Goal: Task Accomplishment & Management: Manage account settings

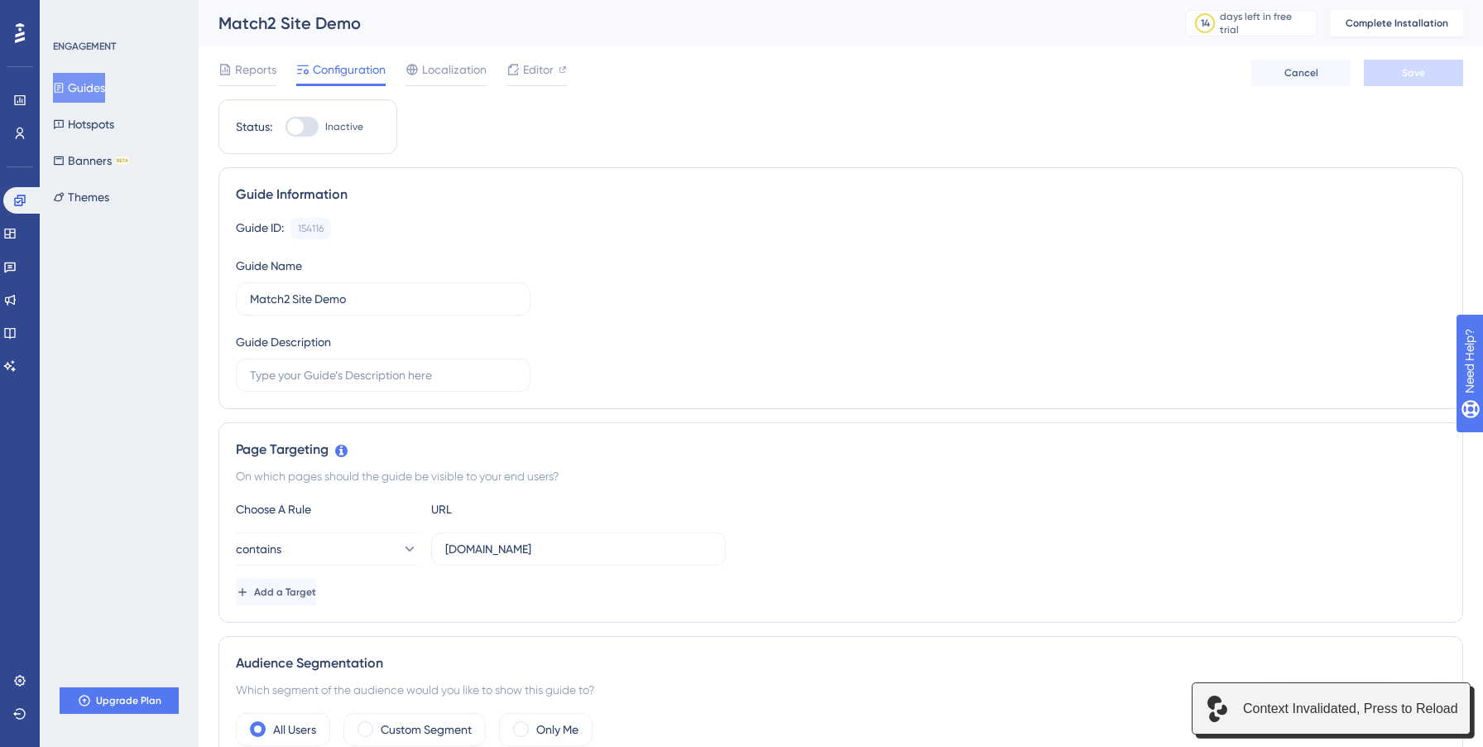
click at [302, 122] on div at bounding box center [295, 126] width 17 height 17
click at [286, 127] on input "Inactive" at bounding box center [285, 127] width 1 height 1
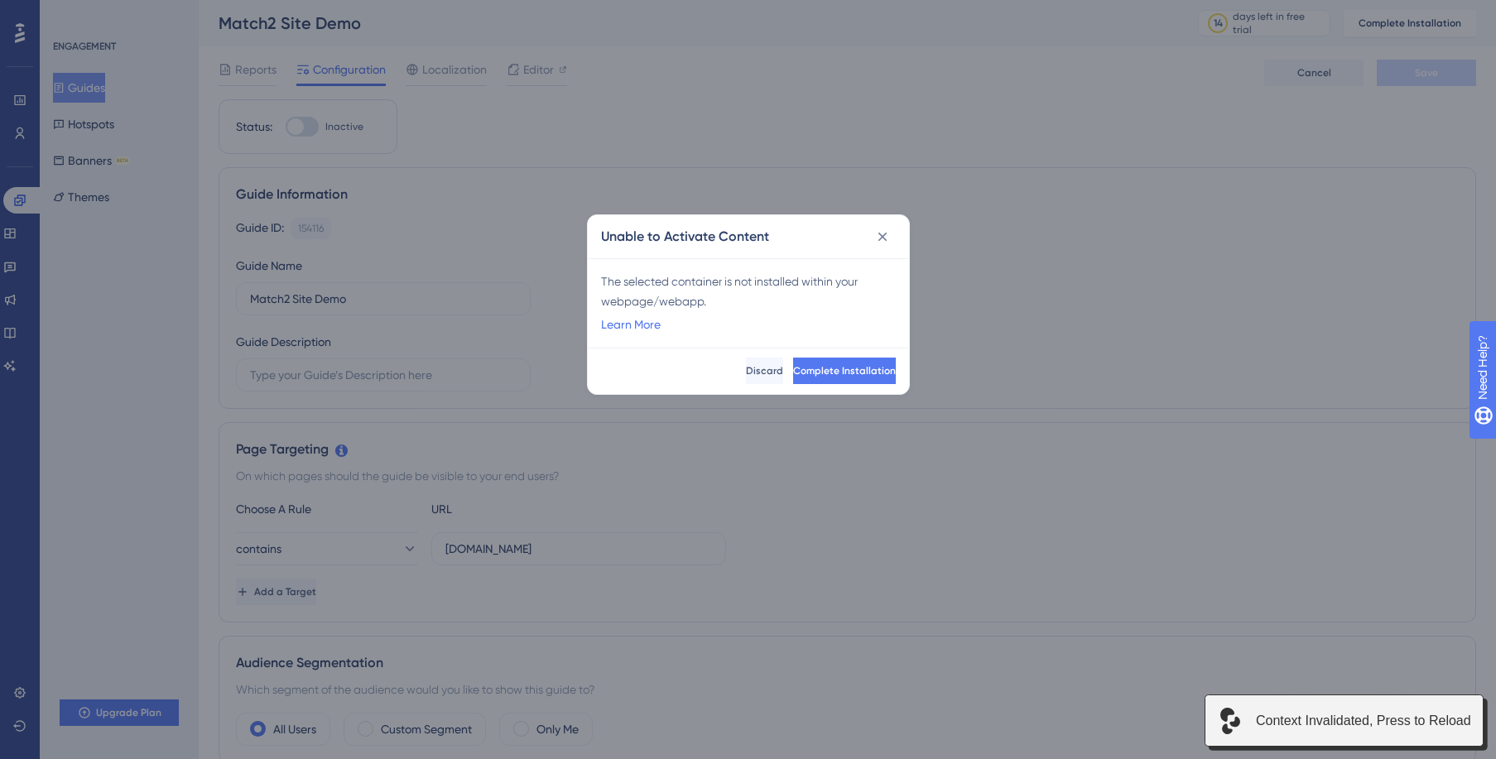
click at [896, 366] on div "Complete Installation Discard" at bounding box center [748, 371] width 321 height 46
click at [852, 373] on span "Complete Installation" at bounding box center [844, 370] width 103 height 13
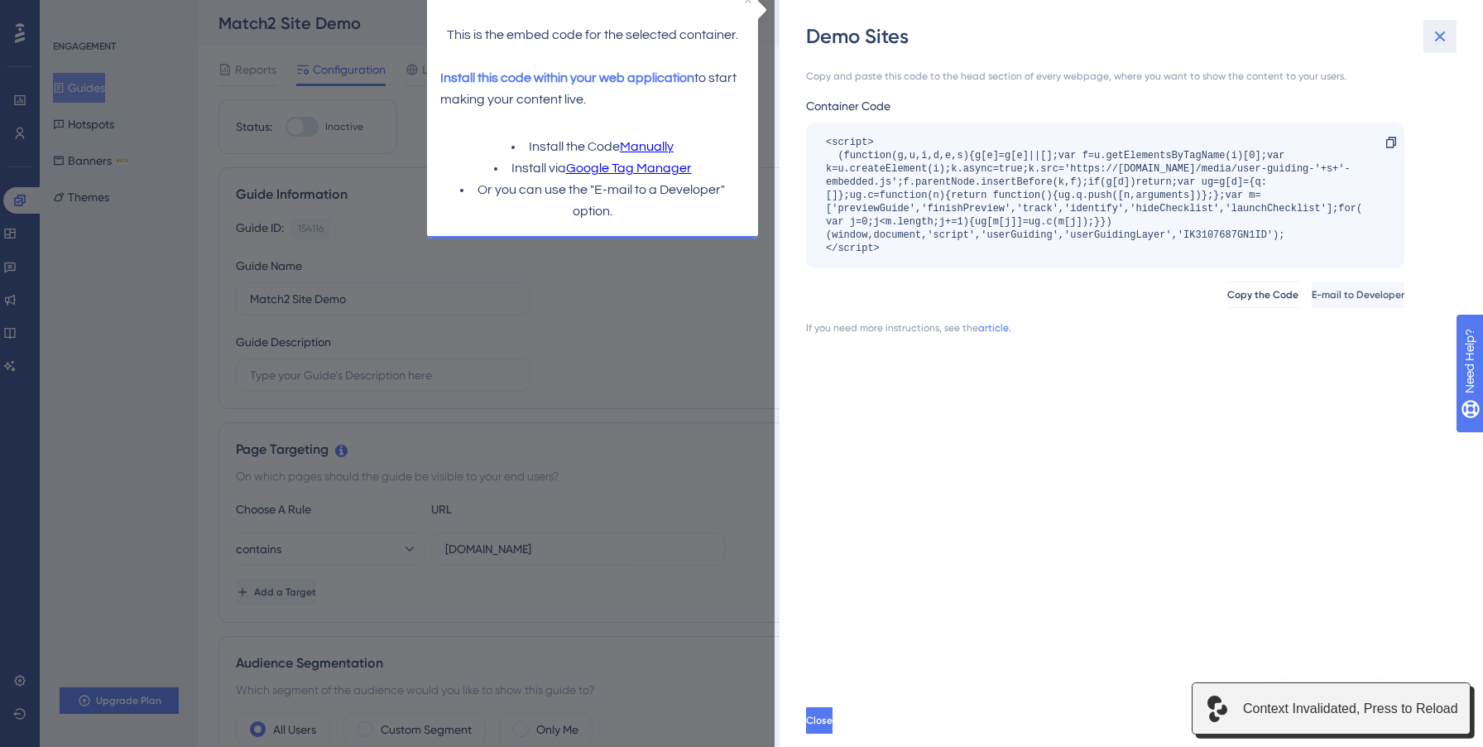
click at [1438, 32] on icon at bounding box center [1440, 36] width 20 height 20
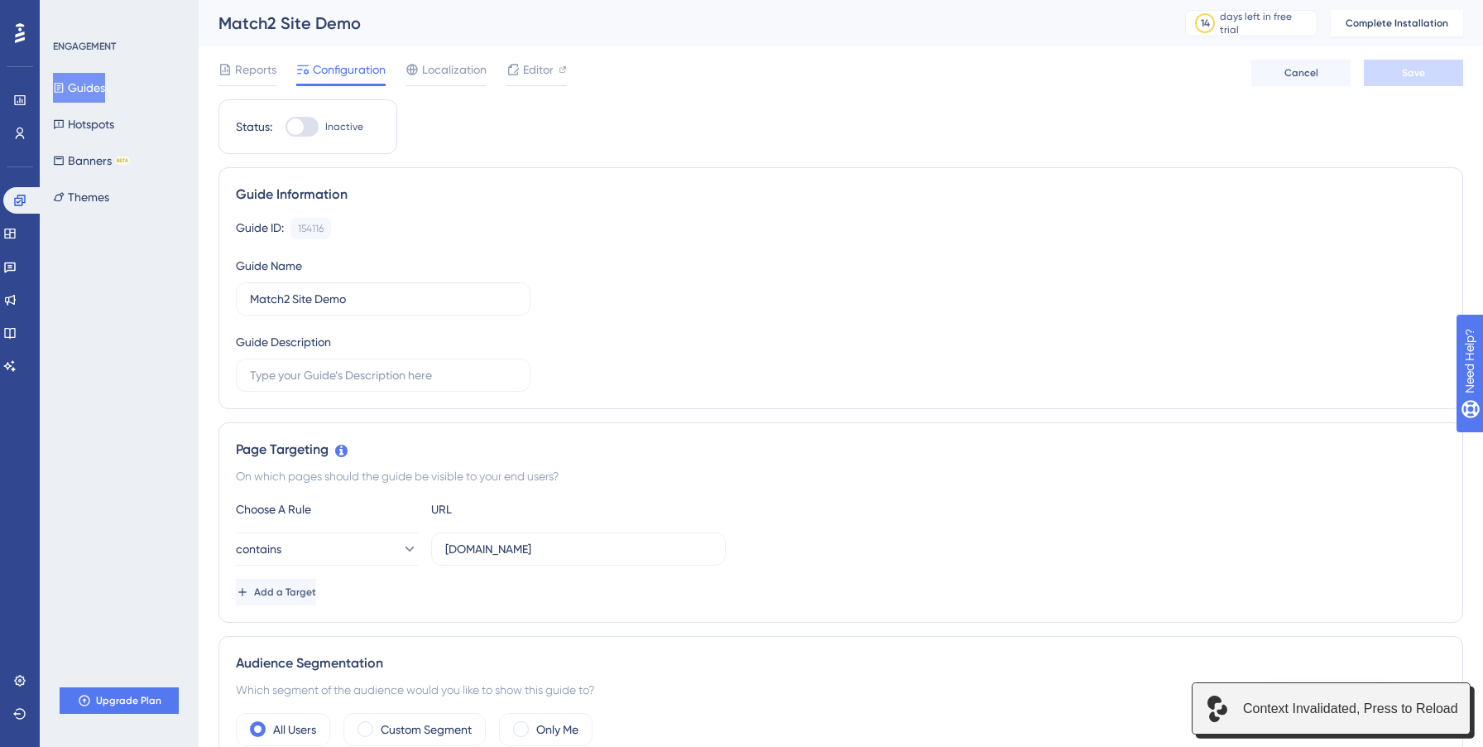
click at [300, 123] on div at bounding box center [295, 126] width 17 height 17
click at [286, 127] on input "Inactive" at bounding box center [285, 127] width 1 height 1
checkbox input "false"
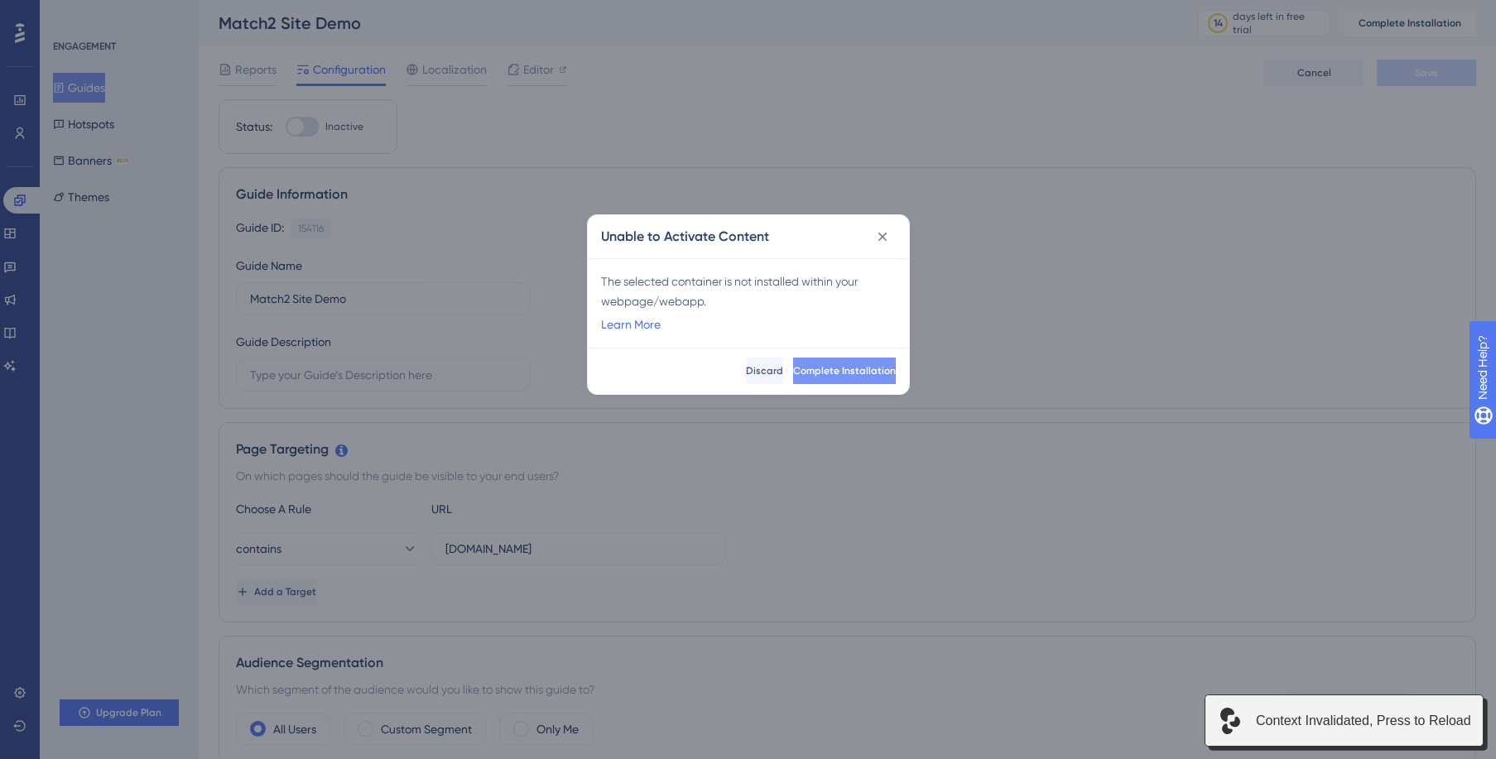
click at [820, 376] on span "Complete Installation" at bounding box center [844, 370] width 103 height 13
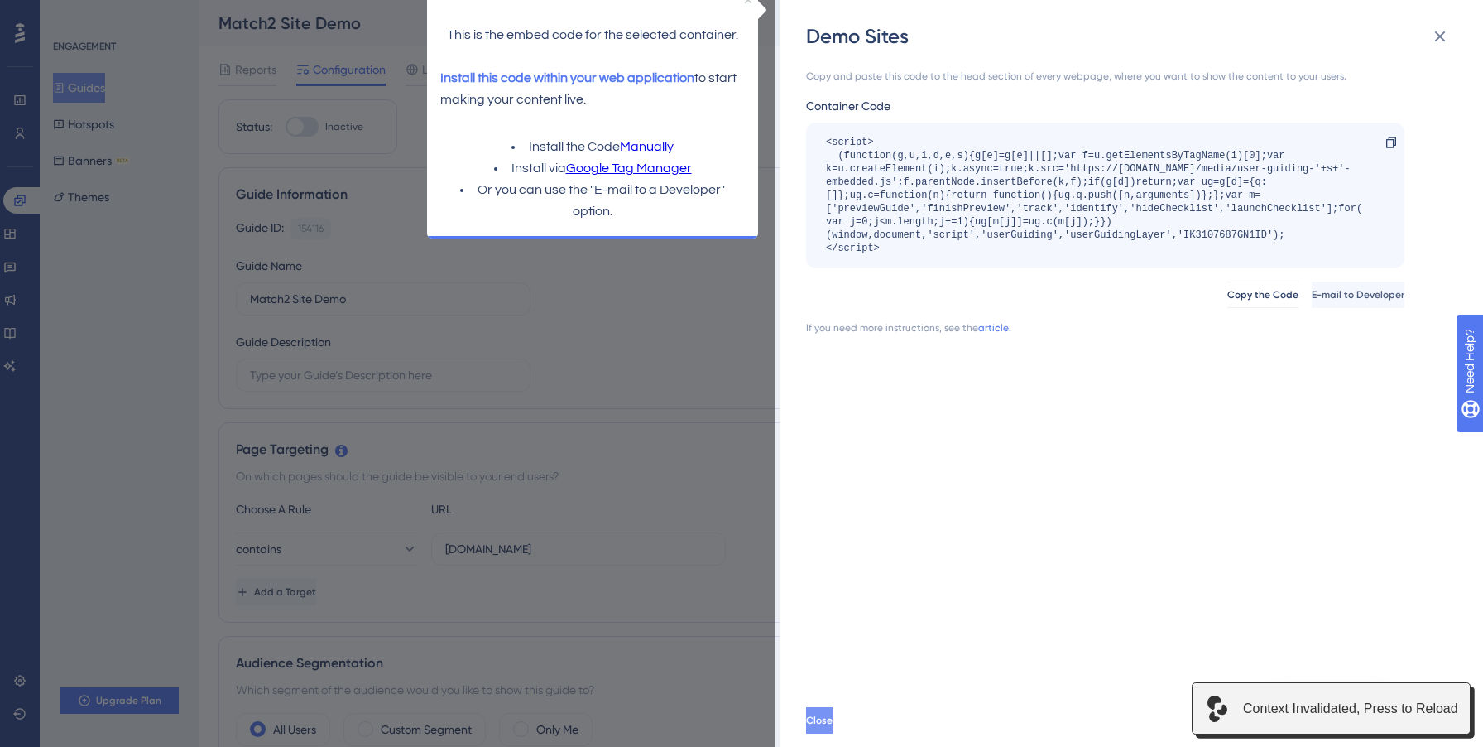
click at [833, 722] on button "Close" at bounding box center [819, 720] width 26 height 26
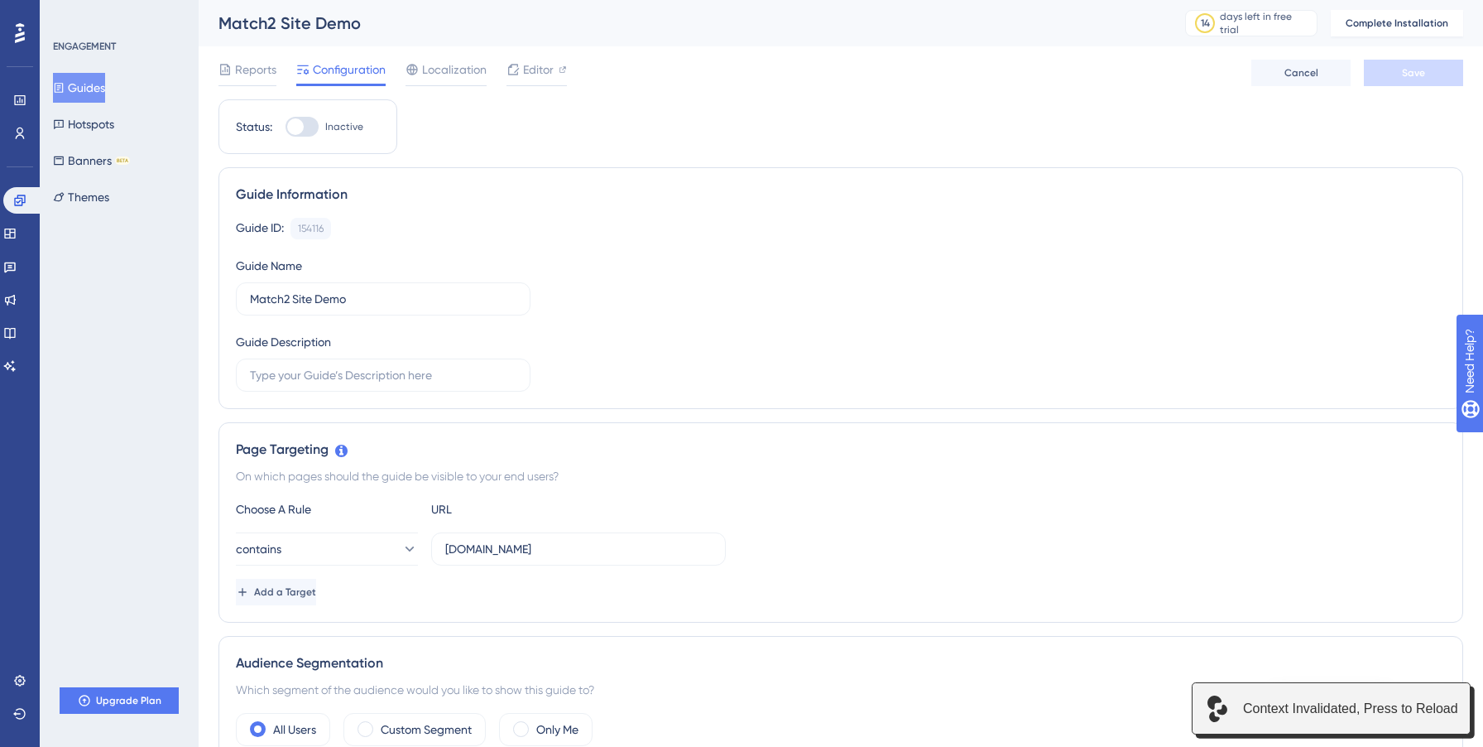
click at [589, 288] on div "Guide ID: 154116 Copy Guide Name Match2 Site Demo Guide Description" at bounding box center [841, 305] width 1210 height 174
click at [90, 117] on button "Hotspots" at bounding box center [83, 124] width 61 height 30
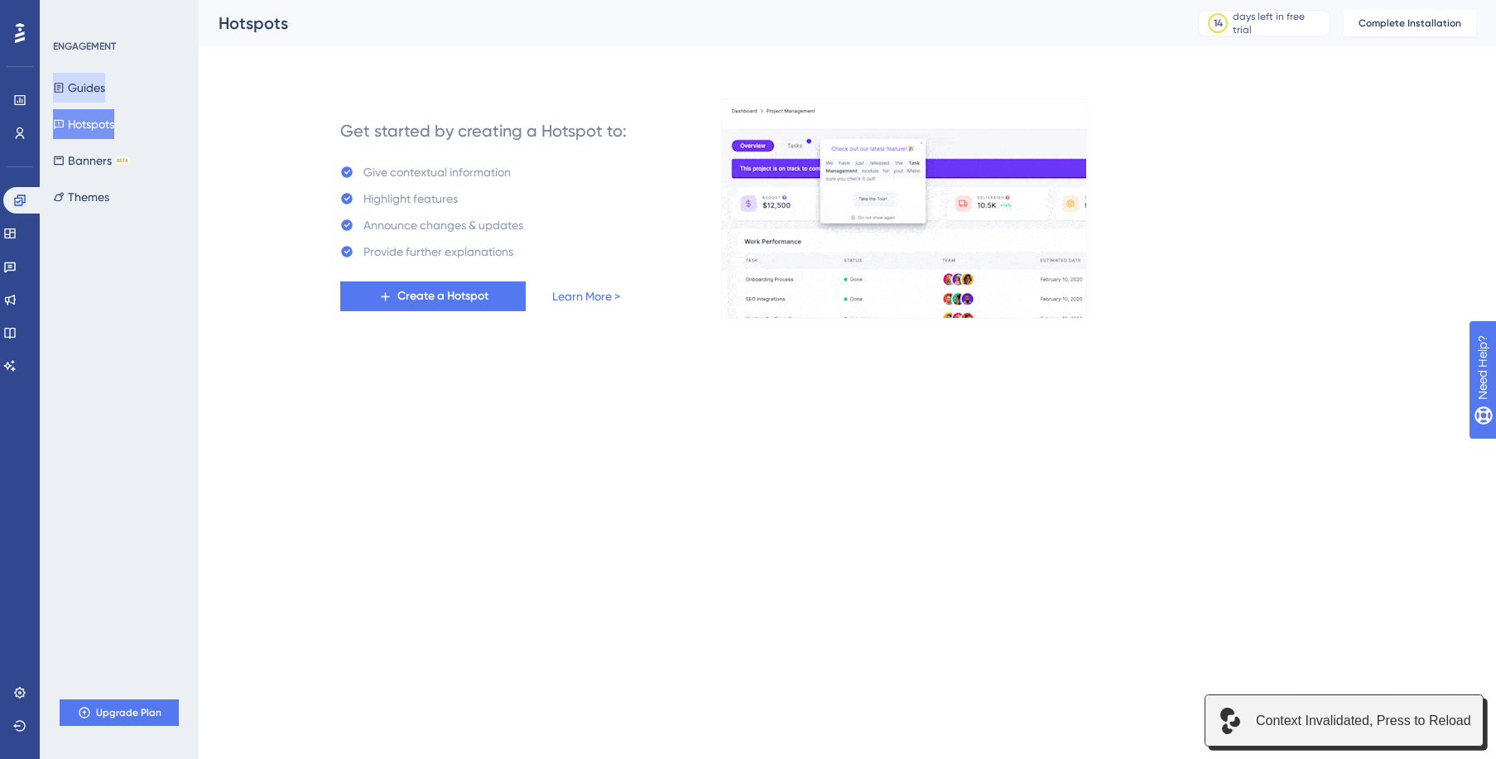
click at [78, 83] on button "Guides" at bounding box center [79, 88] width 52 height 30
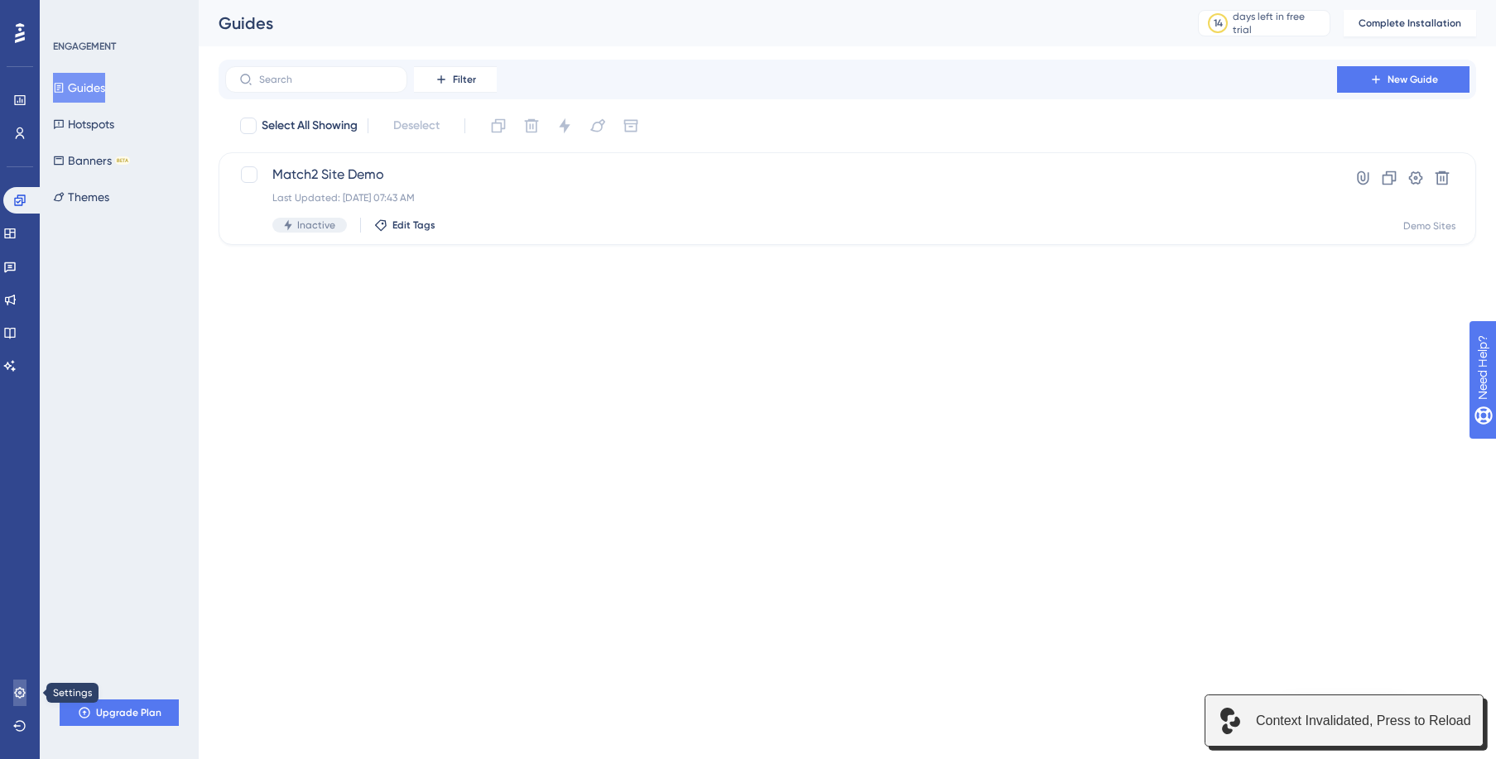
click at [15, 688] on icon at bounding box center [19, 692] width 13 height 13
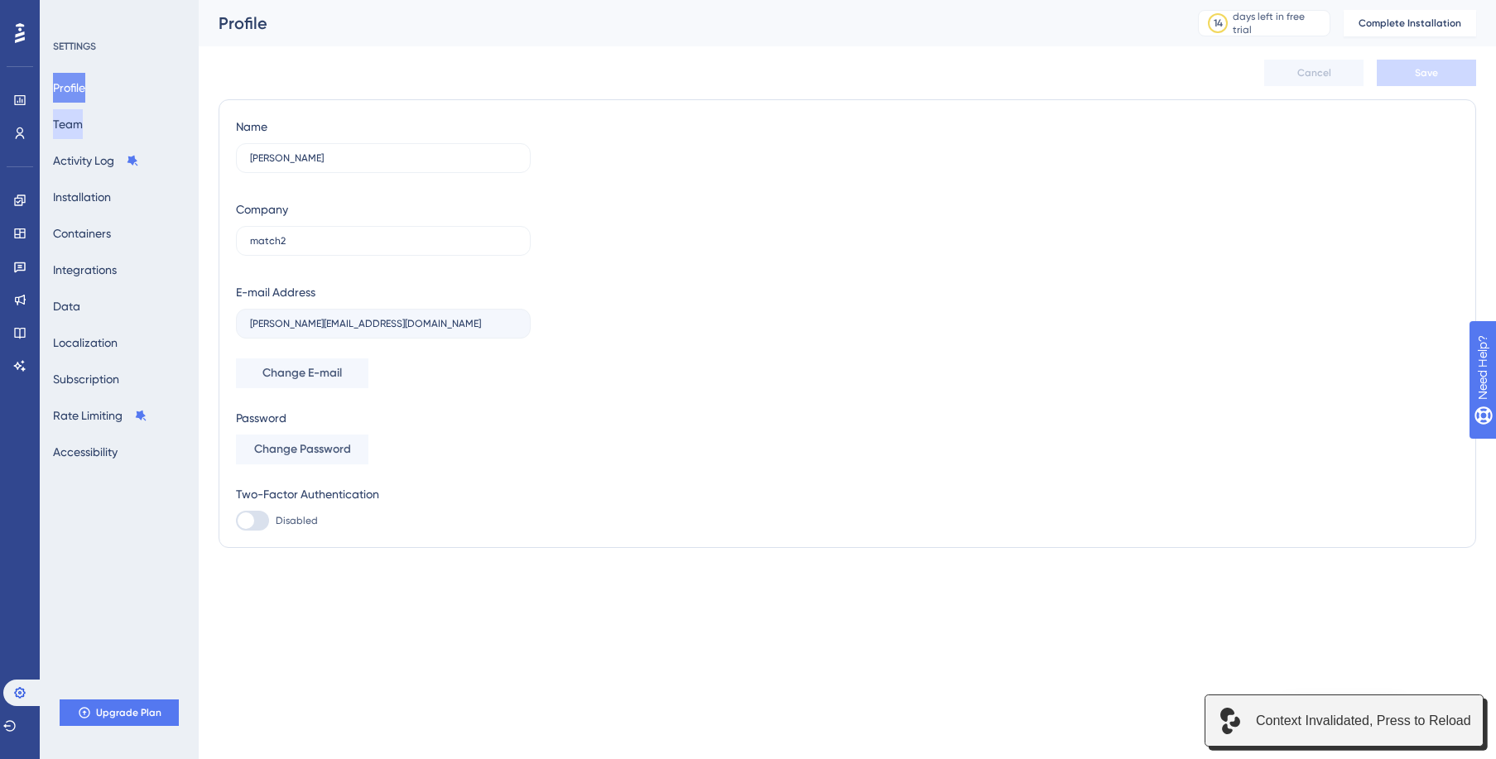
click at [83, 129] on button "Team" at bounding box center [68, 124] width 30 height 30
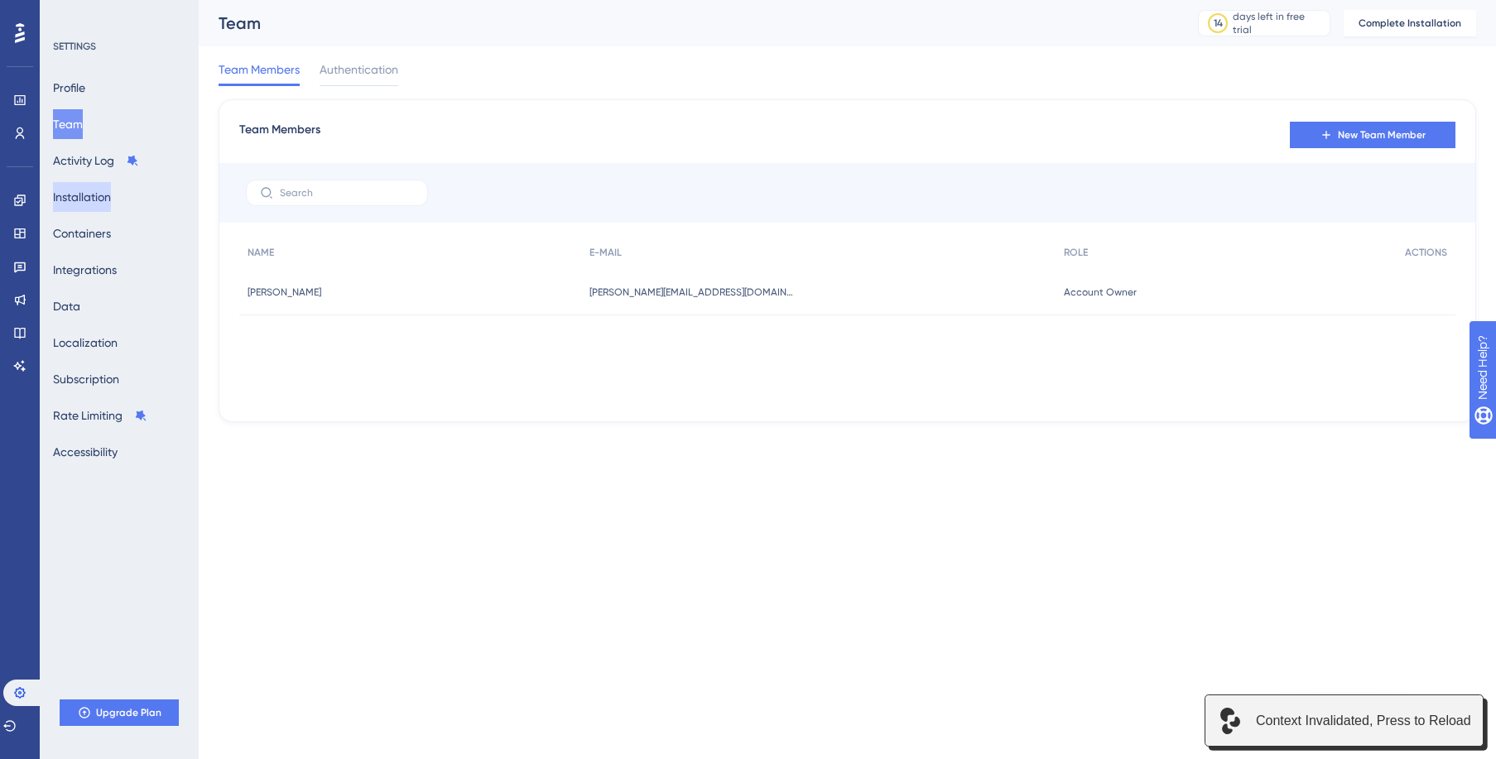
click at [100, 196] on button "Installation" at bounding box center [82, 197] width 58 height 30
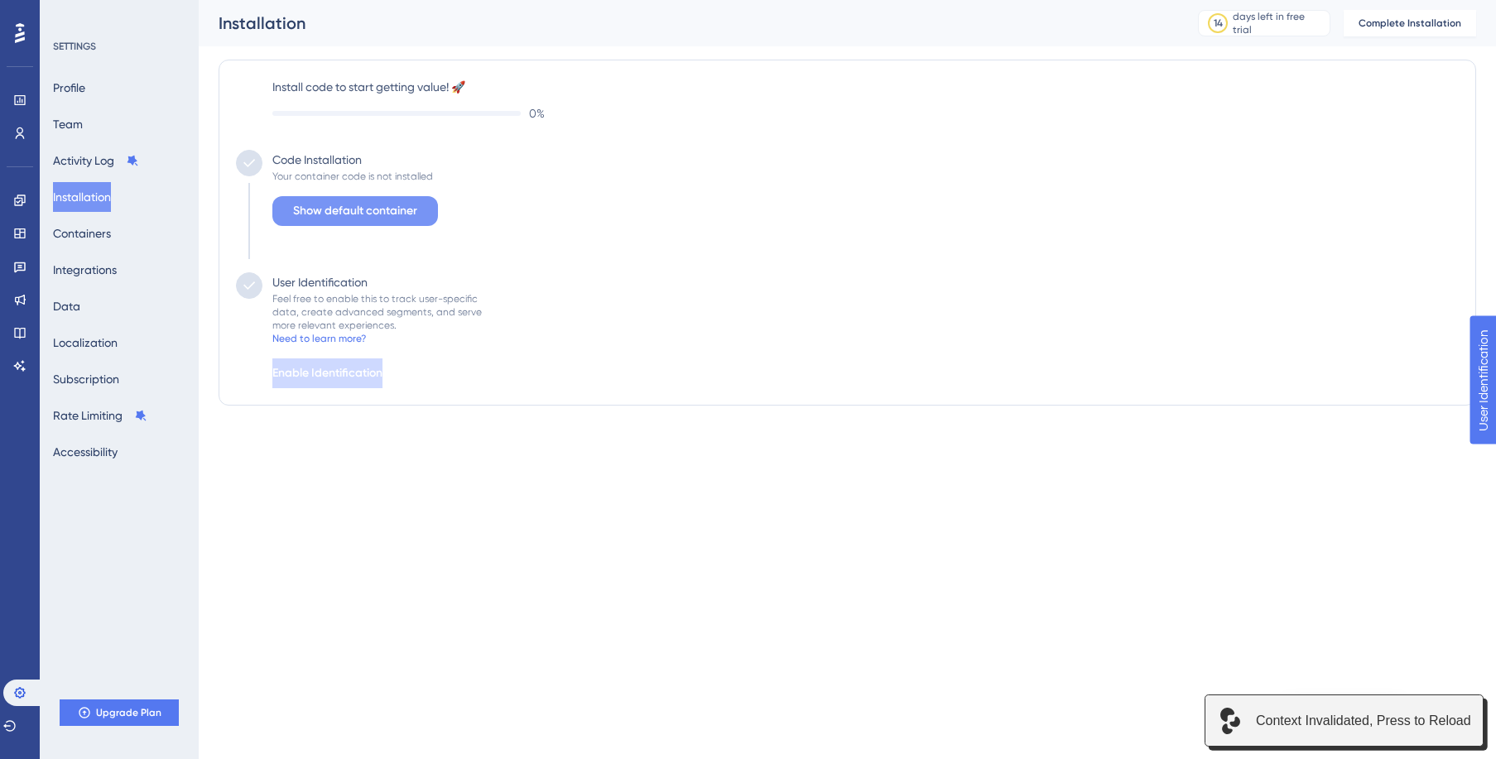
click at [407, 210] on span "Show default container" at bounding box center [355, 211] width 124 height 20
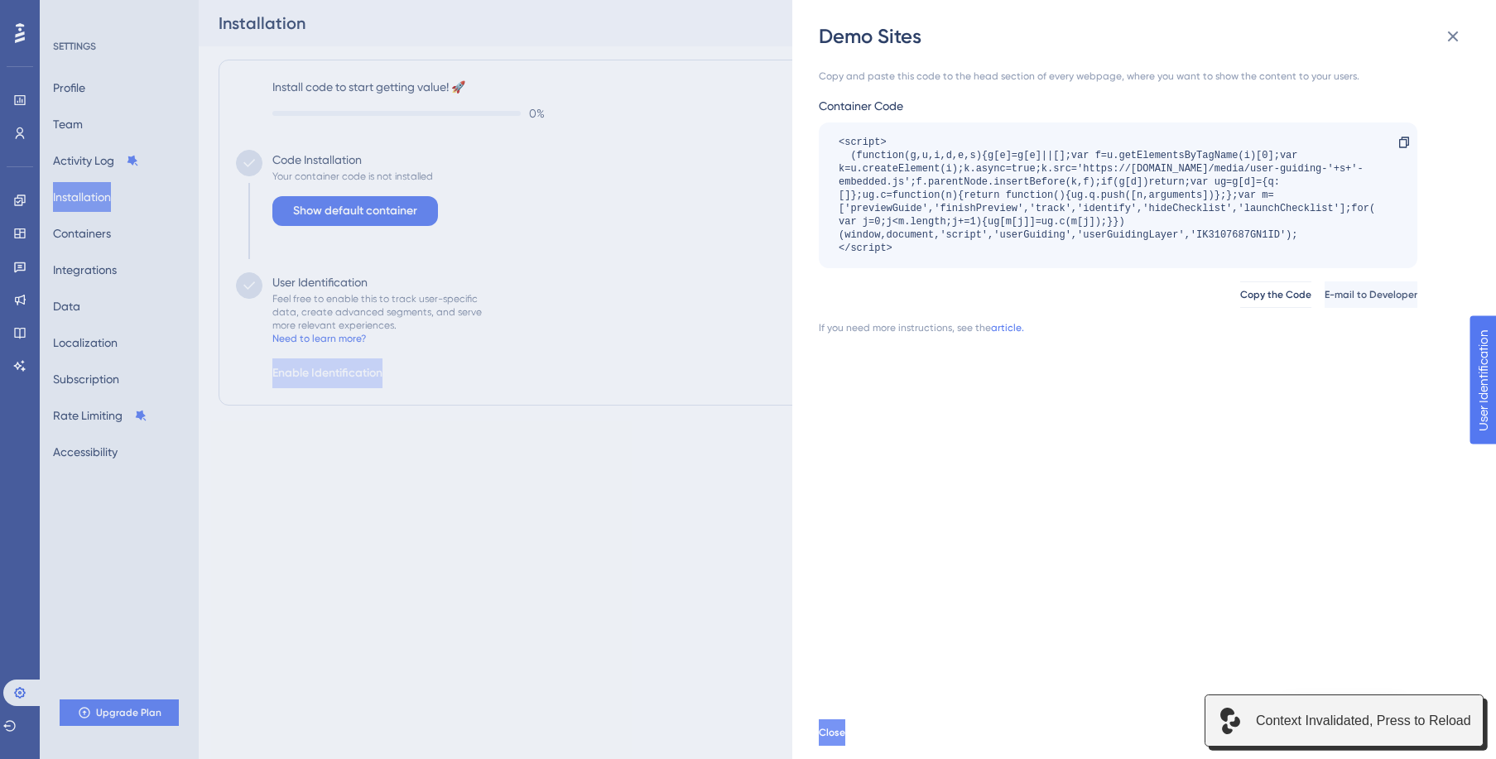
click at [845, 730] on span "Close" at bounding box center [832, 732] width 26 height 13
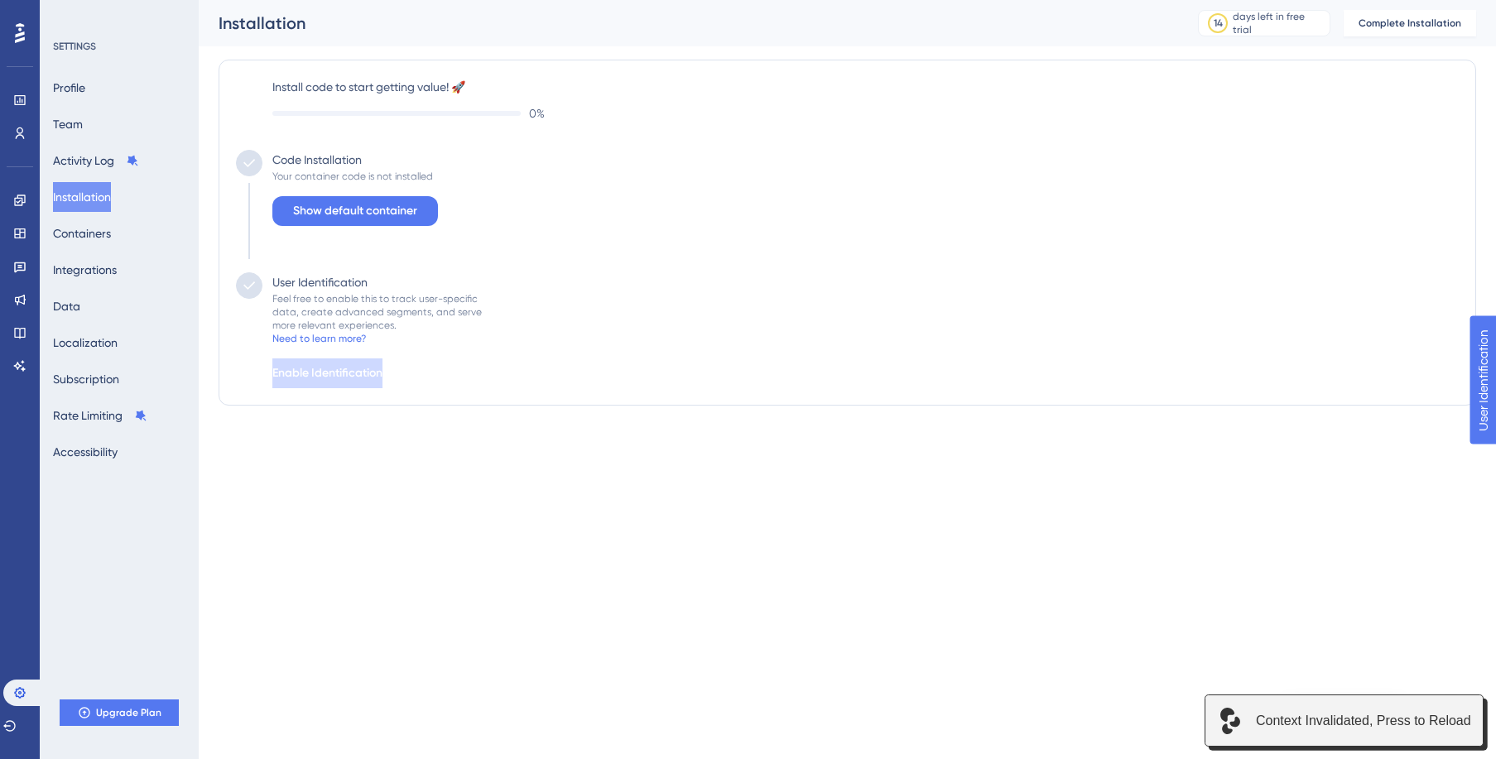
click at [384, 315] on div "Feel free to enable this to track user-specific data, create advanced segments,…" at bounding box center [376, 312] width 209 height 40
click at [370, 355] on div "User Identification Feel free to enable this to track user-specific data, creat…" at bounding box center [371, 330] width 219 height 116
click at [106, 228] on button "Containers" at bounding box center [82, 234] width 58 height 30
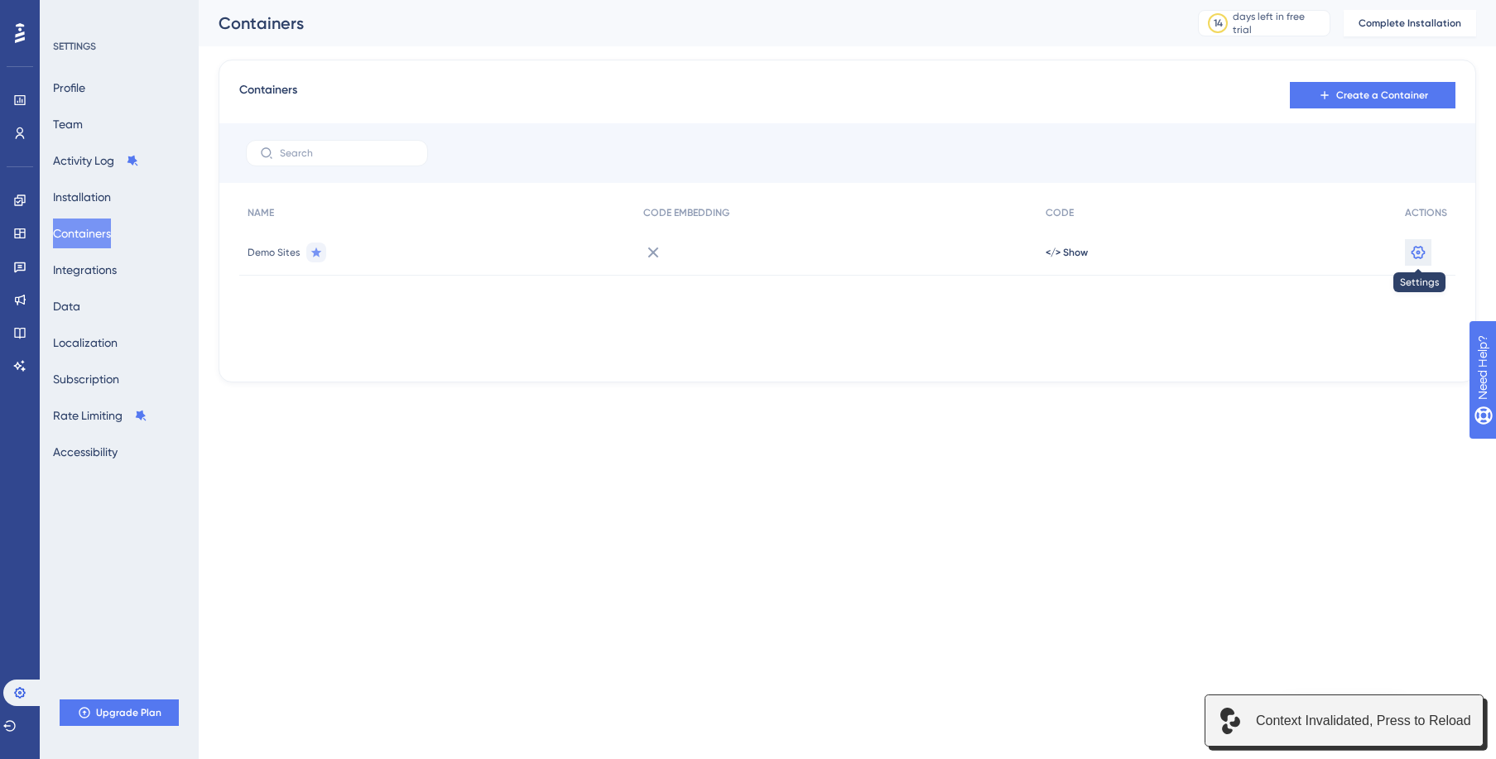
click at [1415, 255] on icon at bounding box center [1418, 251] width 14 height 13
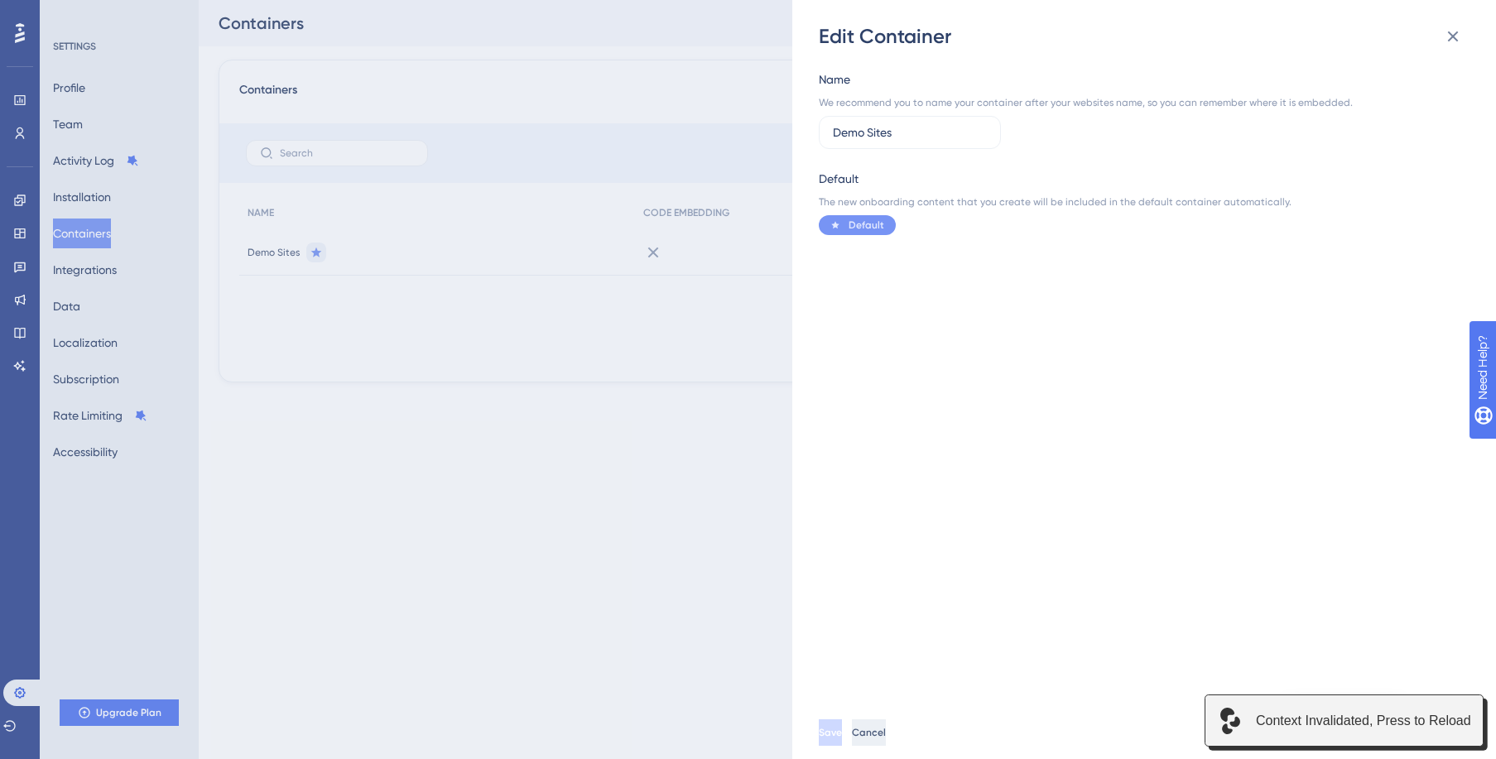
click at [886, 738] on span "Cancel" at bounding box center [869, 732] width 34 height 13
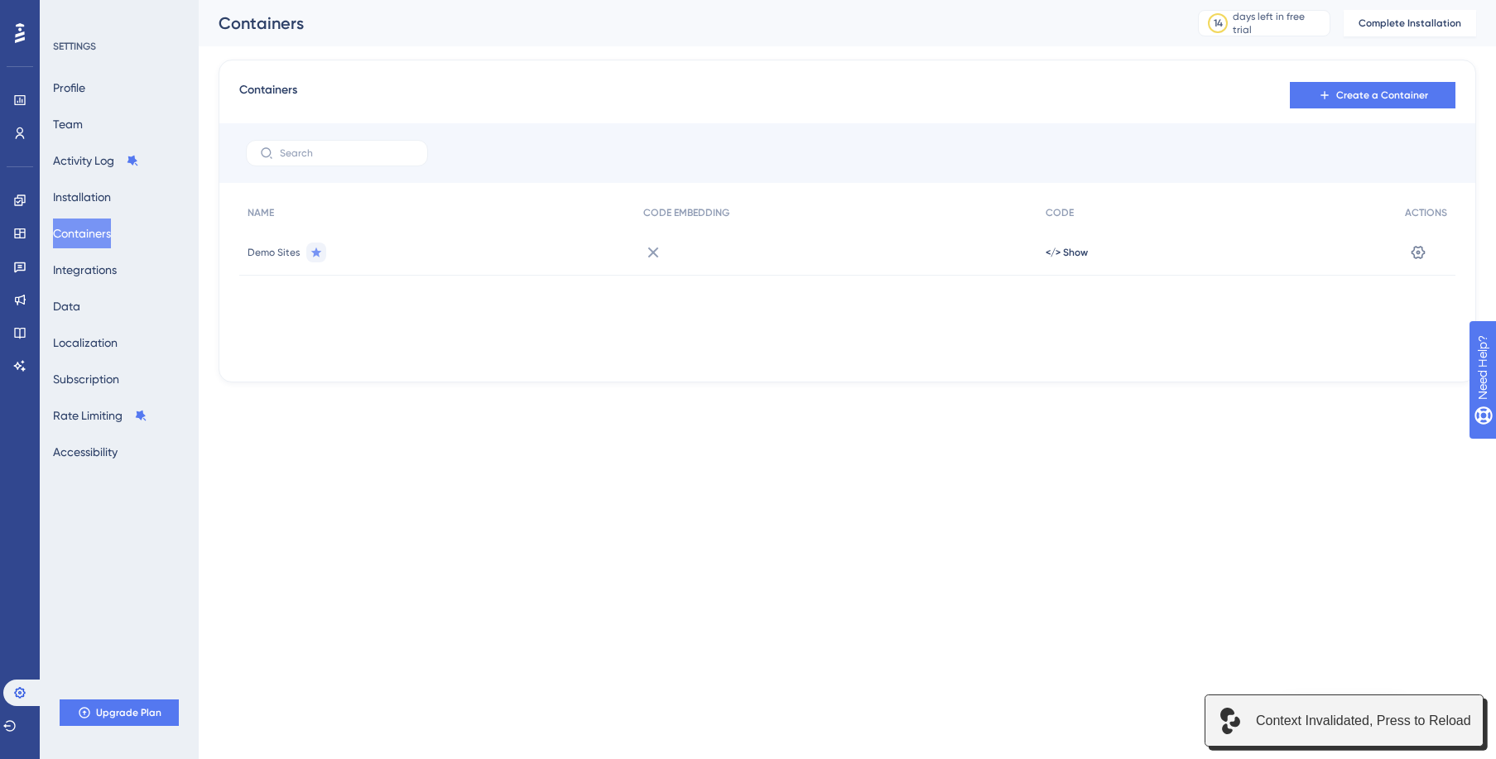
click at [576, 435] on html "1 Get Started! Performance Users Engagement Widgets Feedback Product Updates Kn…" at bounding box center [748, 217] width 1496 height 435
click at [112, 269] on button "Integrations" at bounding box center [85, 270] width 64 height 30
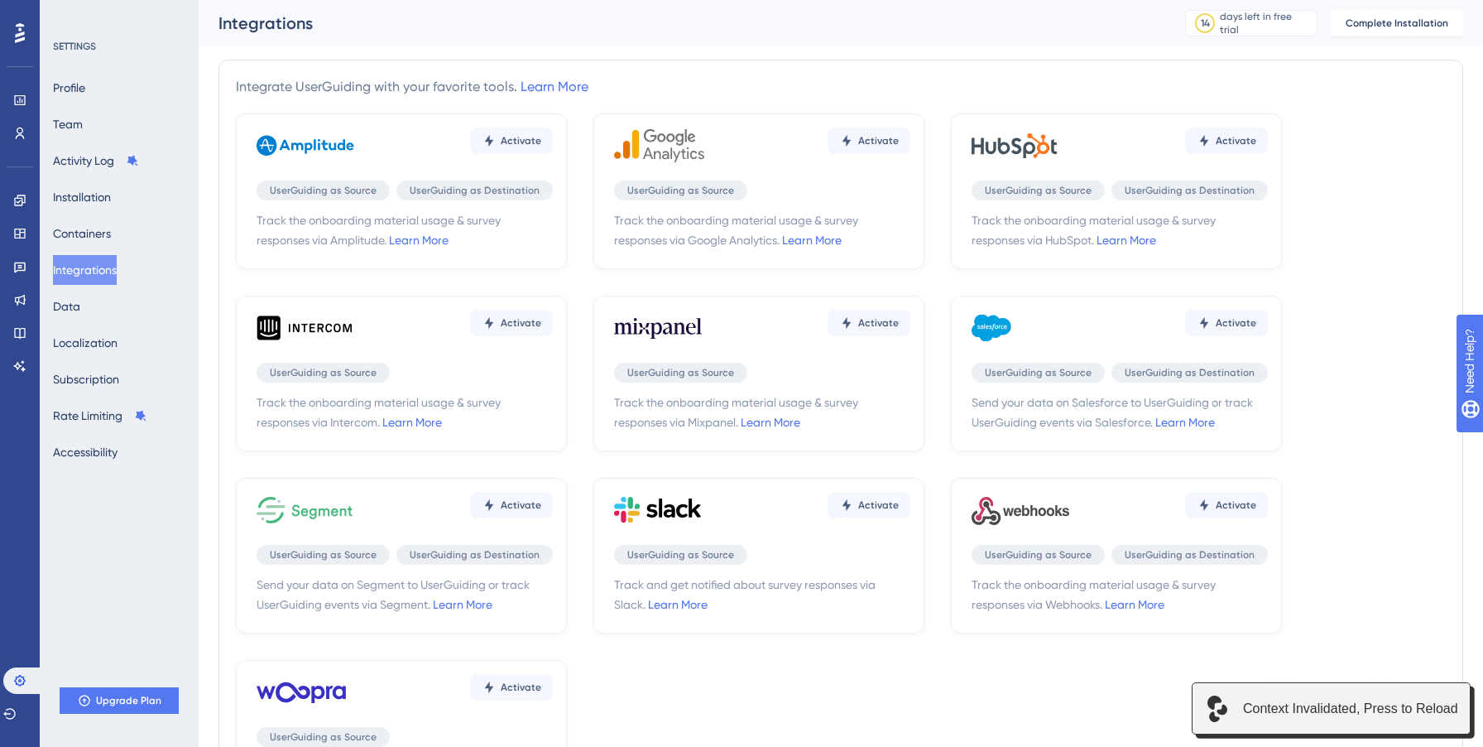
click at [110, 315] on div "Profile Team Activity Log Installation Containers Integrations Data Localizatio…" at bounding box center [120, 270] width 134 height 394
click at [95, 339] on button "Localization" at bounding box center [85, 343] width 65 height 30
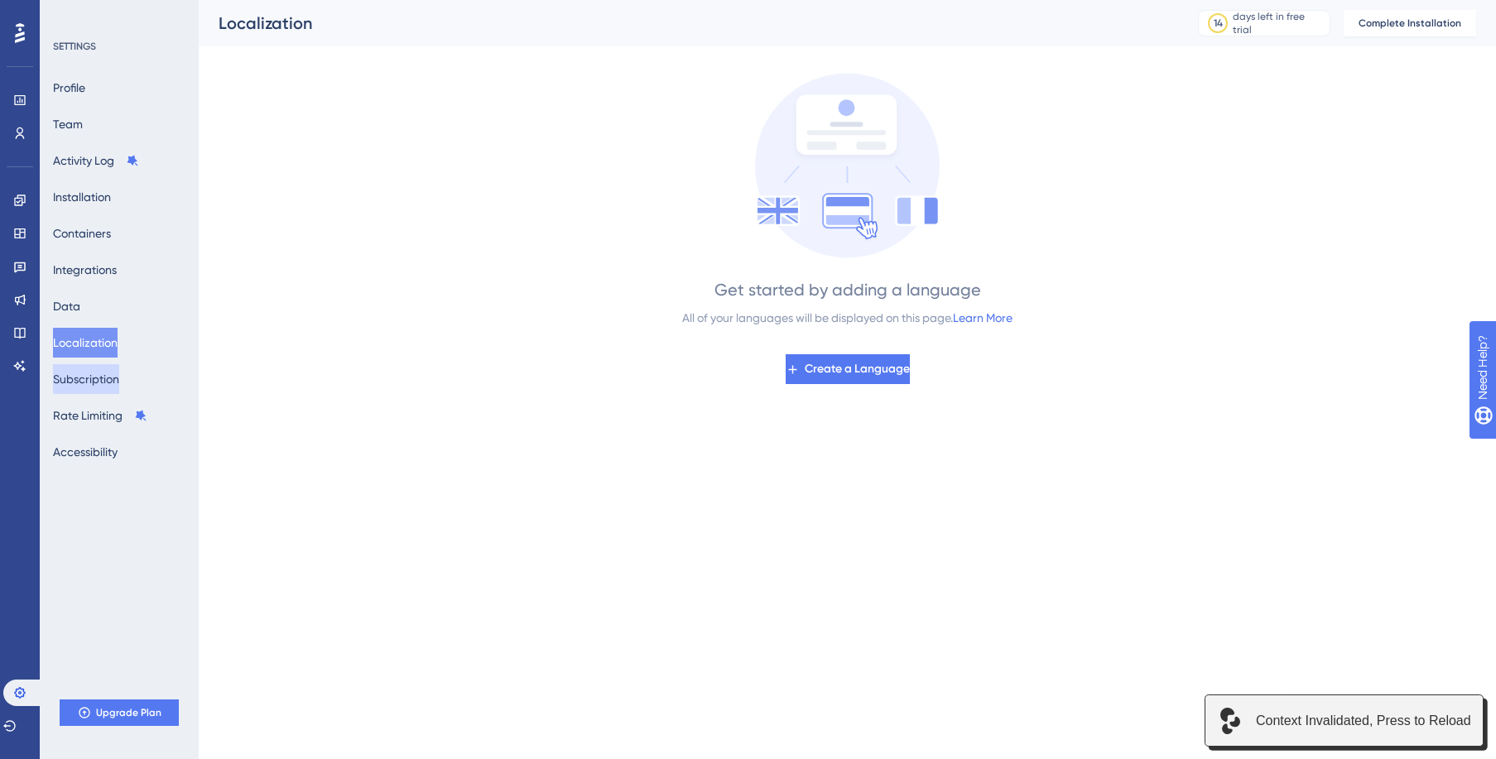
click at [113, 380] on button "Subscription" at bounding box center [86, 379] width 66 height 30
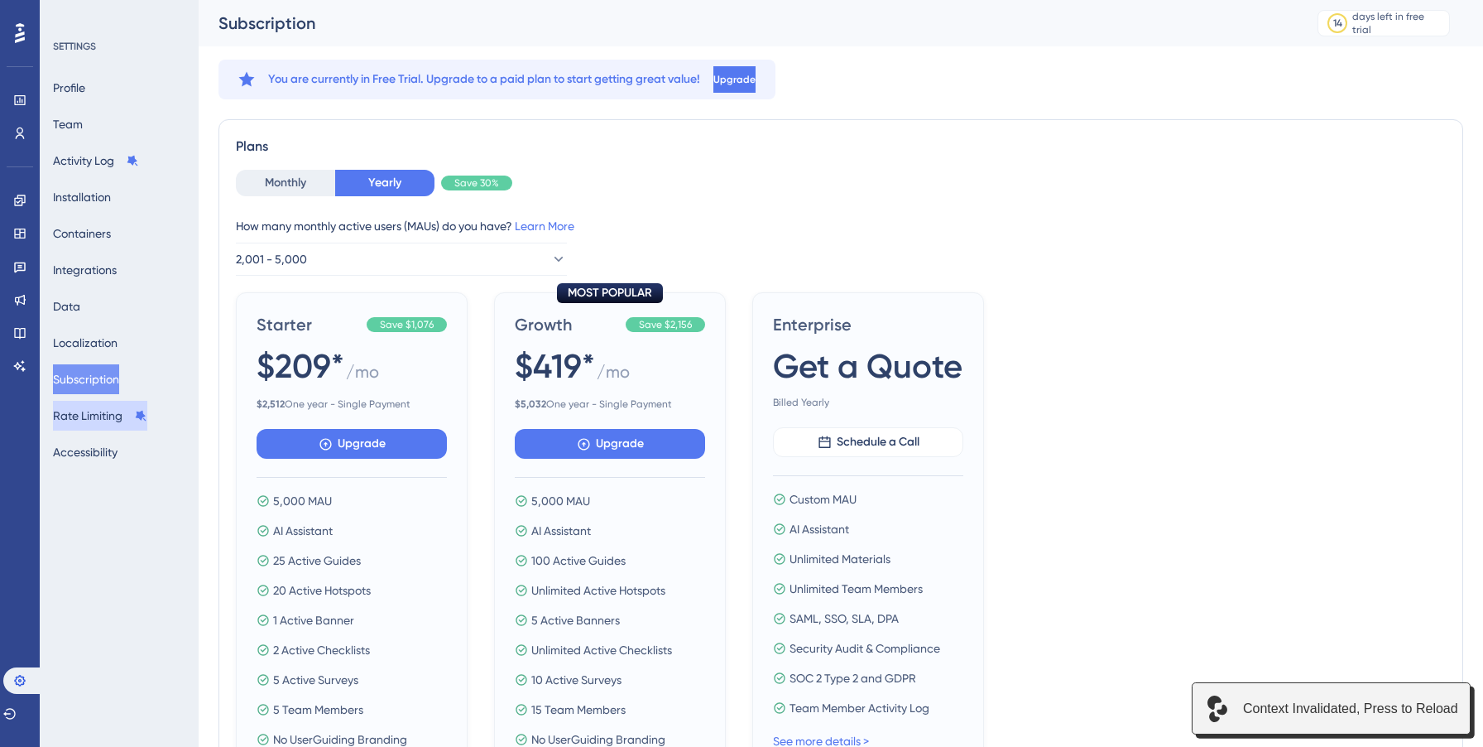
click at [97, 415] on button "Rate Limiting" at bounding box center [100, 416] width 94 height 30
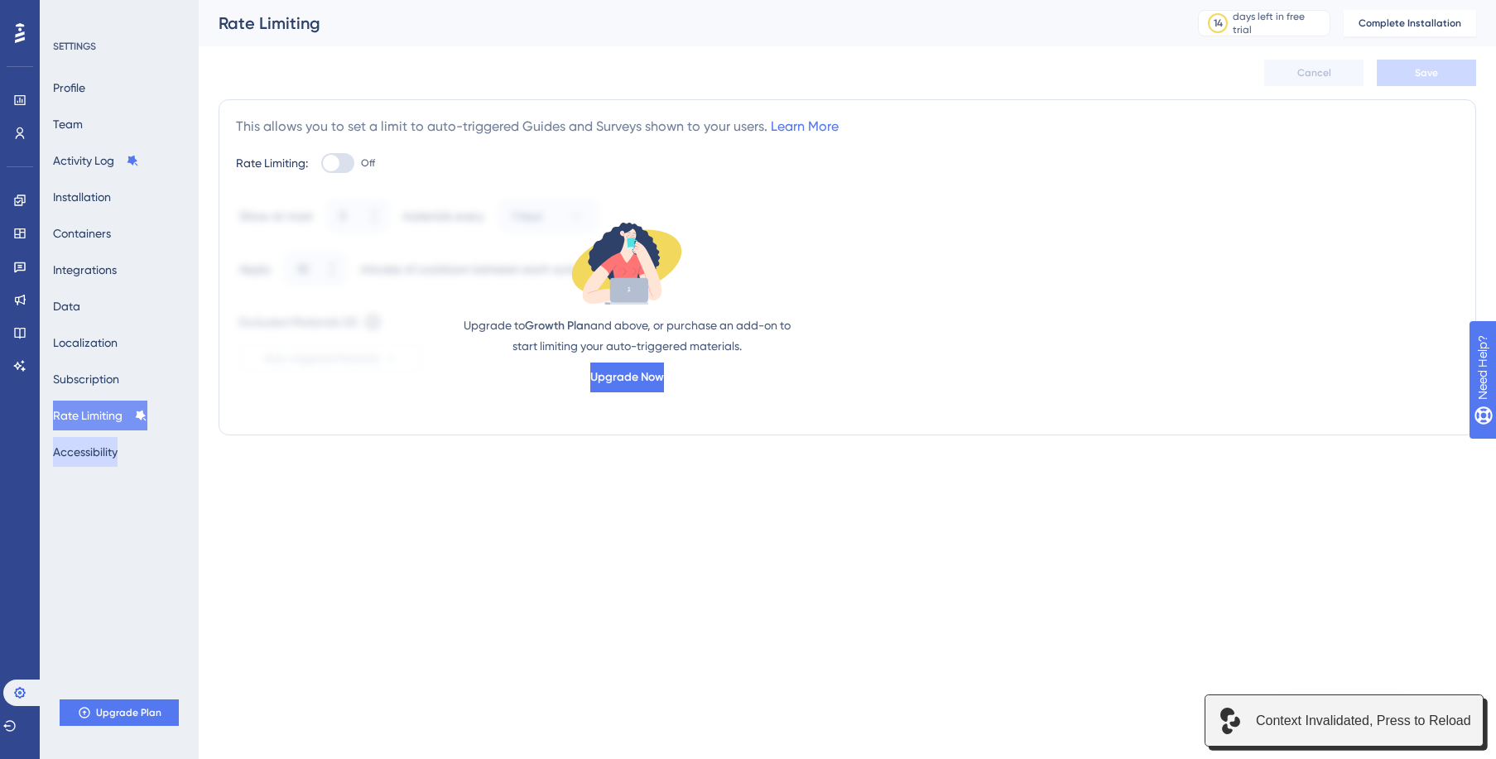
click at [96, 446] on button "Accessibility" at bounding box center [85, 452] width 65 height 30
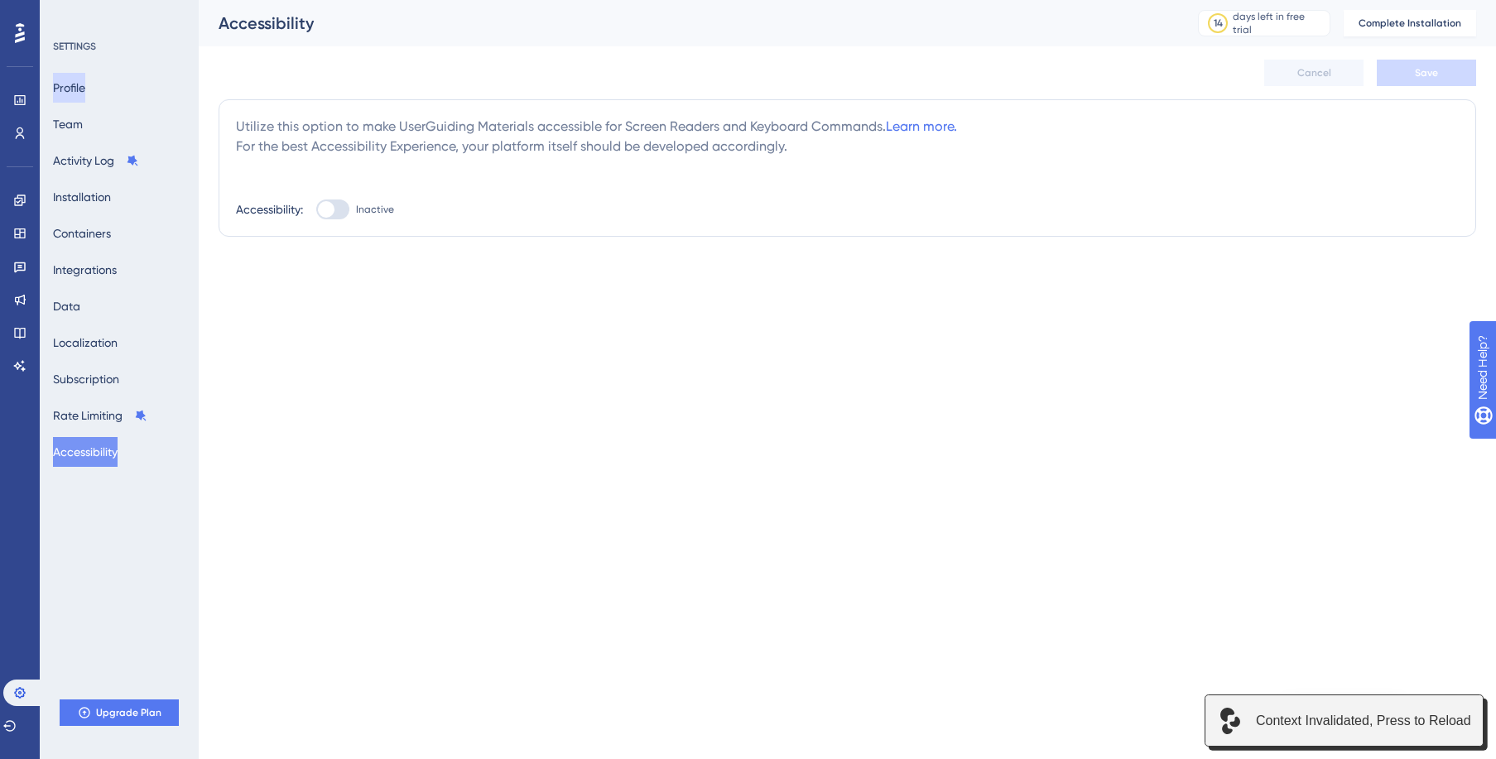
click at [81, 97] on button "Profile" at bounding box center [69, 88] width 32 height 30
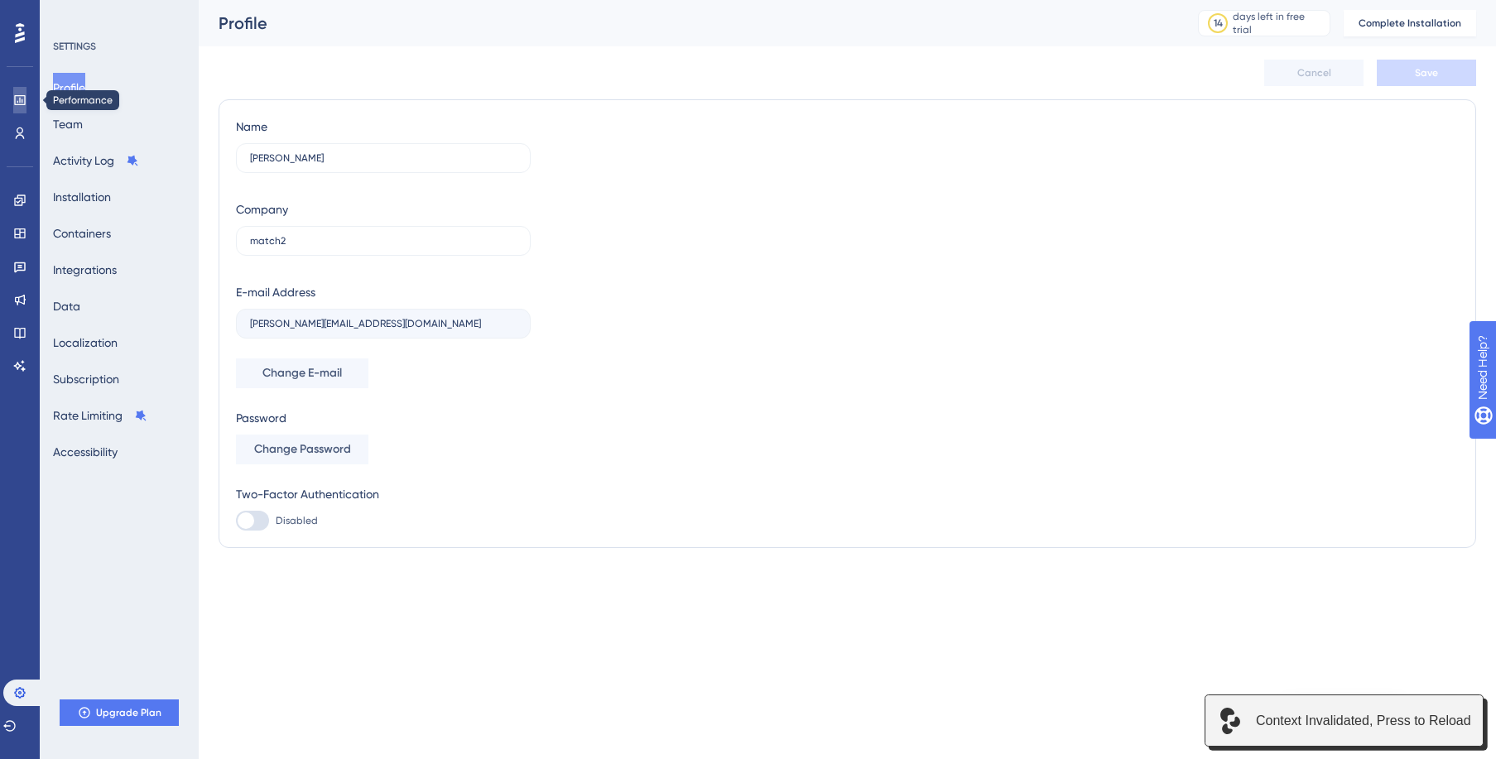
click at [21, 102] on icon at bounding box center [19, 100] width 13 height 13
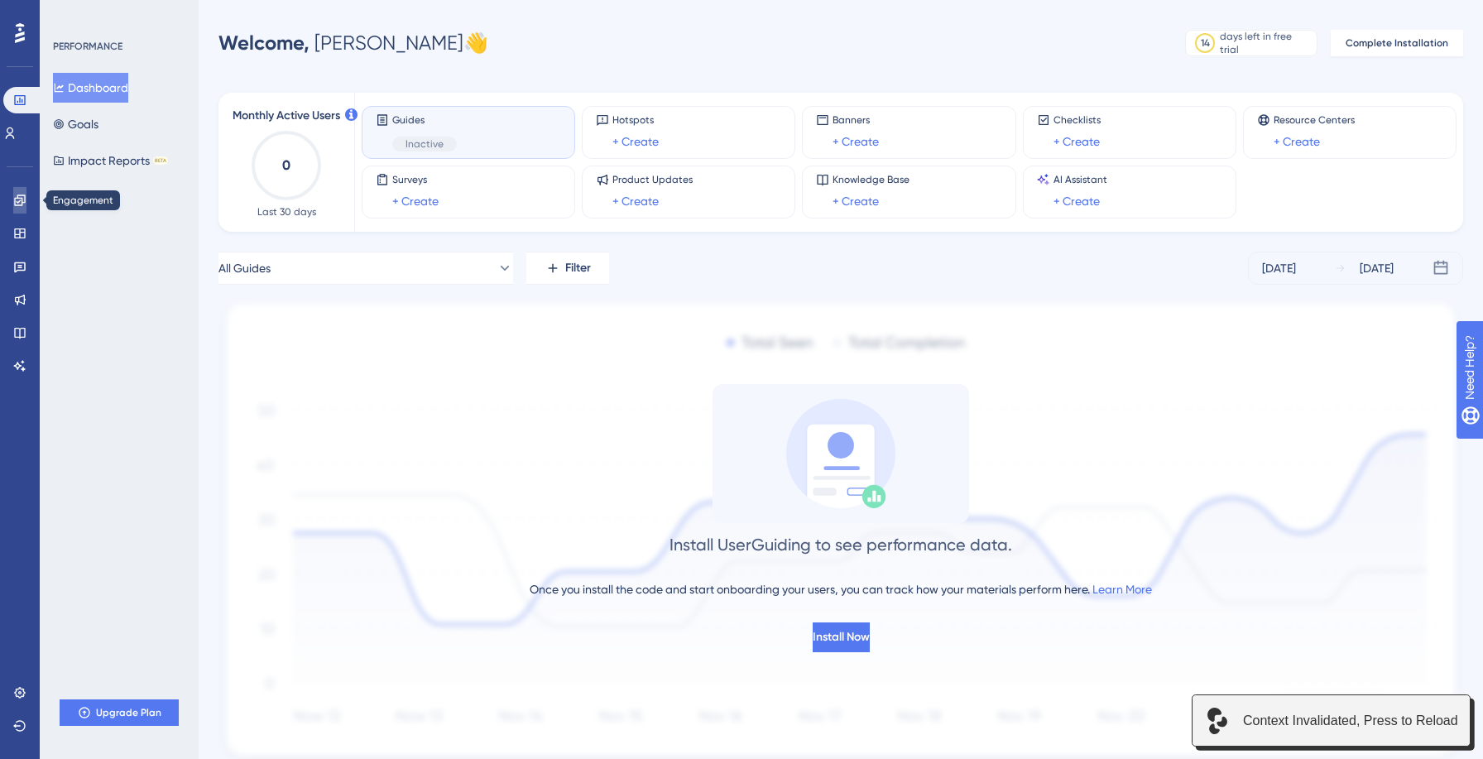
click at [22, 196] on icon at bounding box center [19, 200] width 13 height 13
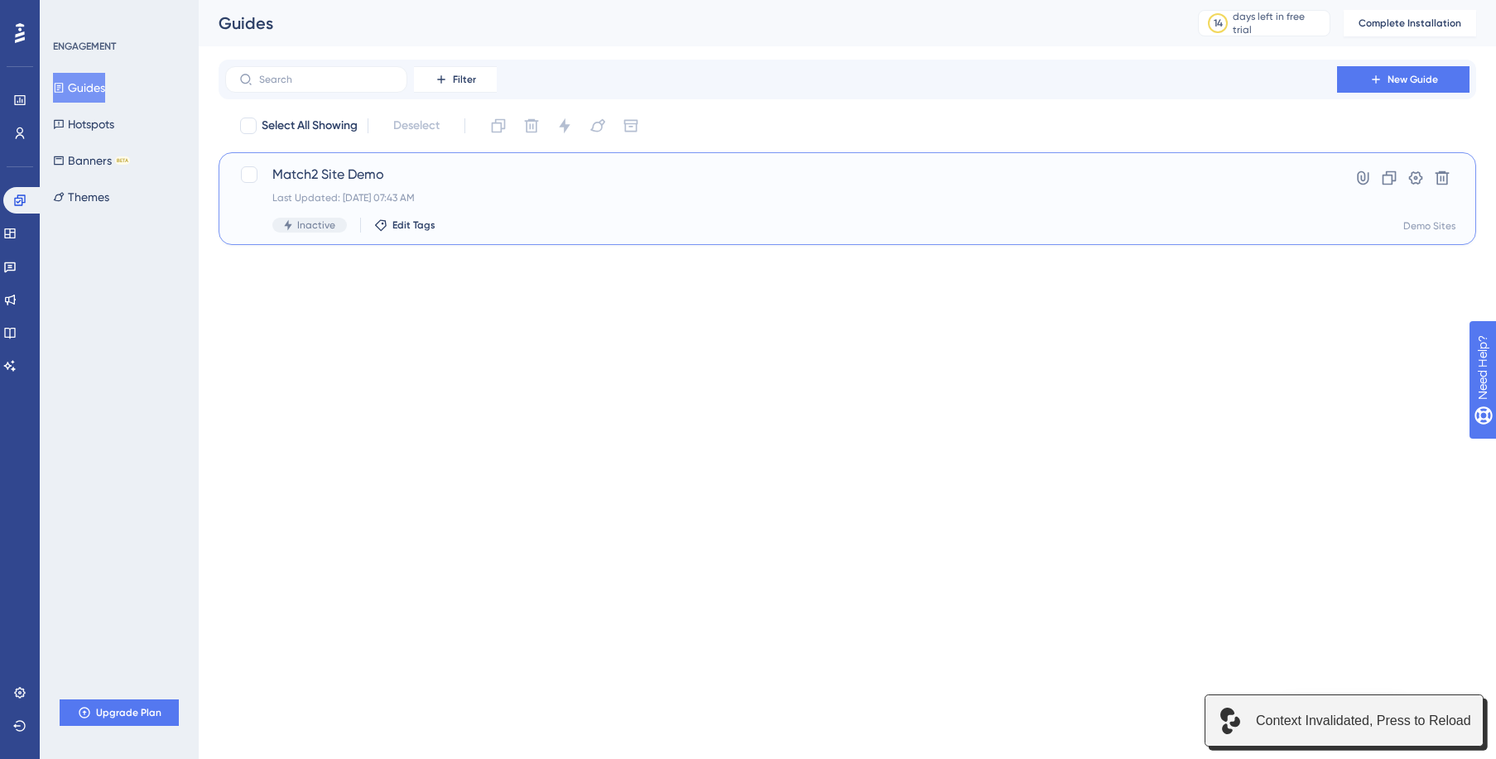
click at [324, 226] on span "Inactive" at bounding box center [316, 225] width 38 height 13
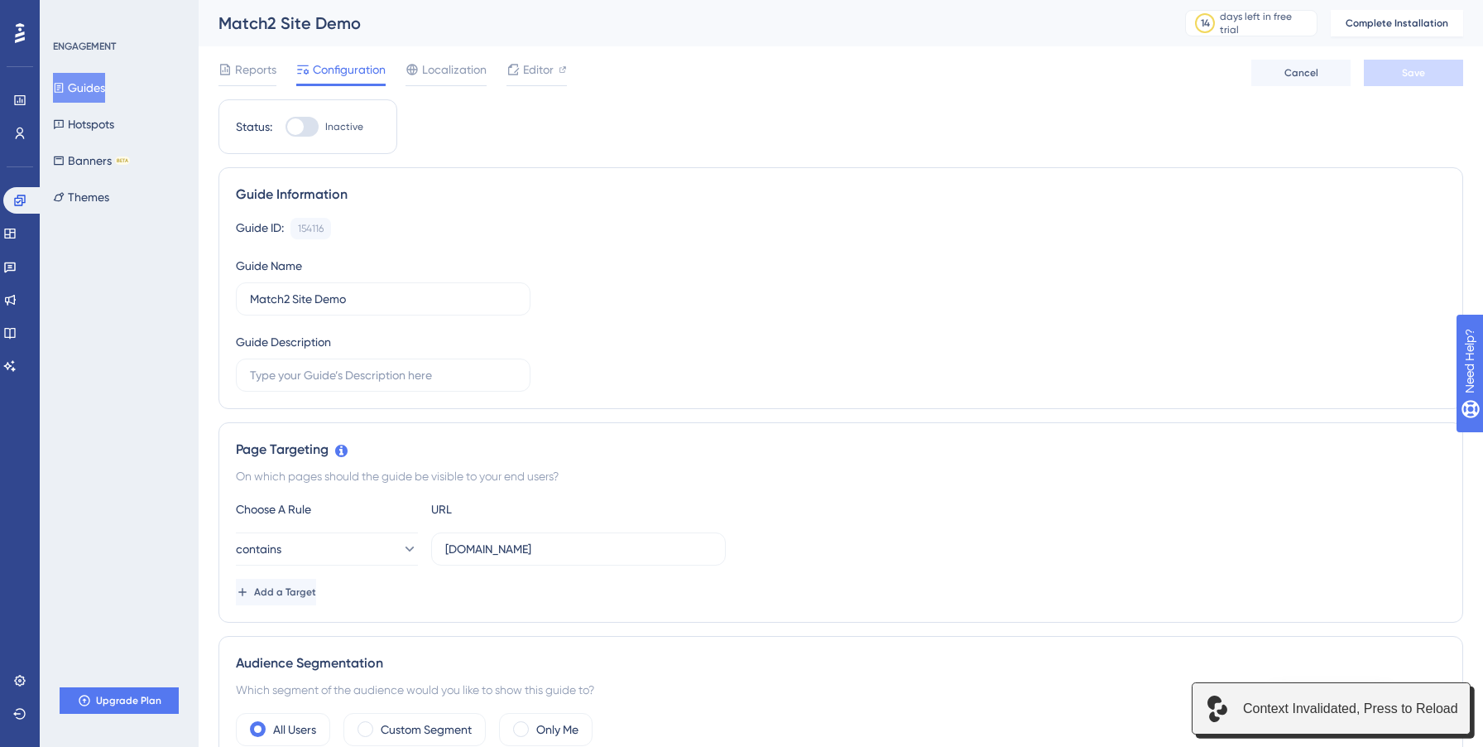
click at [308, 126] on div at bounding box center [302, 127] width 33 height 20
click at [286, 127] on input "Inactive" at bounding box center [285, 127] width 1 height 1
checkbox input "false"
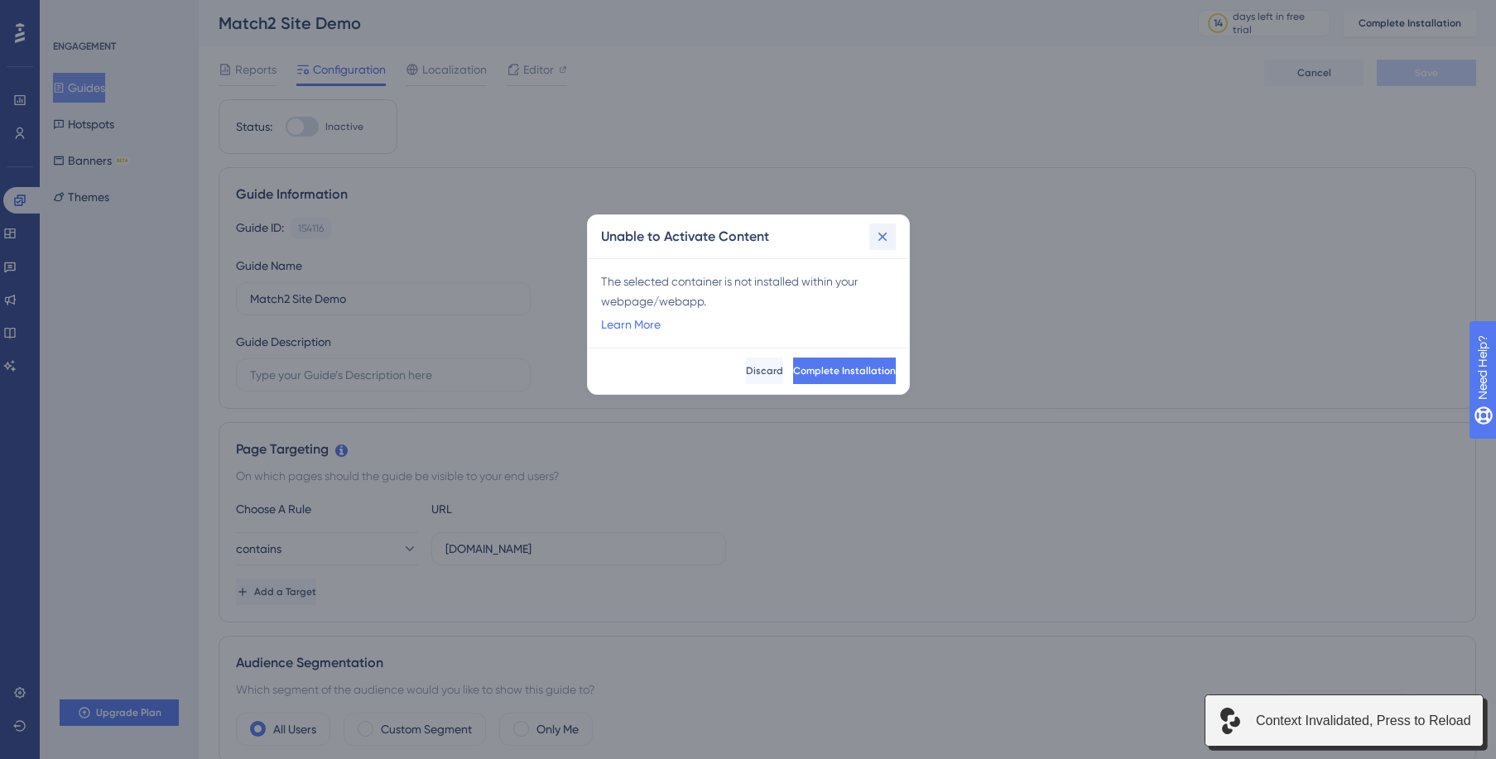
click at [880, 233] on icon at bounding box center [882, 236] width 17 height 17
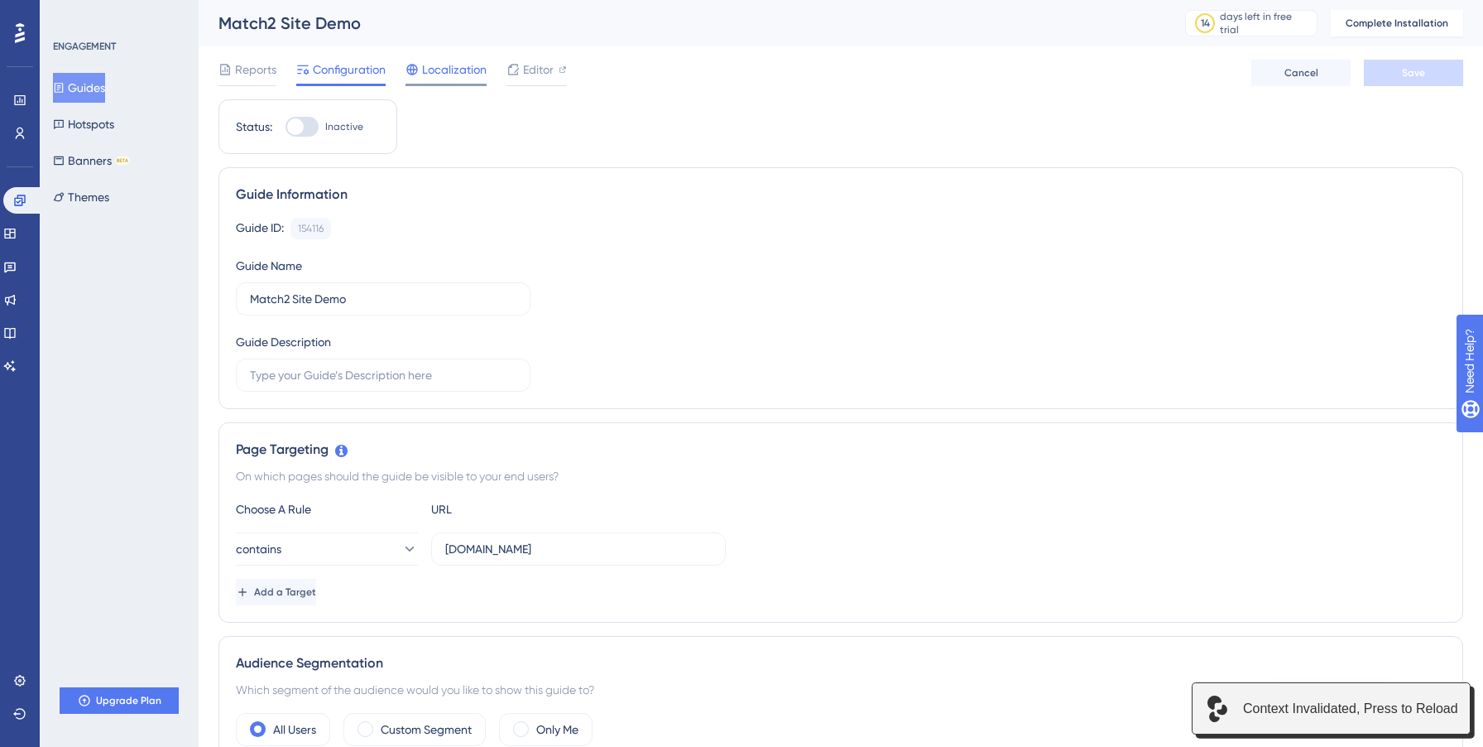
click at [445, 69] on span "Localization" at bounding box center [454, 70] width 65 height 20
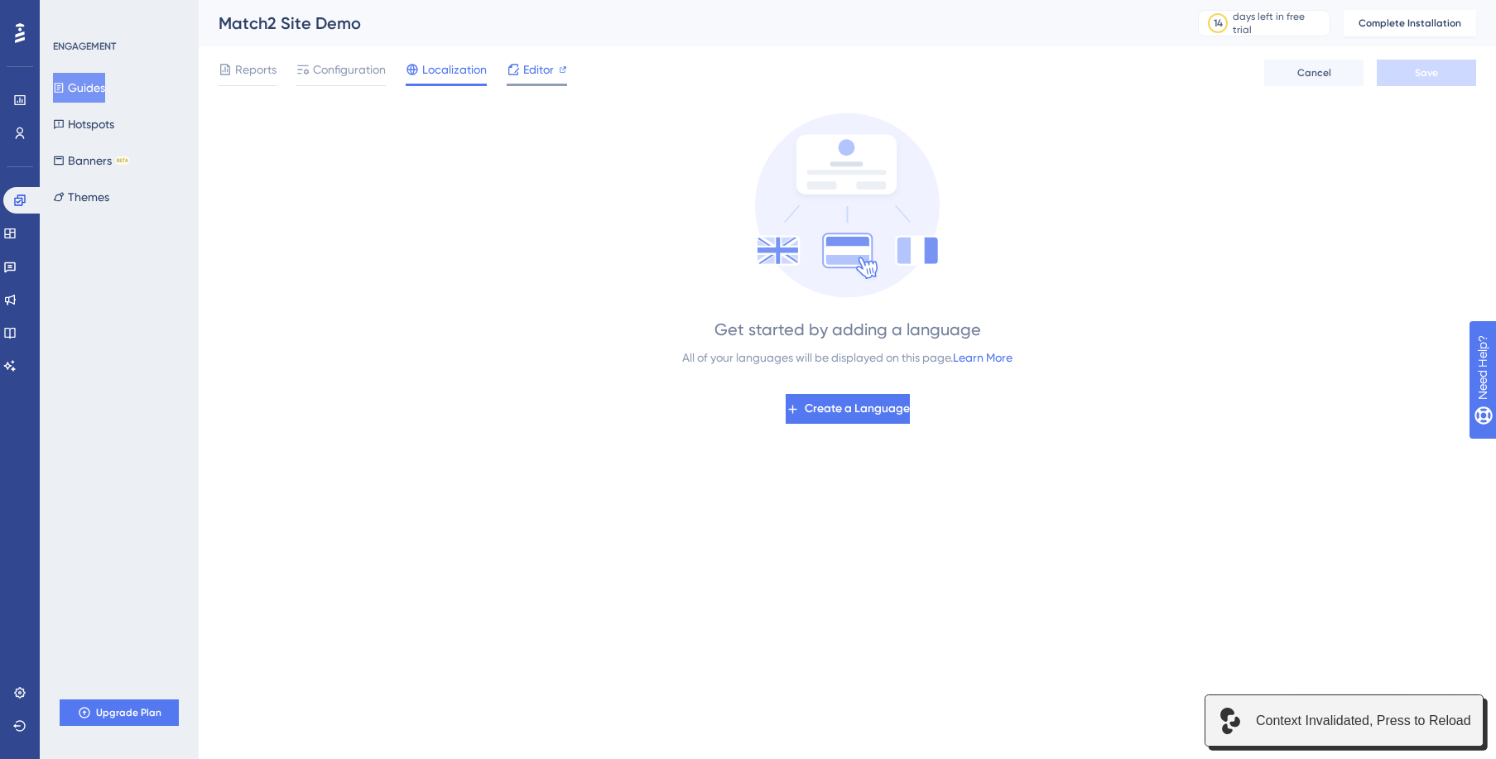
click at [527, 75] on span "Editor" at bounding box center [538, 70] width 31 height 20
click at [239, 73] on span "Reports" at bounding box center [255, 70] width 41 height 20
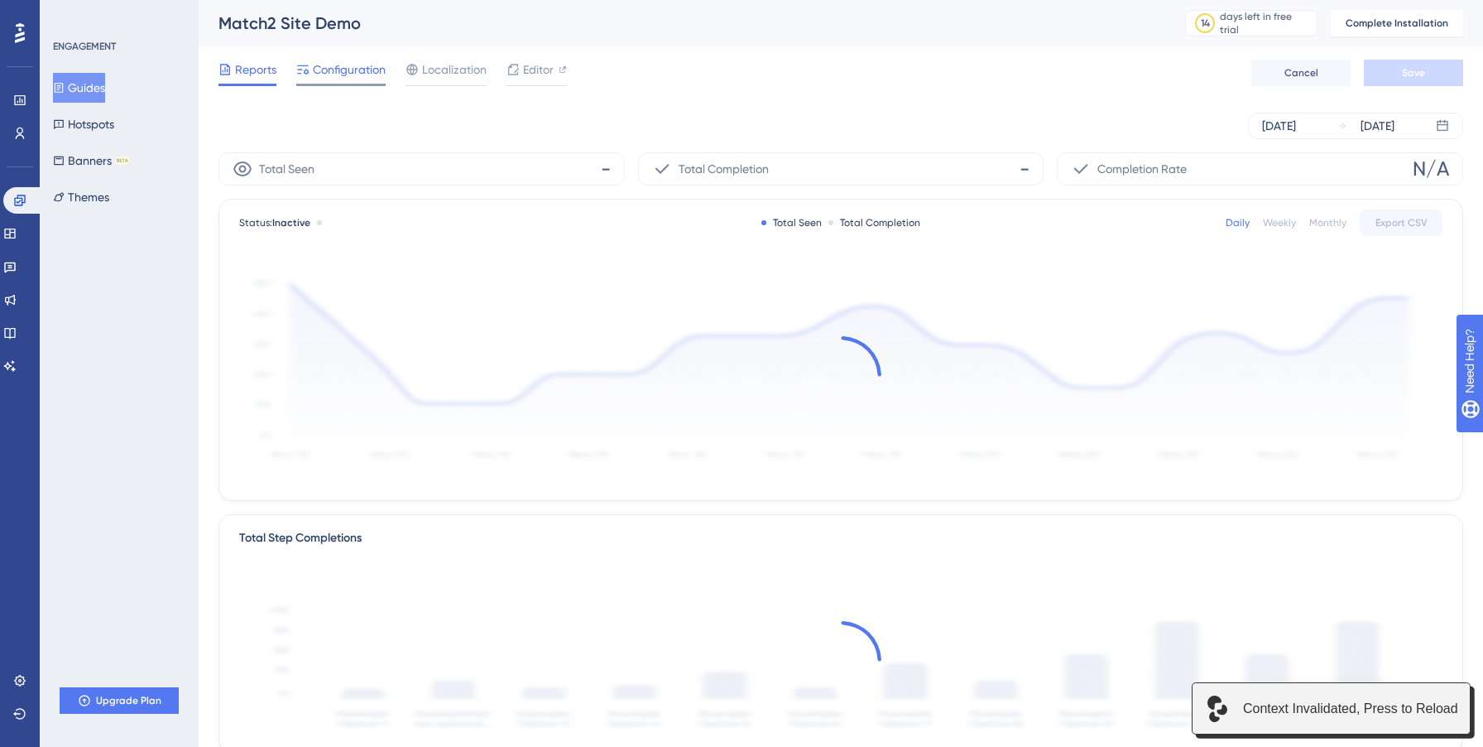
click at [335, 66] on span "Configuration" at bounding box center [349, 70] width 73 height 20
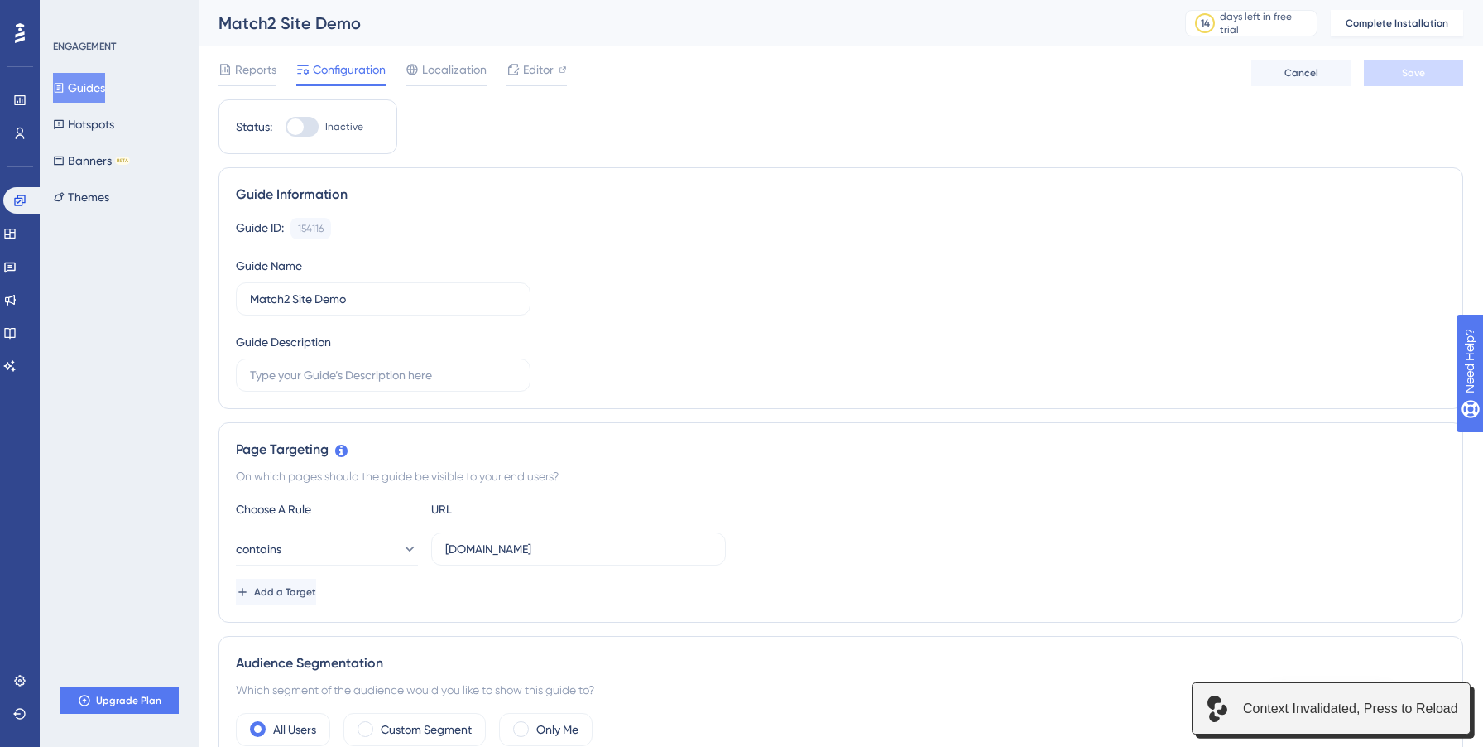
click at [305, 136] on div at bounding box center [302, 127] width 33 height 20
click at [286, 127] on input "Inactive" at bounding box center [285, 127] width 1 height 1
checkbox input "false"
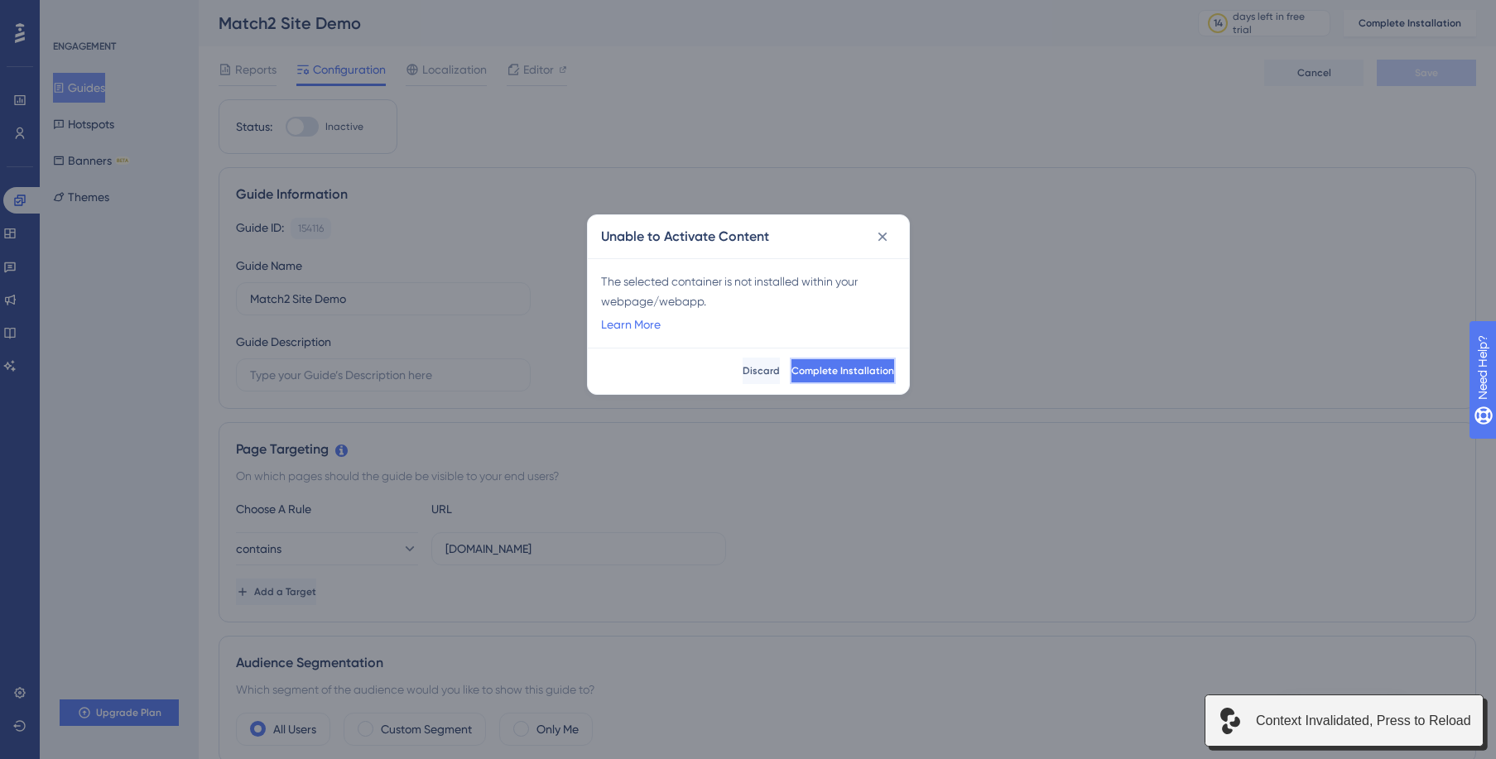
click at [810, 371] on span "Complete Installation" at bounding box center [842, 370] width 103 height 13
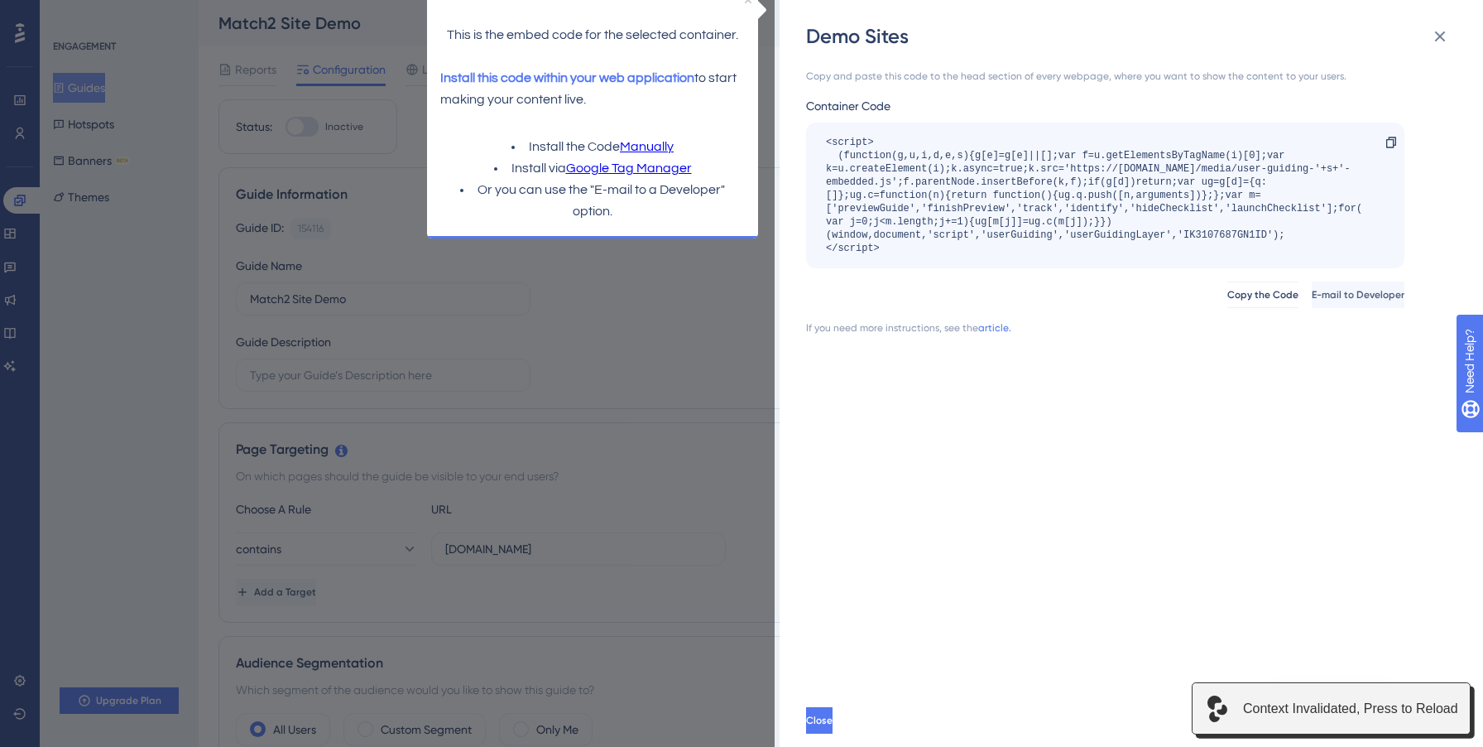
click at [658, 148] on link "Manually" at bounding box center [647, 148] width 54 height 22
click at [1156, 21] on div "Demo Sites Copy and paste this code to the head section of every webpage, where…" at bounding box center [1132, 373] width 704 height 747
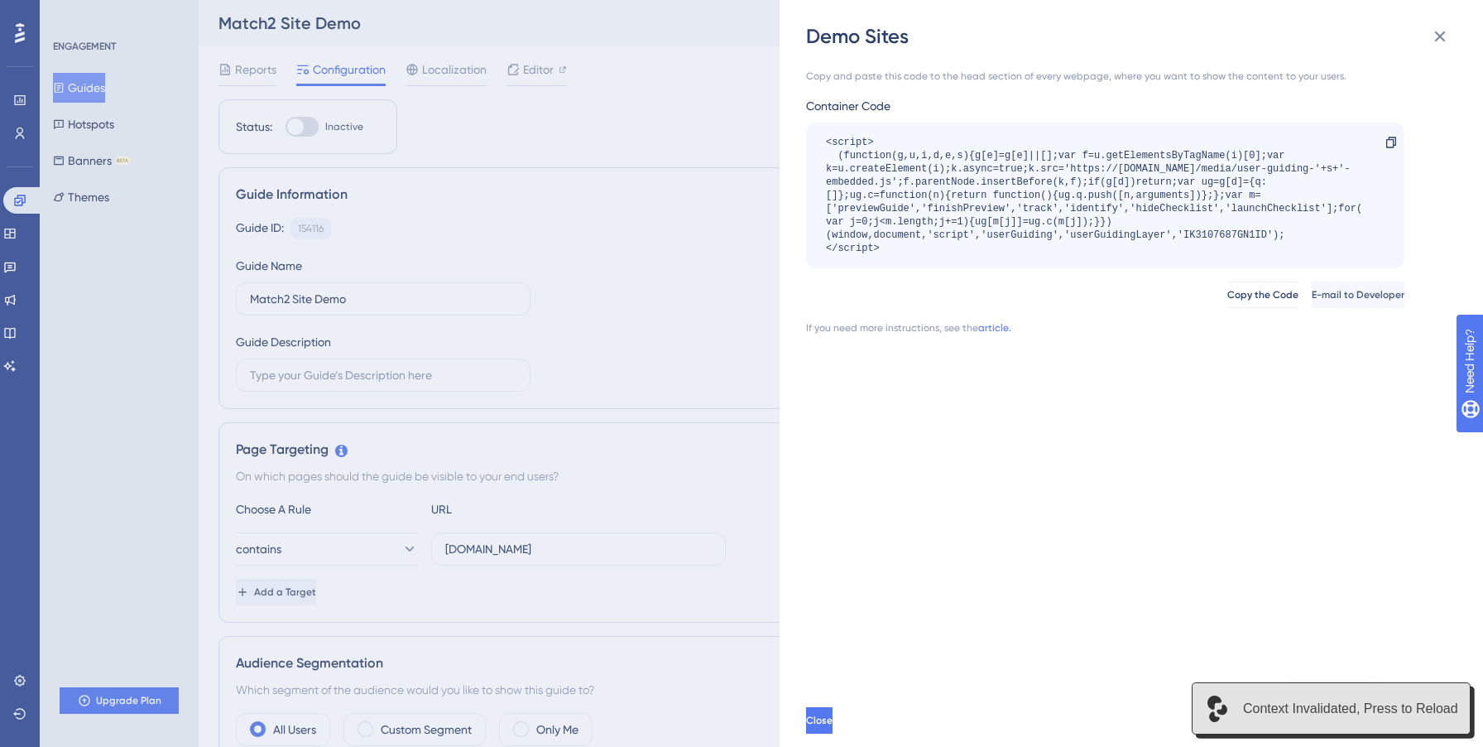
click at [1373, 718] on div "Context Invalidated, Press to Reload" at bounding box center [1332, 708] width 280 height 52
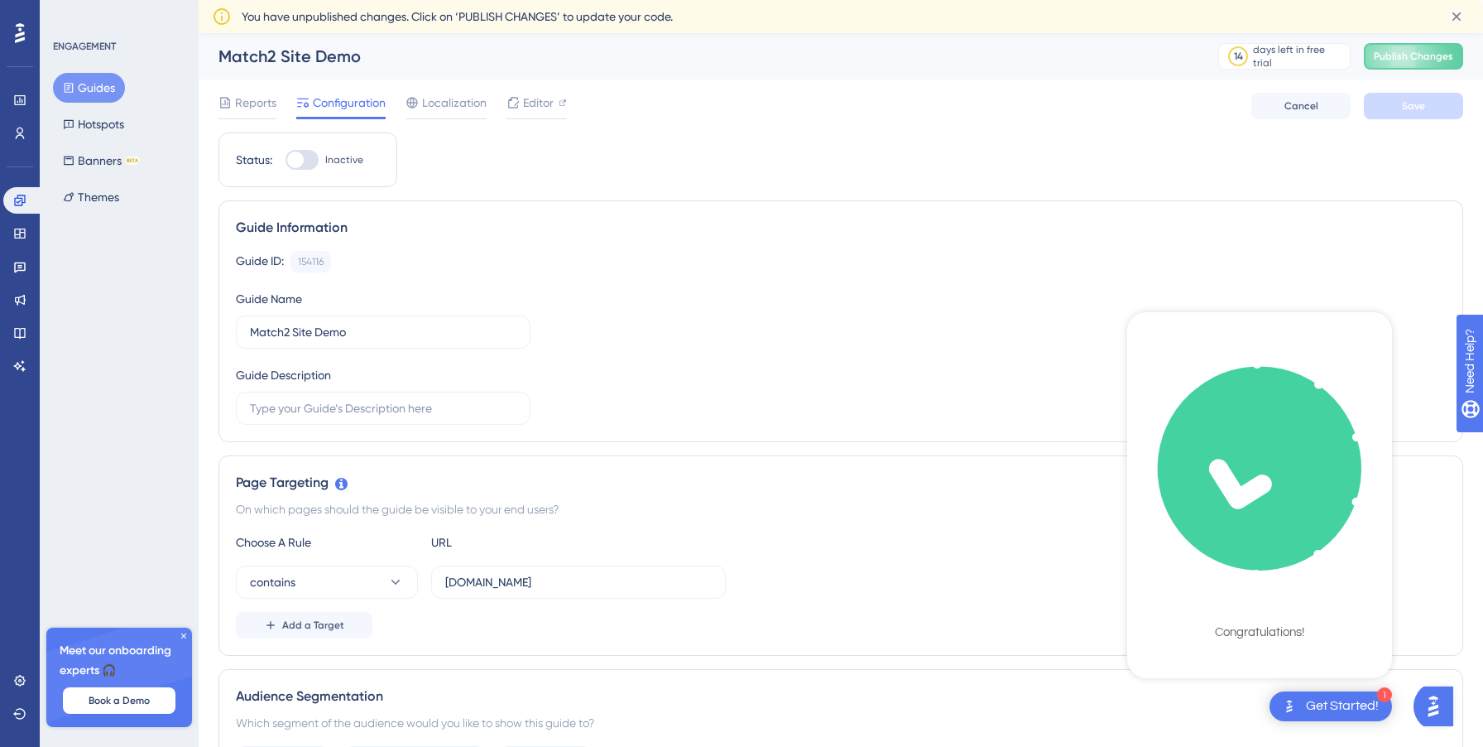
scroll to position [33, 0]
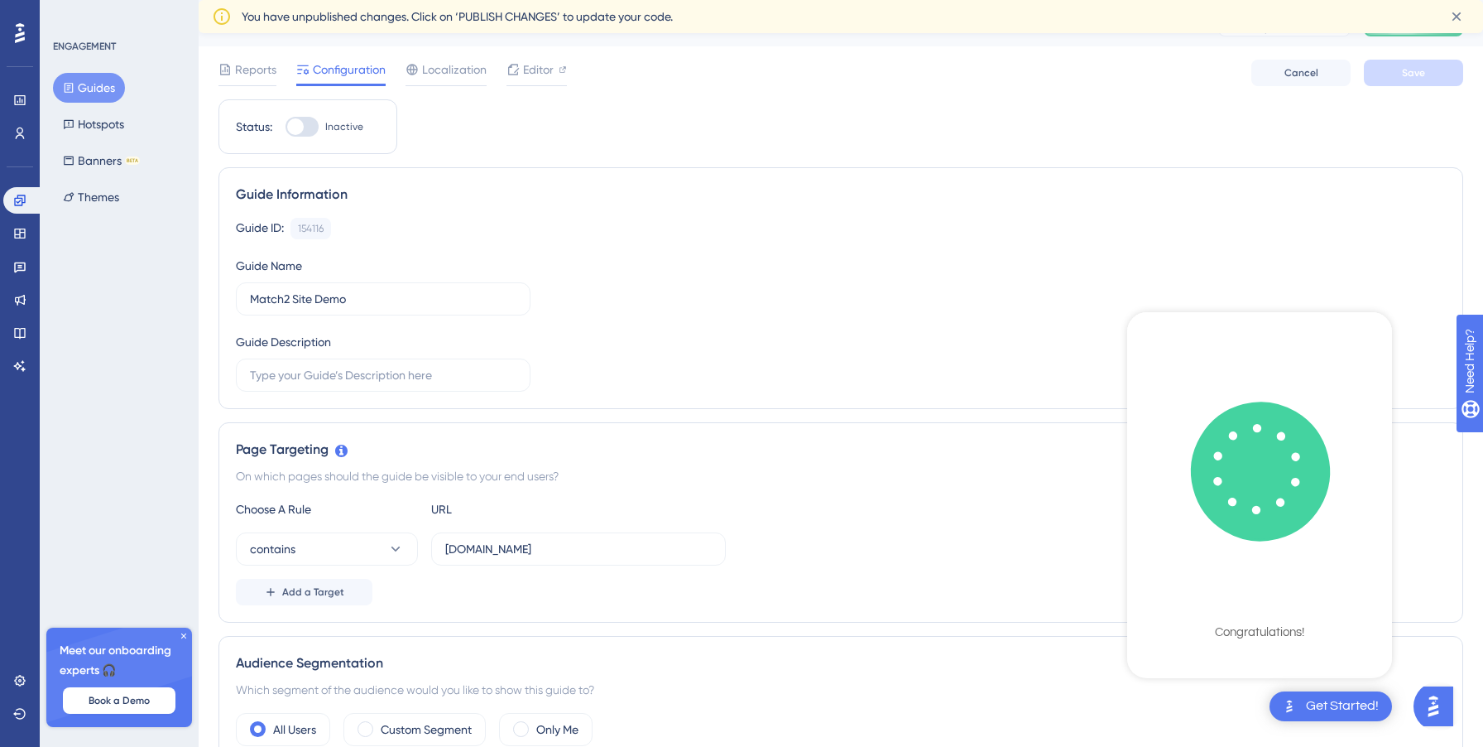
click at [1166, 242] on div "Guide ID: 154116 Copy Guide Name Match2 Site Demo Guide Description" at bounding box center [841, 305] width 1210 height 174
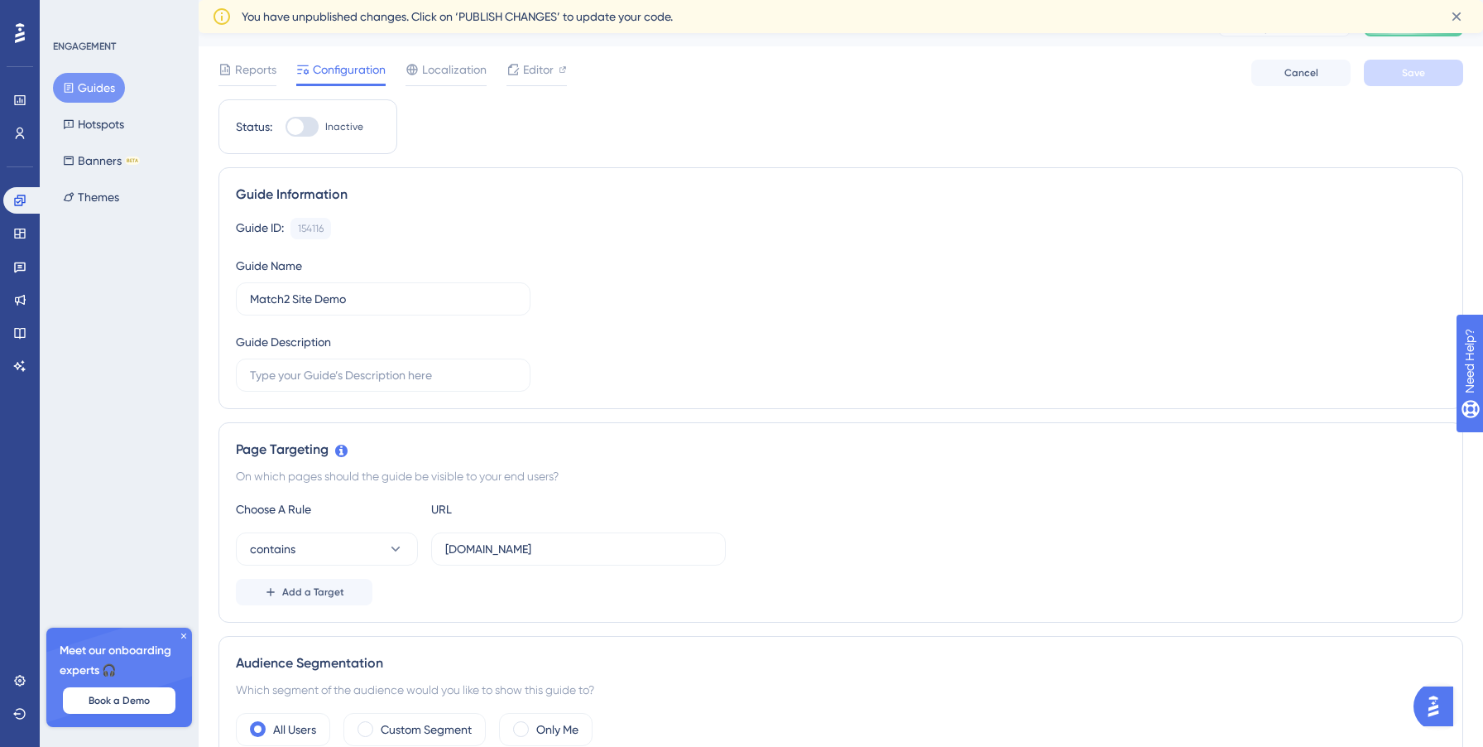
click at [1324, 710] on div "Audience Segmentation Which segment of the audience would you like to show this…" at bounding box center [841, 699] width 1245 height 127
click at [322, 131] on label "Inactive" at bounding box center [325, 127] width 78 height 20
click at [286, 127] on input "Inactive" at bounding box center [285, 127] width 1 height 1
checkbox input "true"
click at [1415, 68] on span "Save" at bounding box center [1413, 72] width 23 height 13
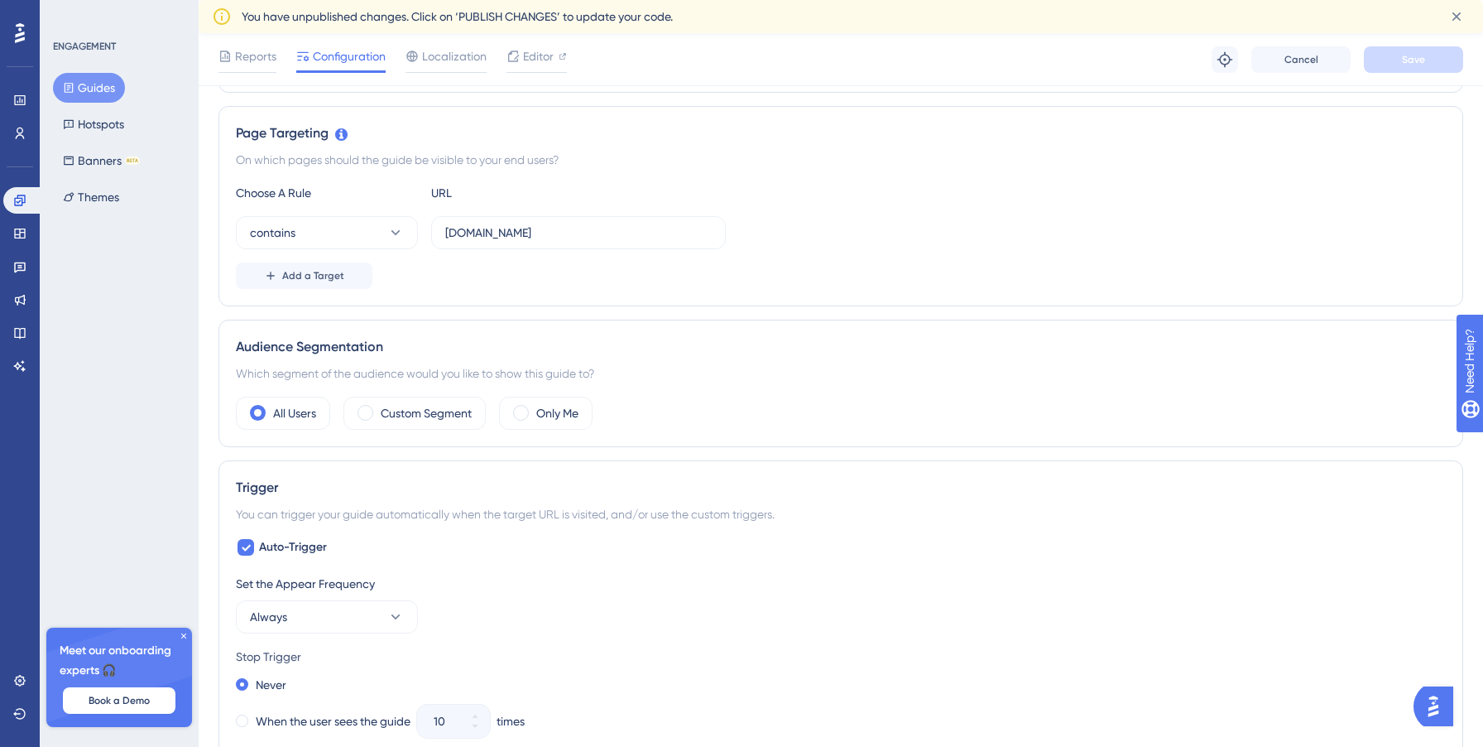
scroll to position [342, 0]
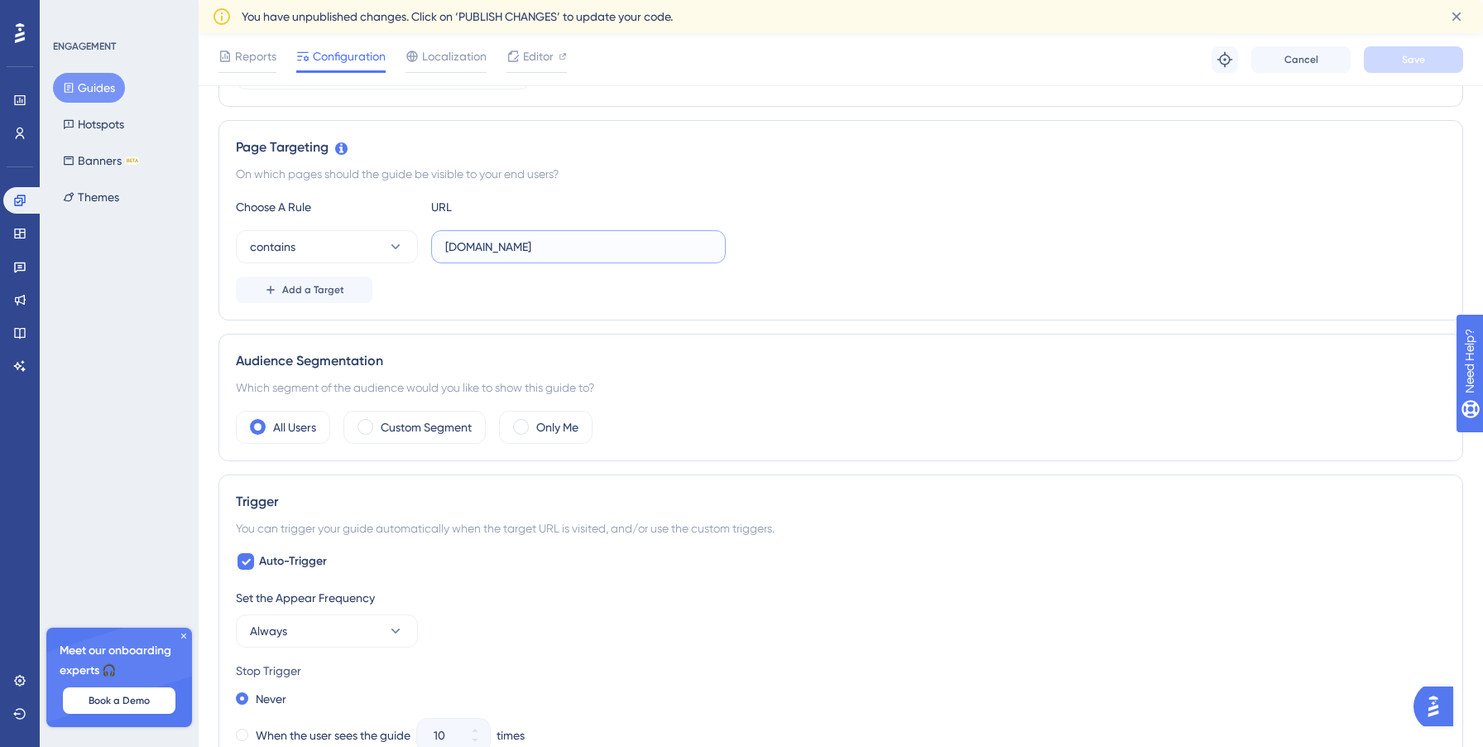
click at [505, 244] on input "sites.match2.info" at bounding box center [578, 247] width 267 height 18
click at [573, 240] on input "sites.match2.info" at bounding box center [578, 247] width 267 height 18
type input "sites.match2.info"
click at [983, 213] on div "Choose A Rule URL" at bounding box center [841, 207] width 1210 height 20
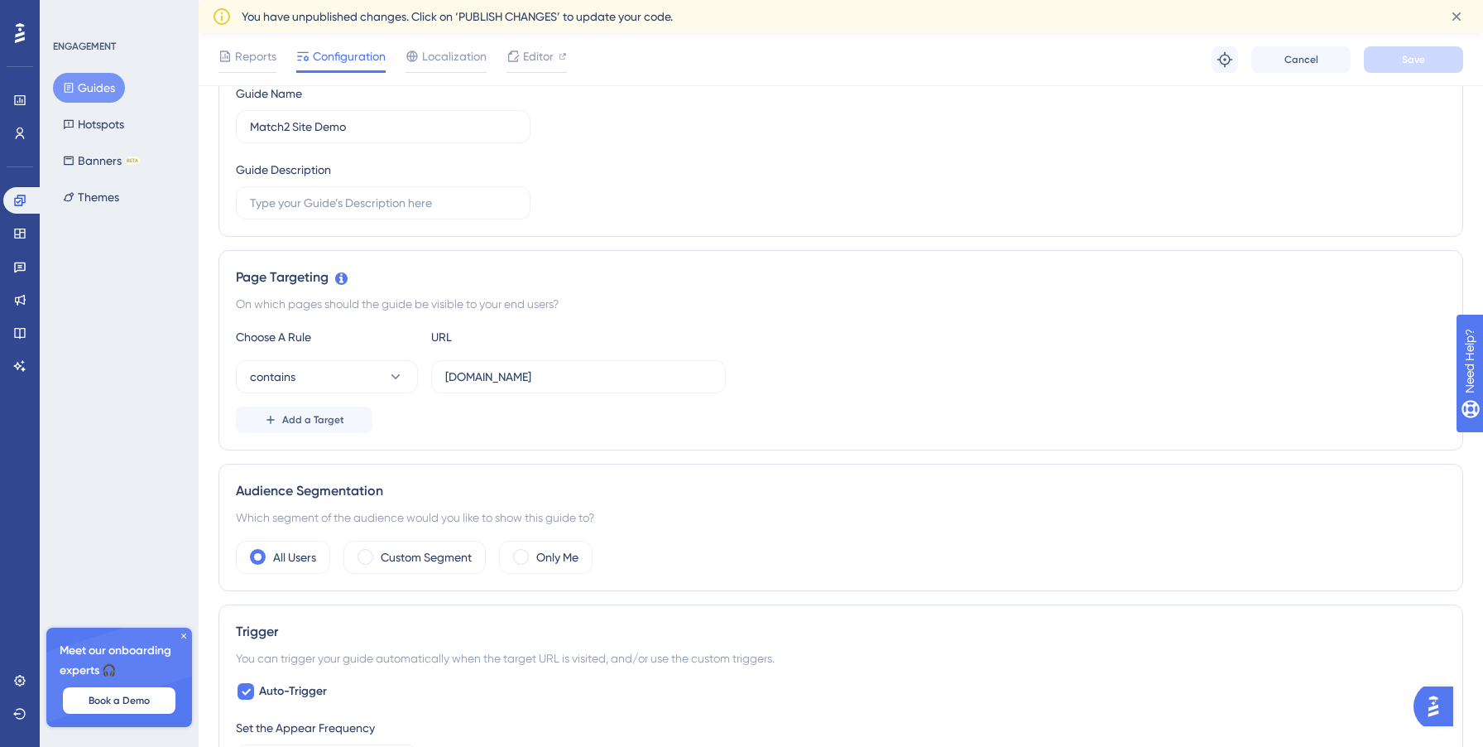
scroll to position [0, 0]
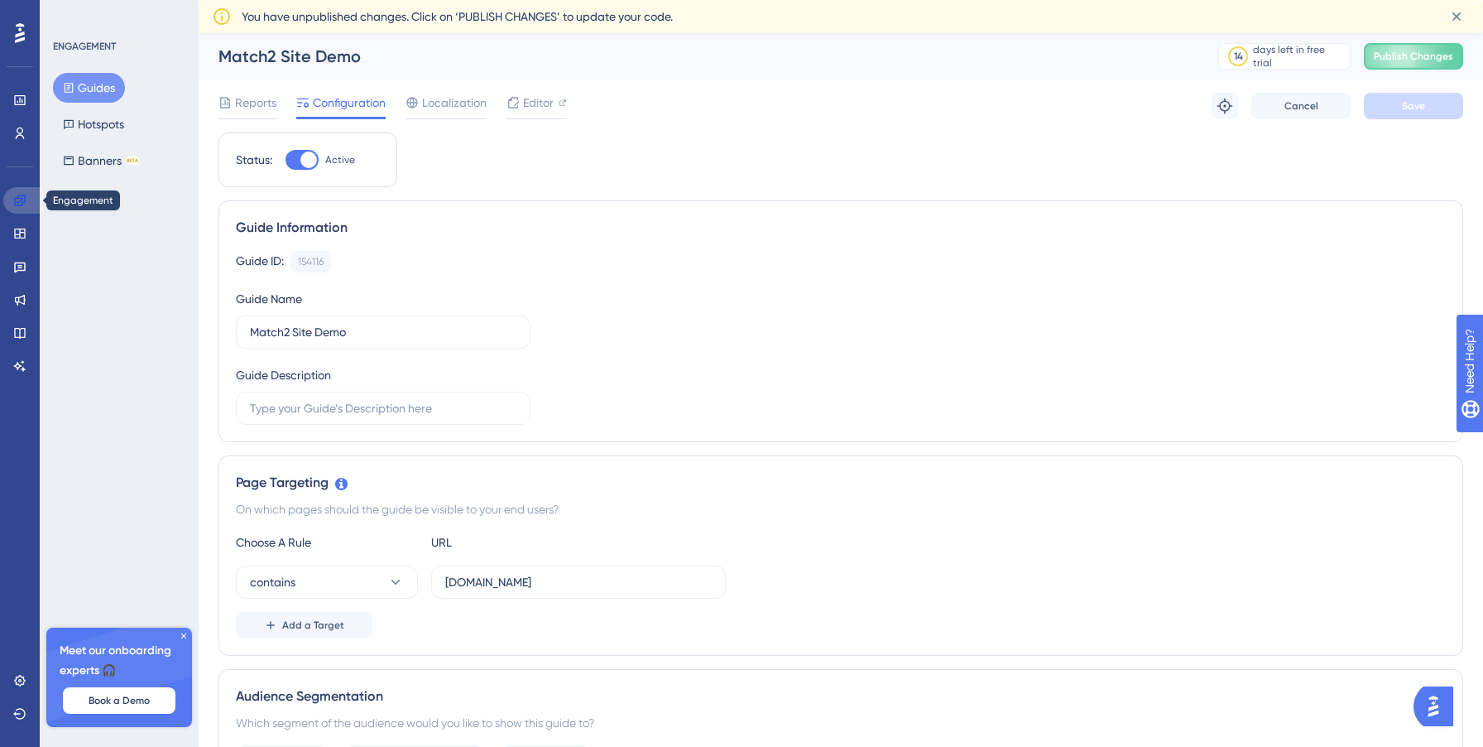
click at [19, 203] on icon at bounding box center [19, 200] width 13 height 13
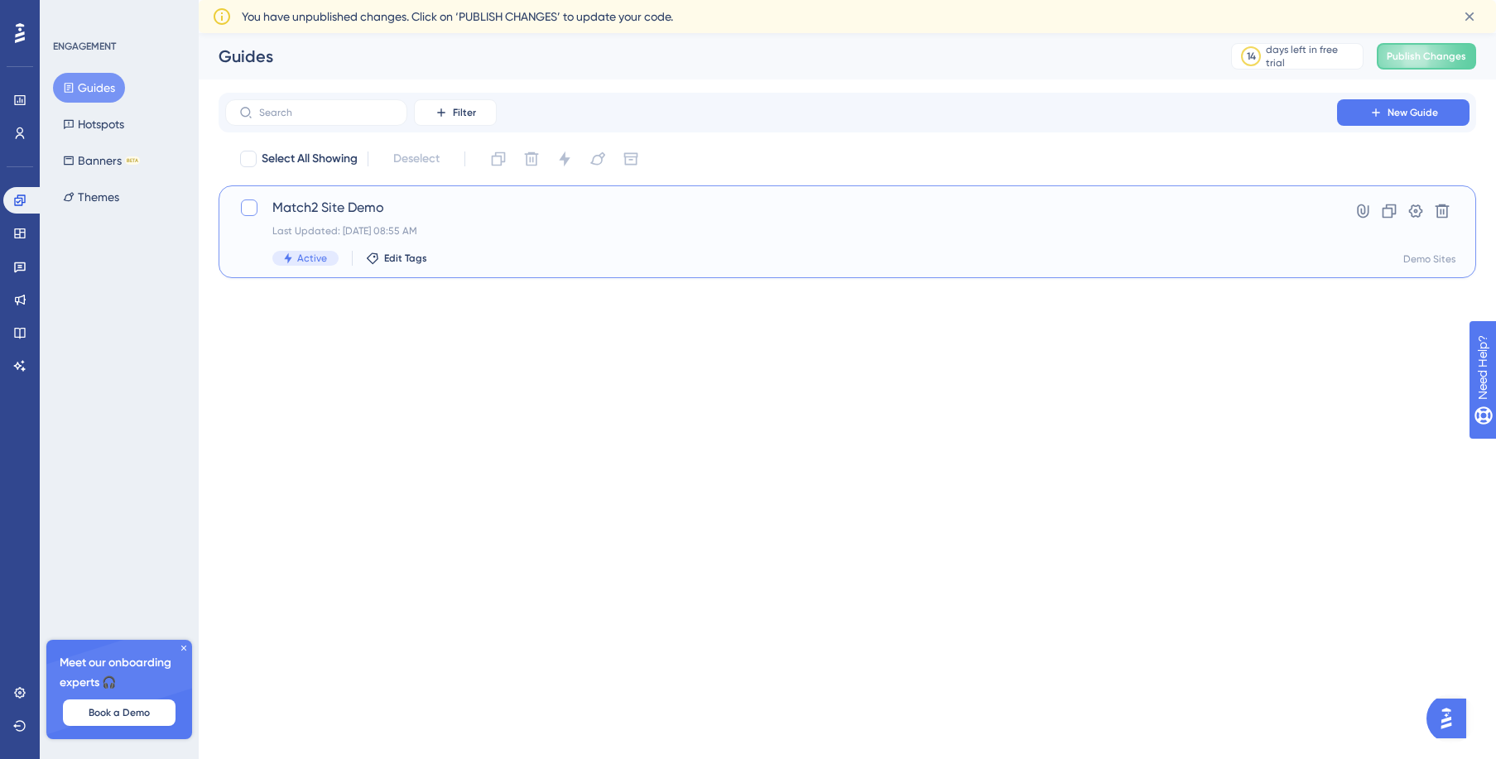
click at [252, 211] on div at bounding box center [249, 207] width 17 height 17
checkbox input "true"
click at [308, 247] on div "Match2 Site Demo Last Updated: Oct 14 2025, 08:55 AM Active Edit Tags" at bounding box center [780, 232] width 1017 height 68
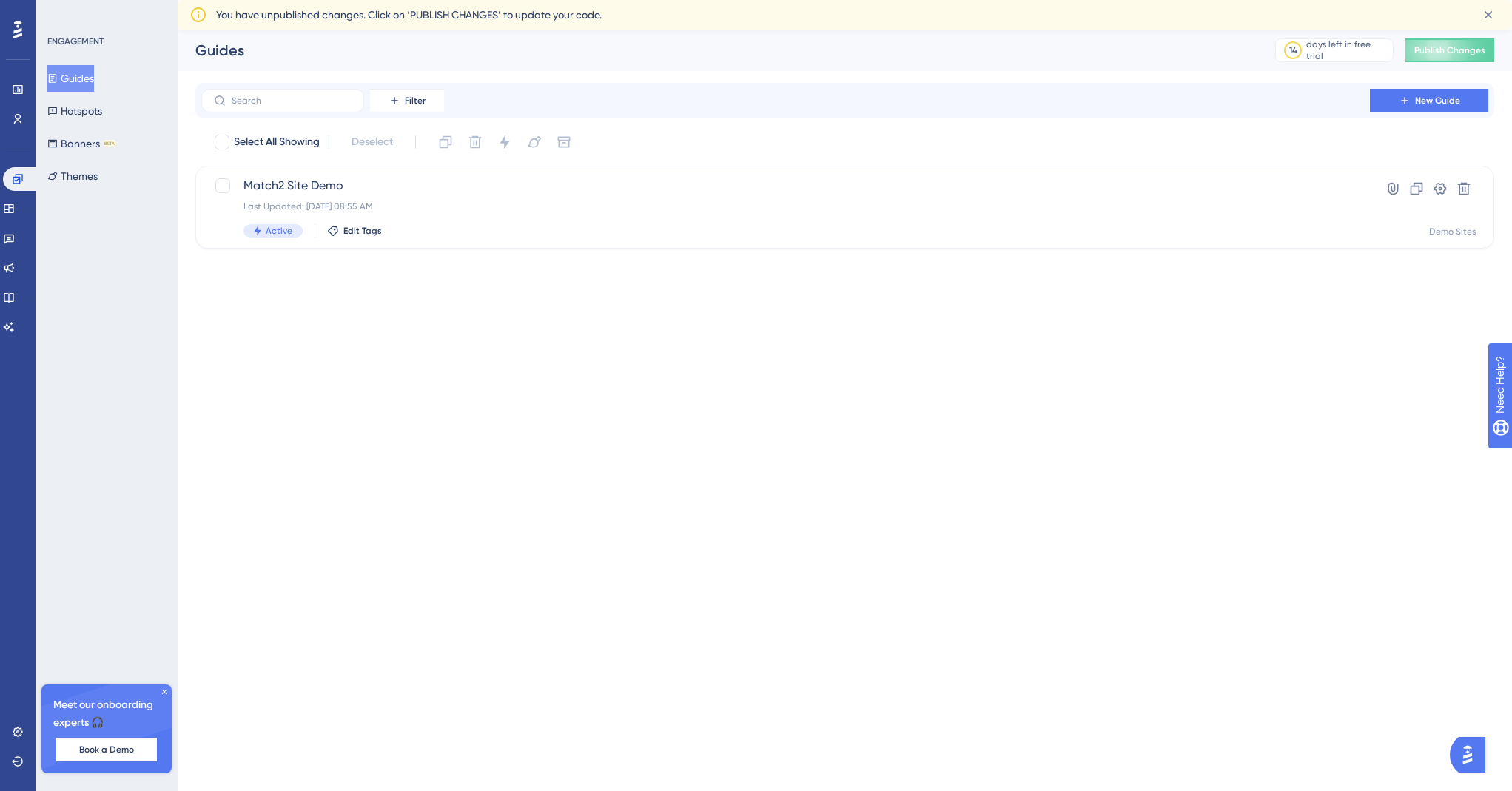
click at [22, 92] on div "✨ Save My Spot!✨" at bounding box center [757, 372] width 1512 height 791
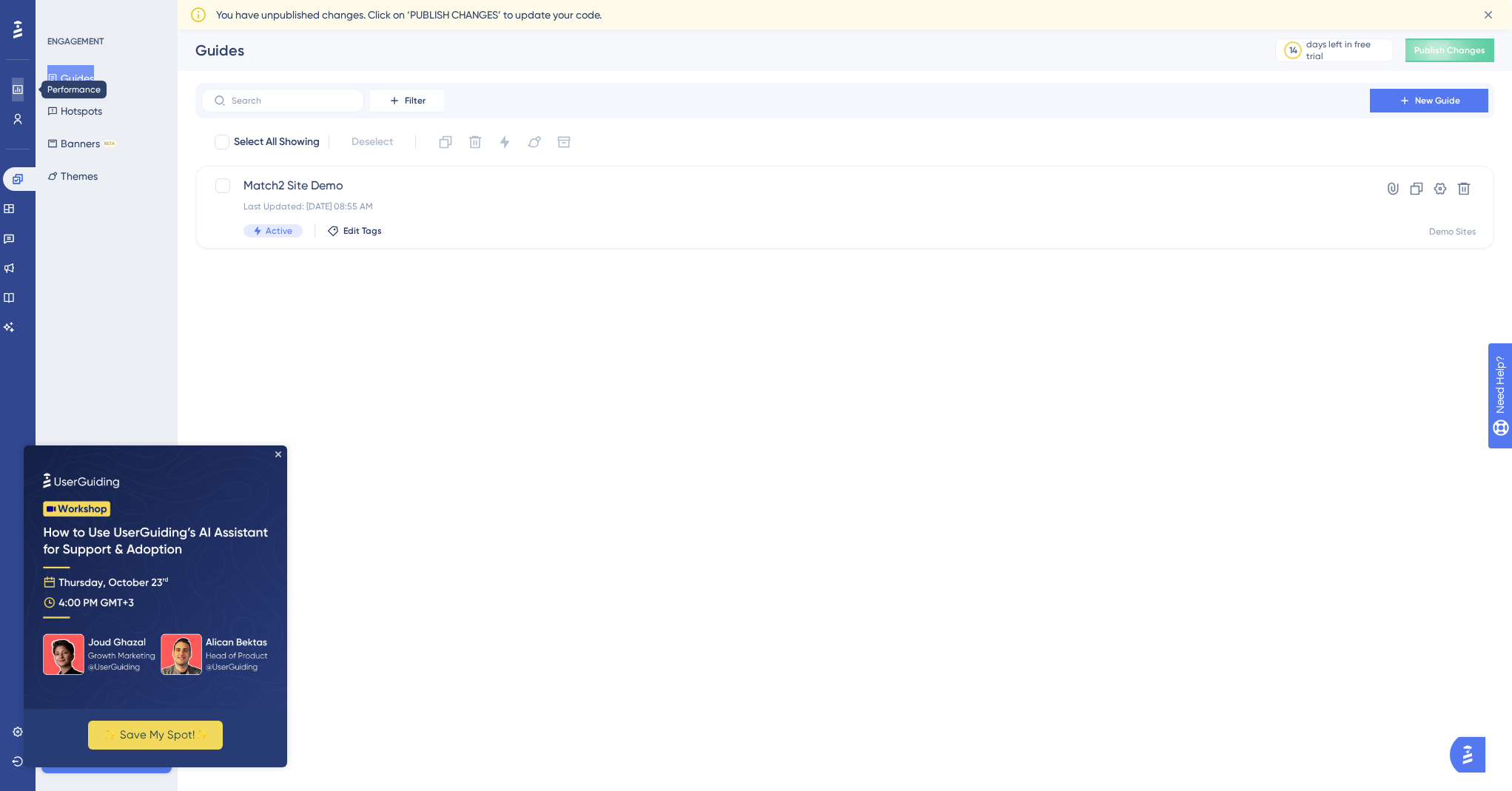
click at [22, 92] on icon at bounding box center [17, 89] width 10 height 9
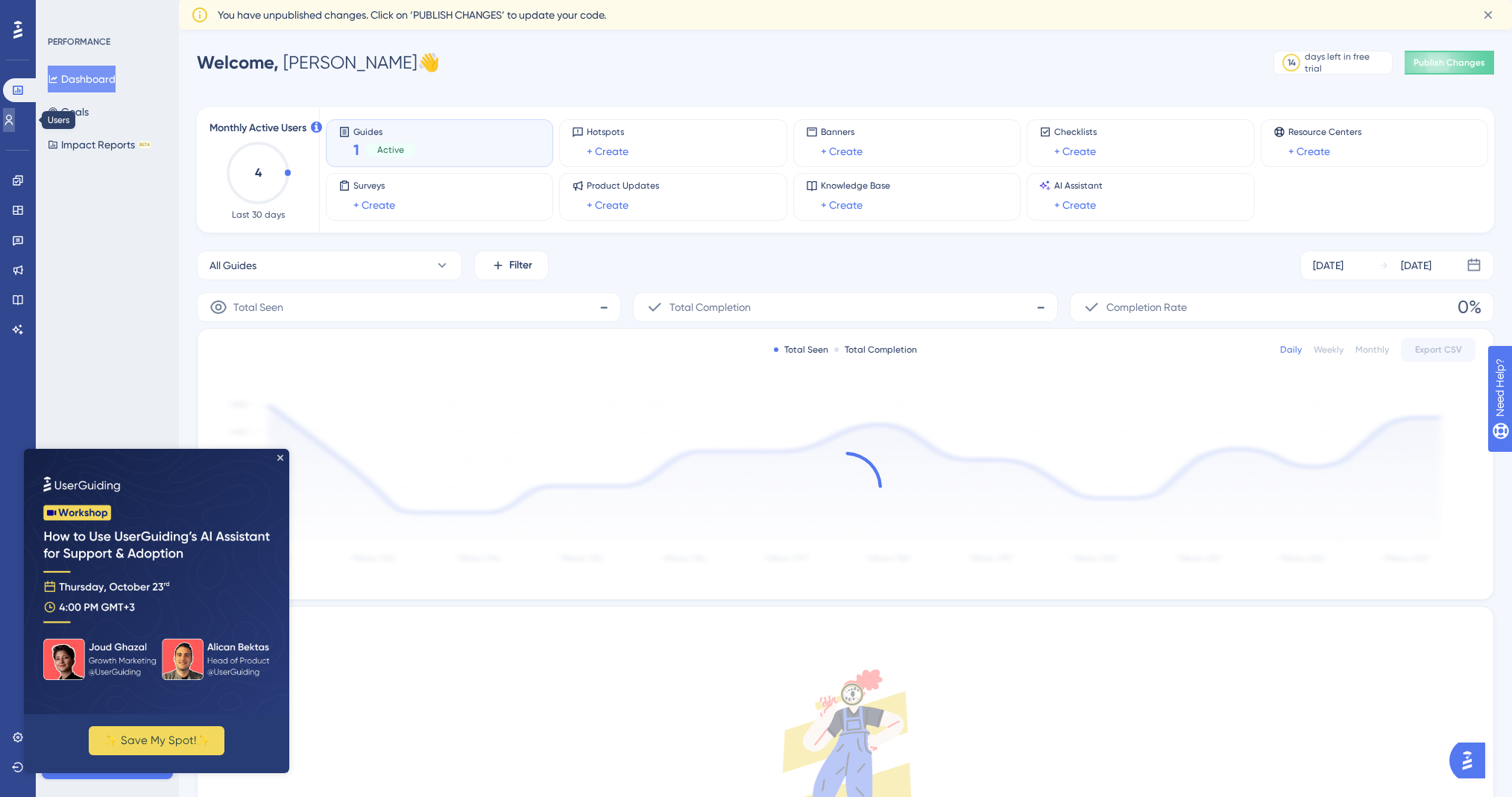
click at [15, 125] on icon at bounding box center [8, 120] width 12 height 12
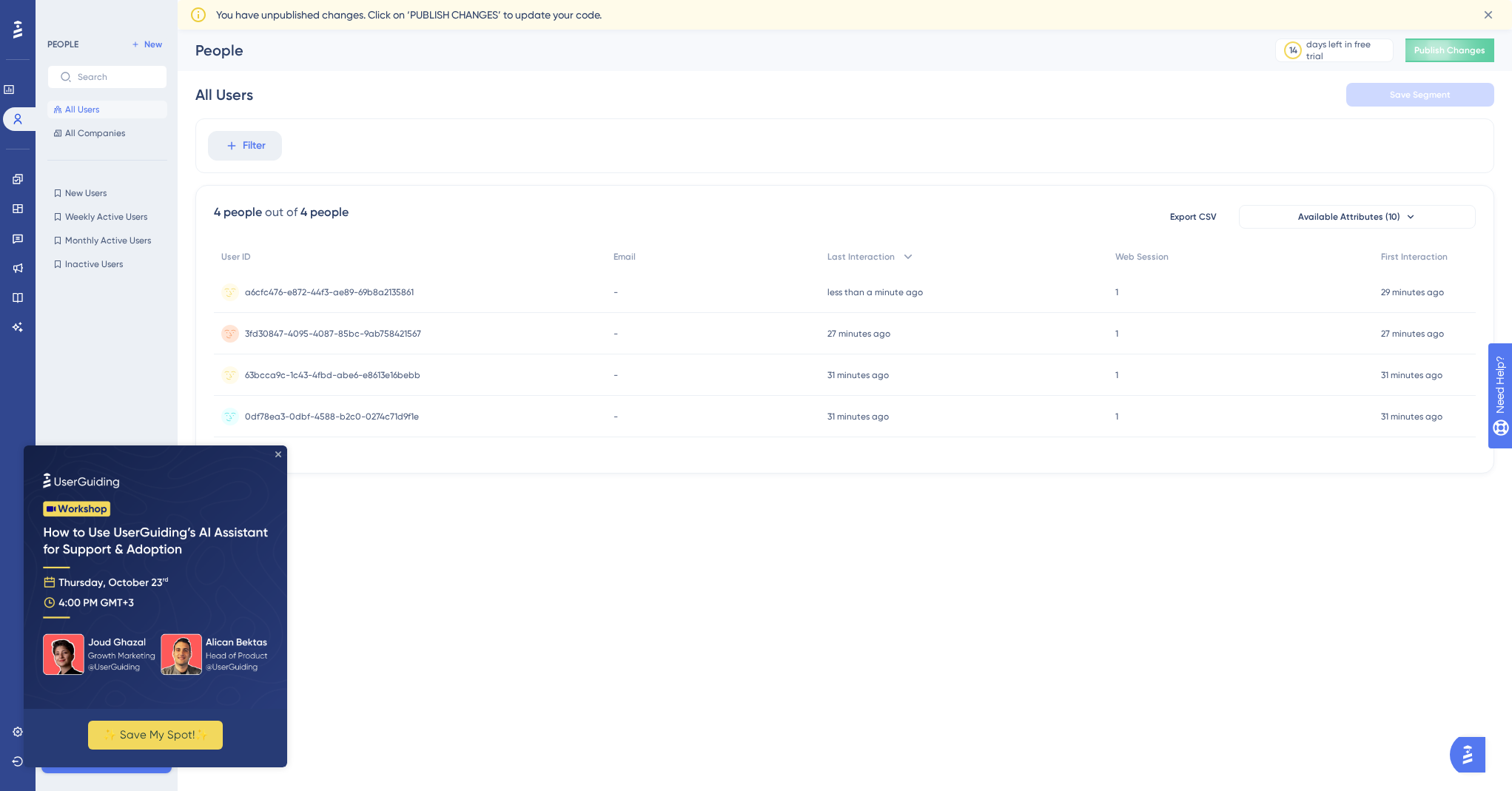
click at [280, 453] on icon "Close Preview" at bounding box center [278, 454] width 6 height 6
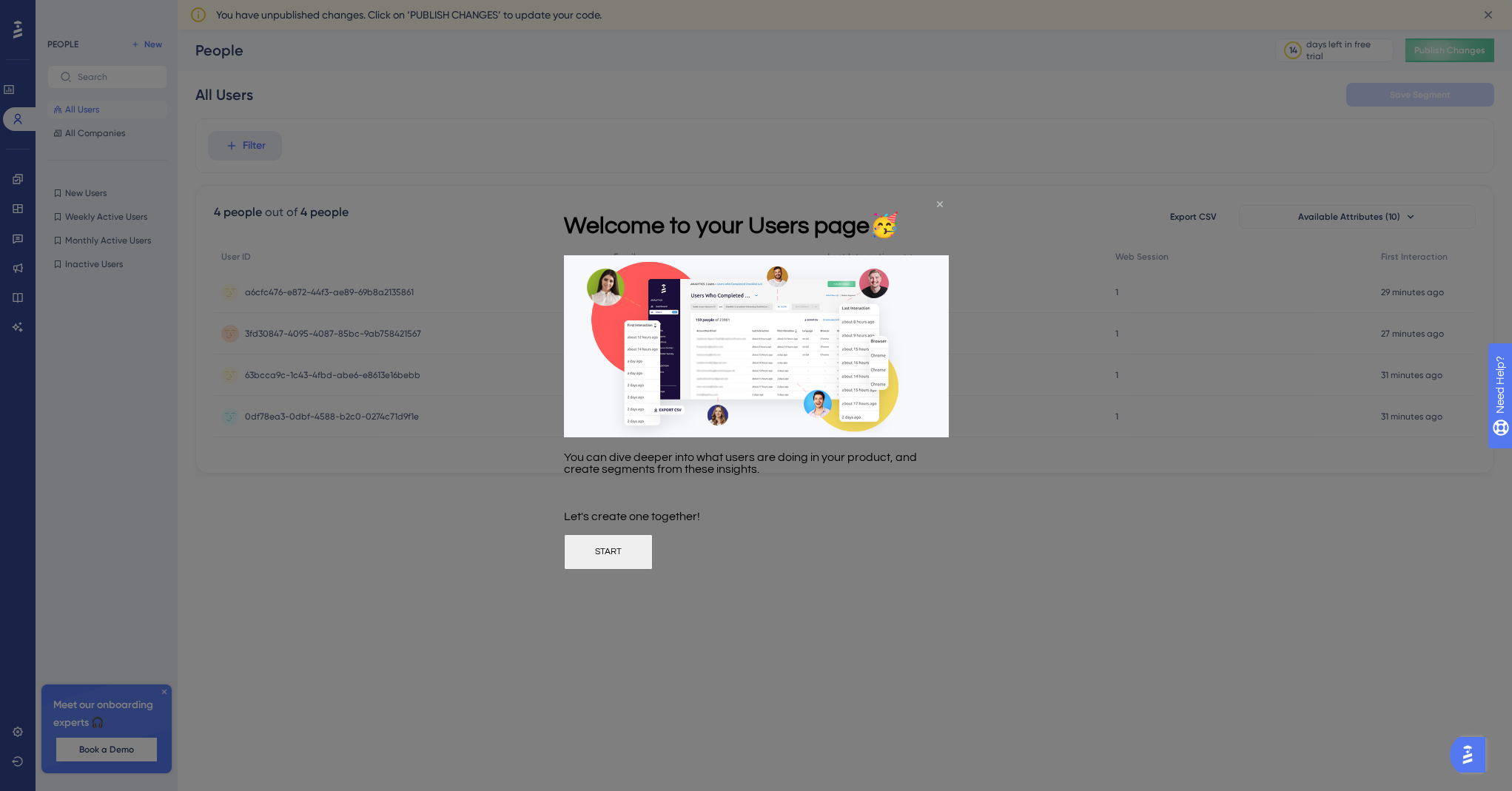
click at [937, 201] on icon "Close Preview" at bounding box center [939, 203] width 6 height 6
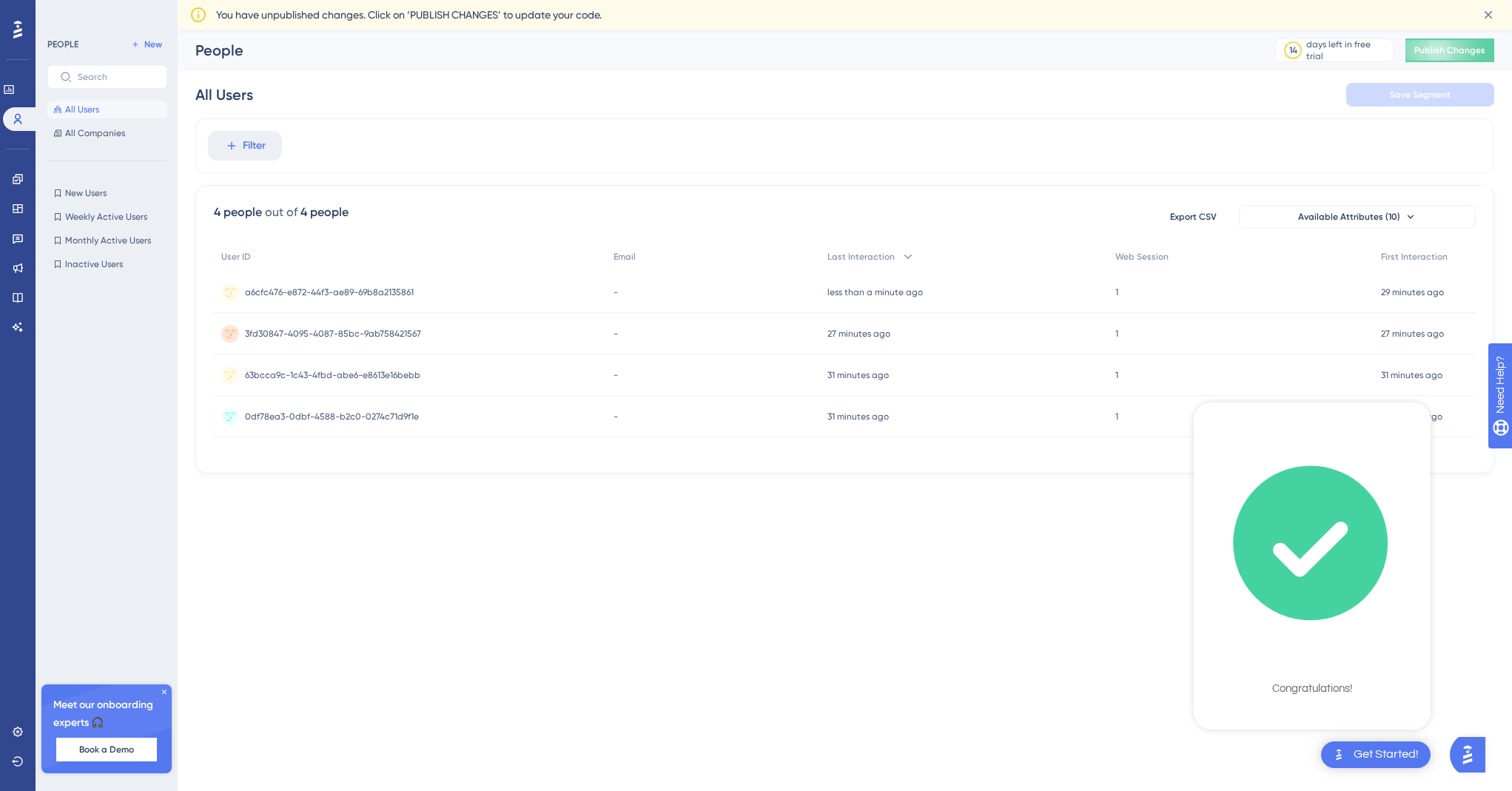
click at [821, 509] on html "Get Started! Welcome on board! 🌊 Here is your Onboarding Checklist 100% Sign Up…" at bounding box center [756, 260] width 1512 height 521
click at [15, 178] on icon at bounding box center [17, 179] width 12 height 12
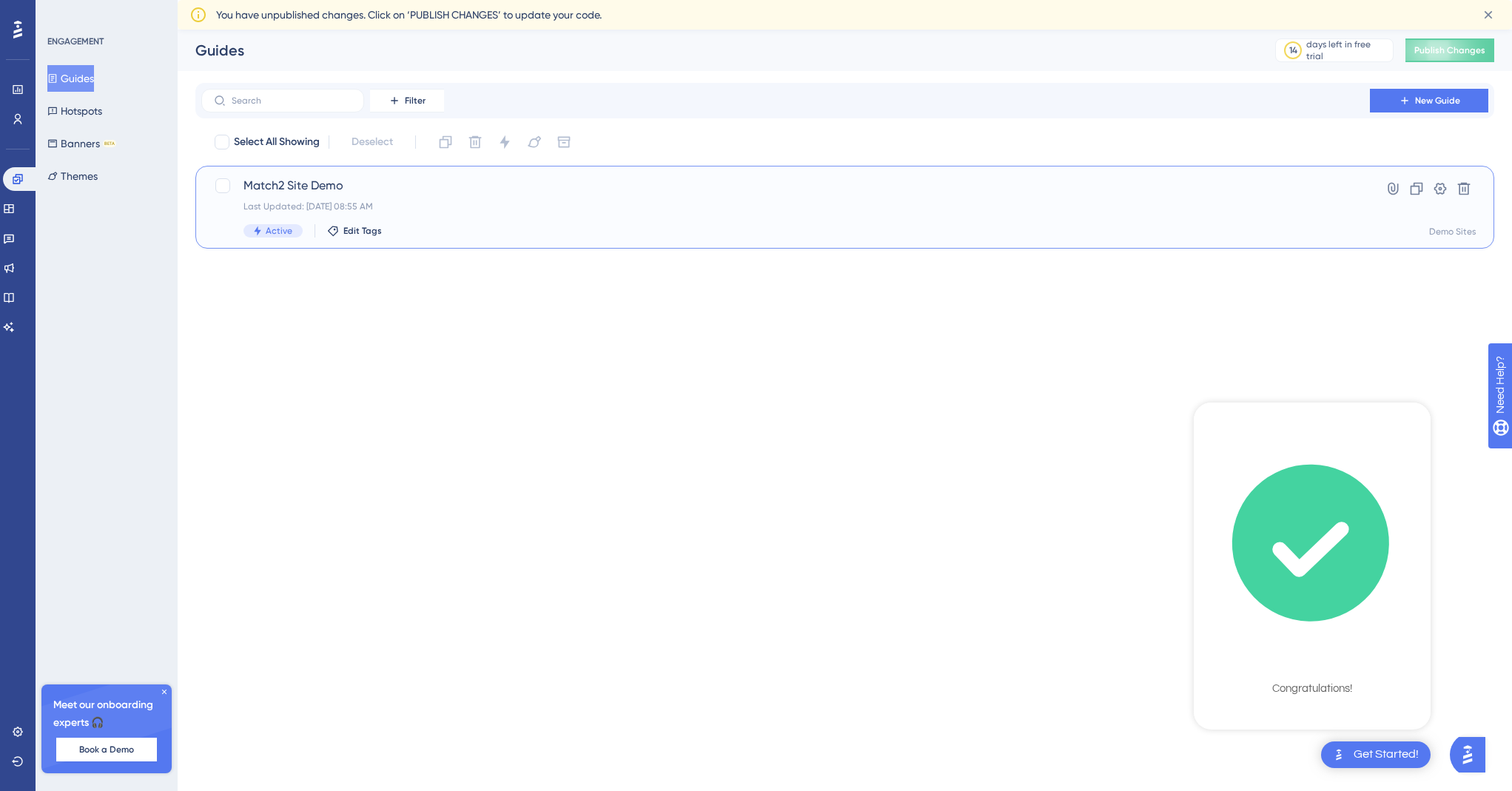
click at [342, 203] on div "Last Updated: Oct 14 2025, 08:55 AM" at bounding box center [785, 206] width 1085 height 12
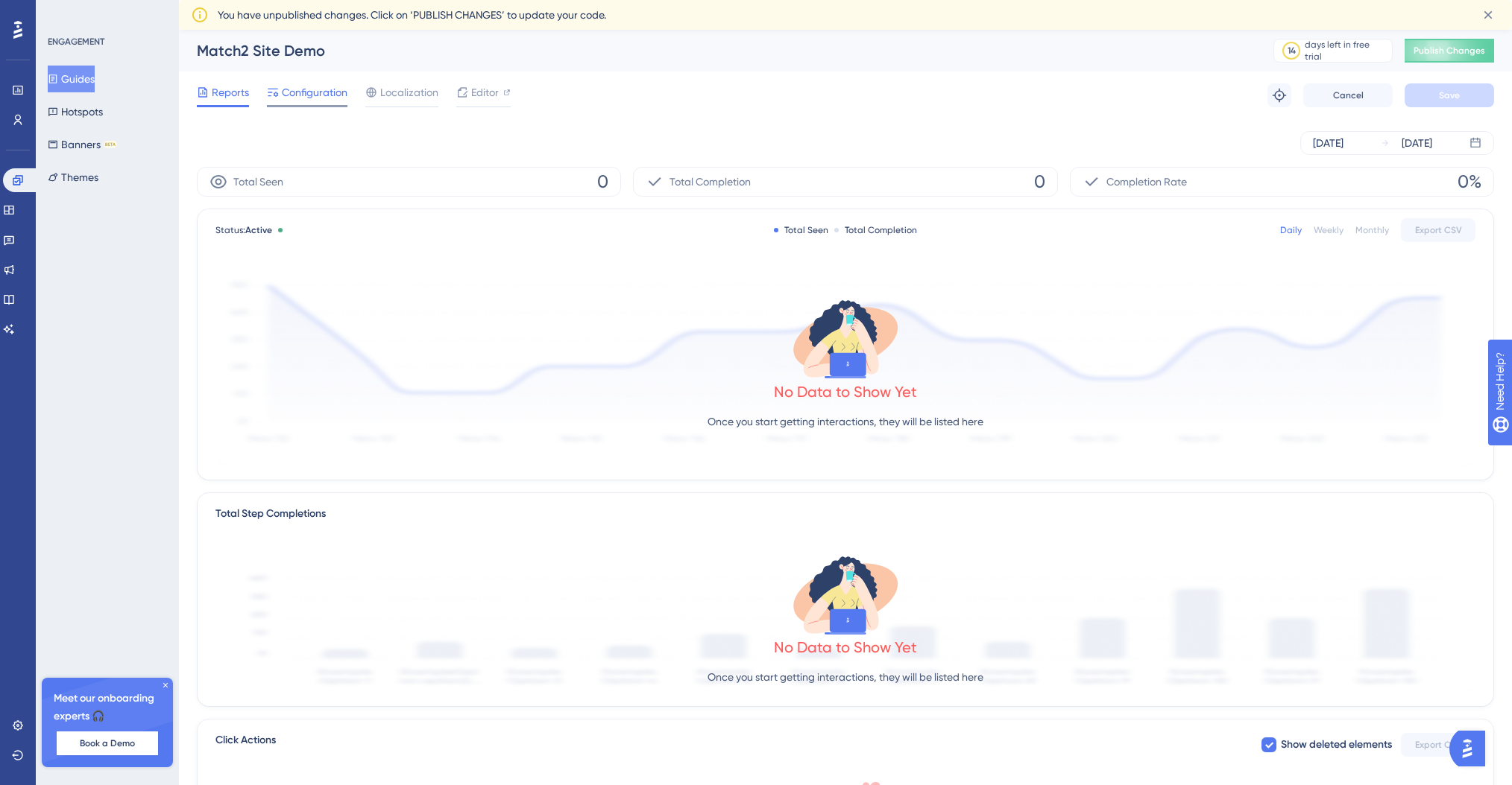
click at [323, 94] on span "Configuration" at bounding box center [314, 93] width 66 height 18
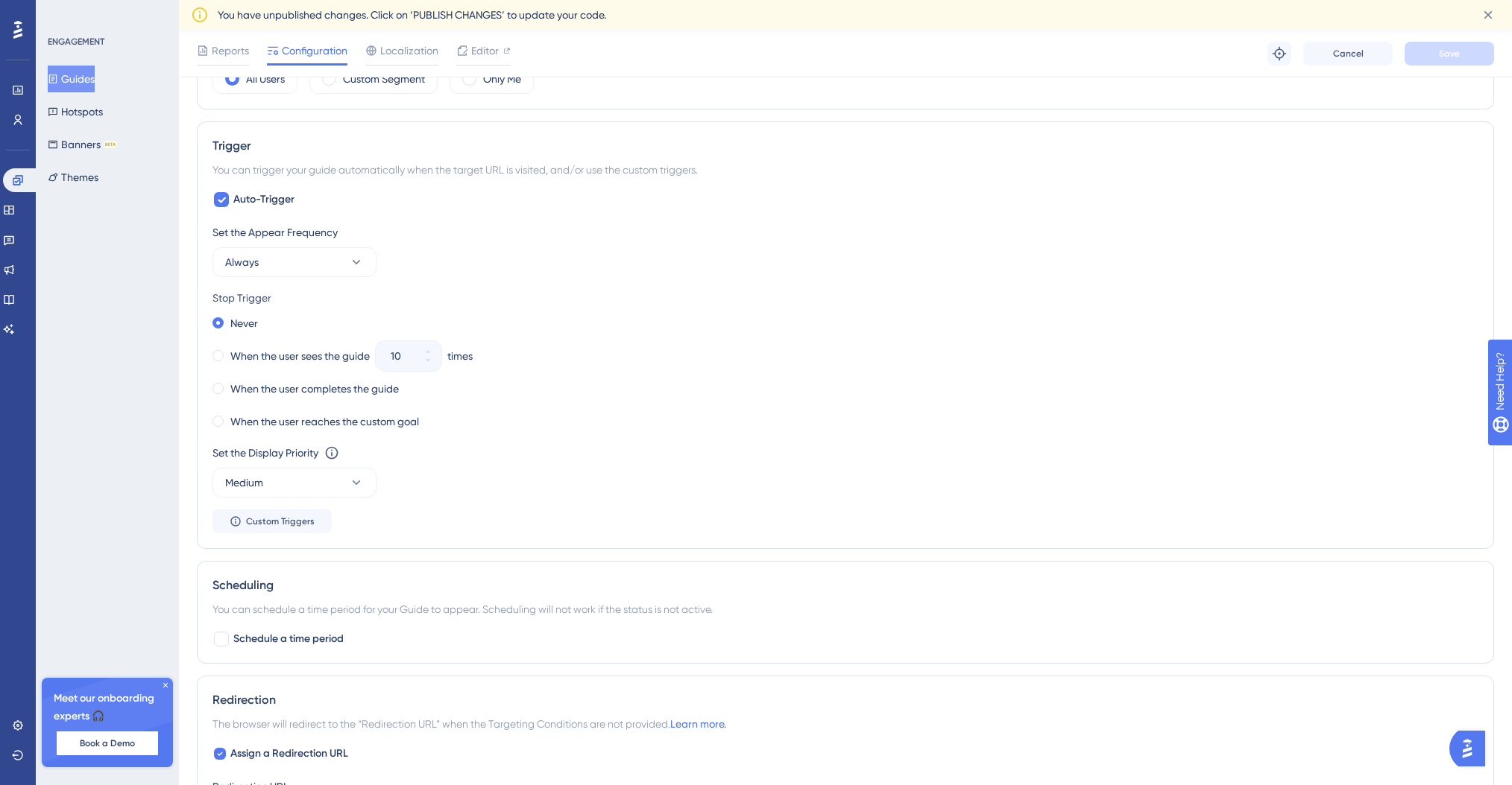
scroll to position [629, 0]
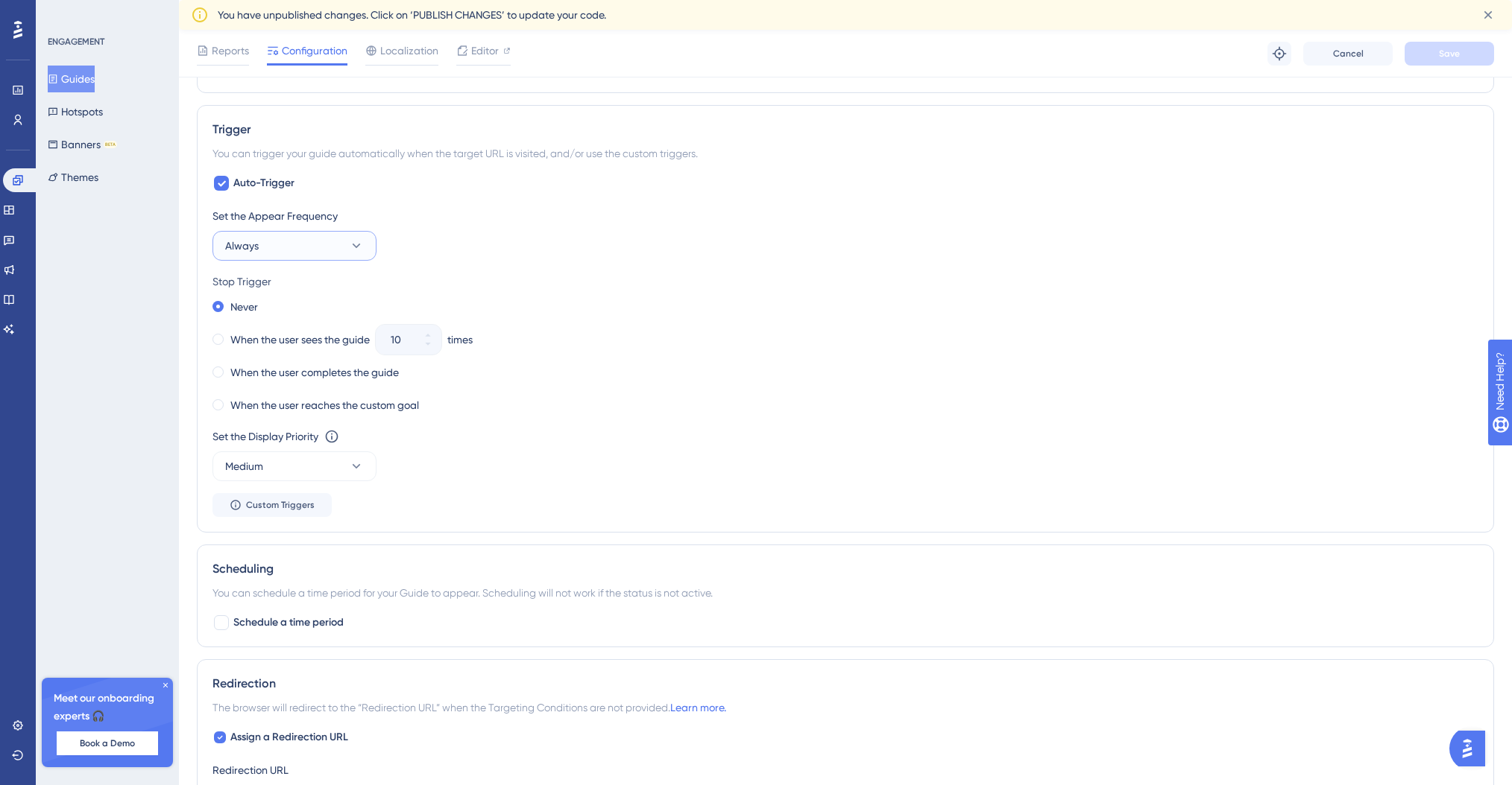
click at [330, 251] on button "Always" at bounding box center [294, 246] width 164 height 30
click at [337, 247] on button "Always" at bounding box center [294, 246] width 164 height 30
click at [589, 242] on div "Set the Appear Frequency Always" at bounding box center [846, 234] width 1266 height 54
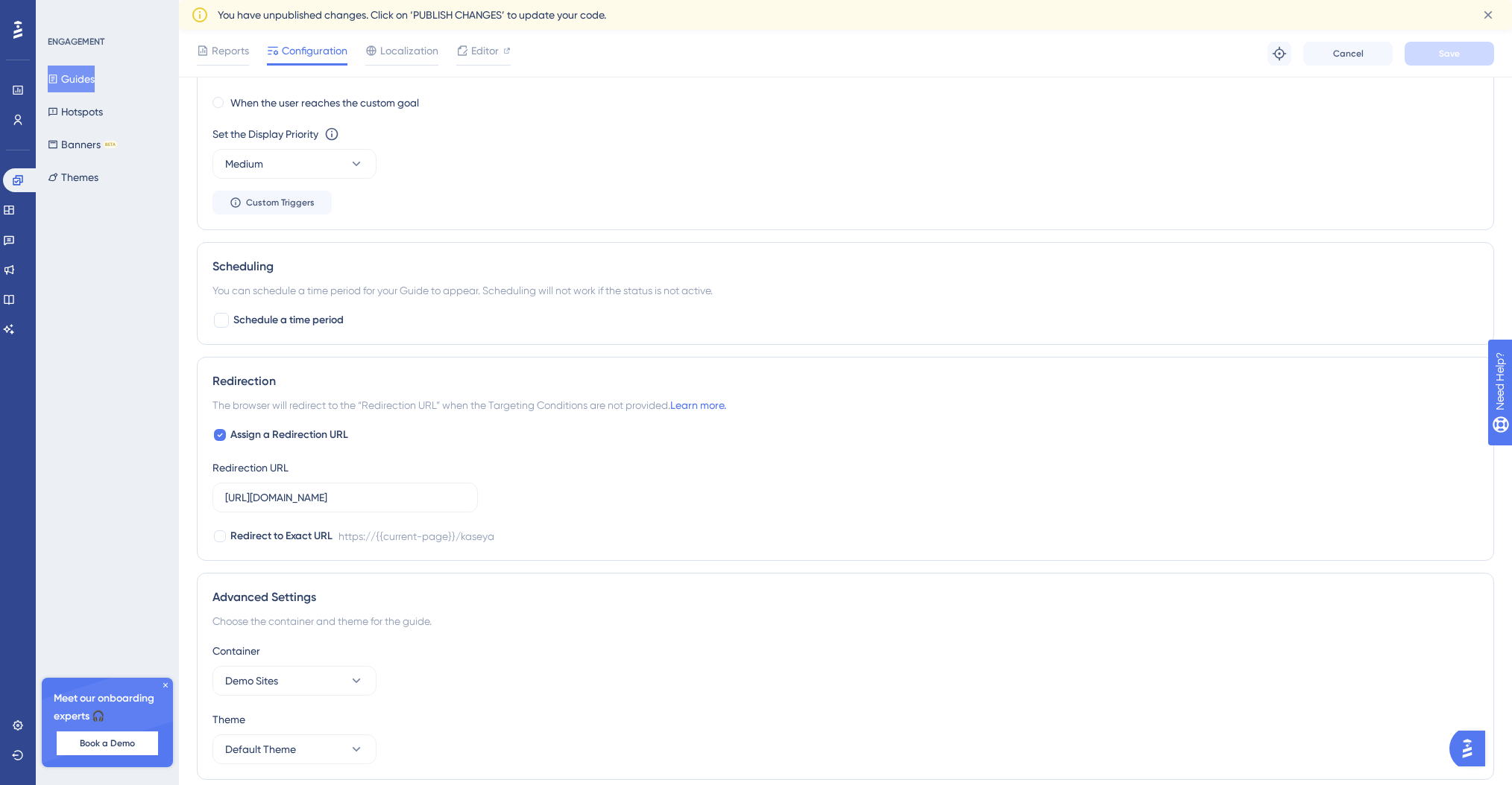
scroll to position [945, 0]
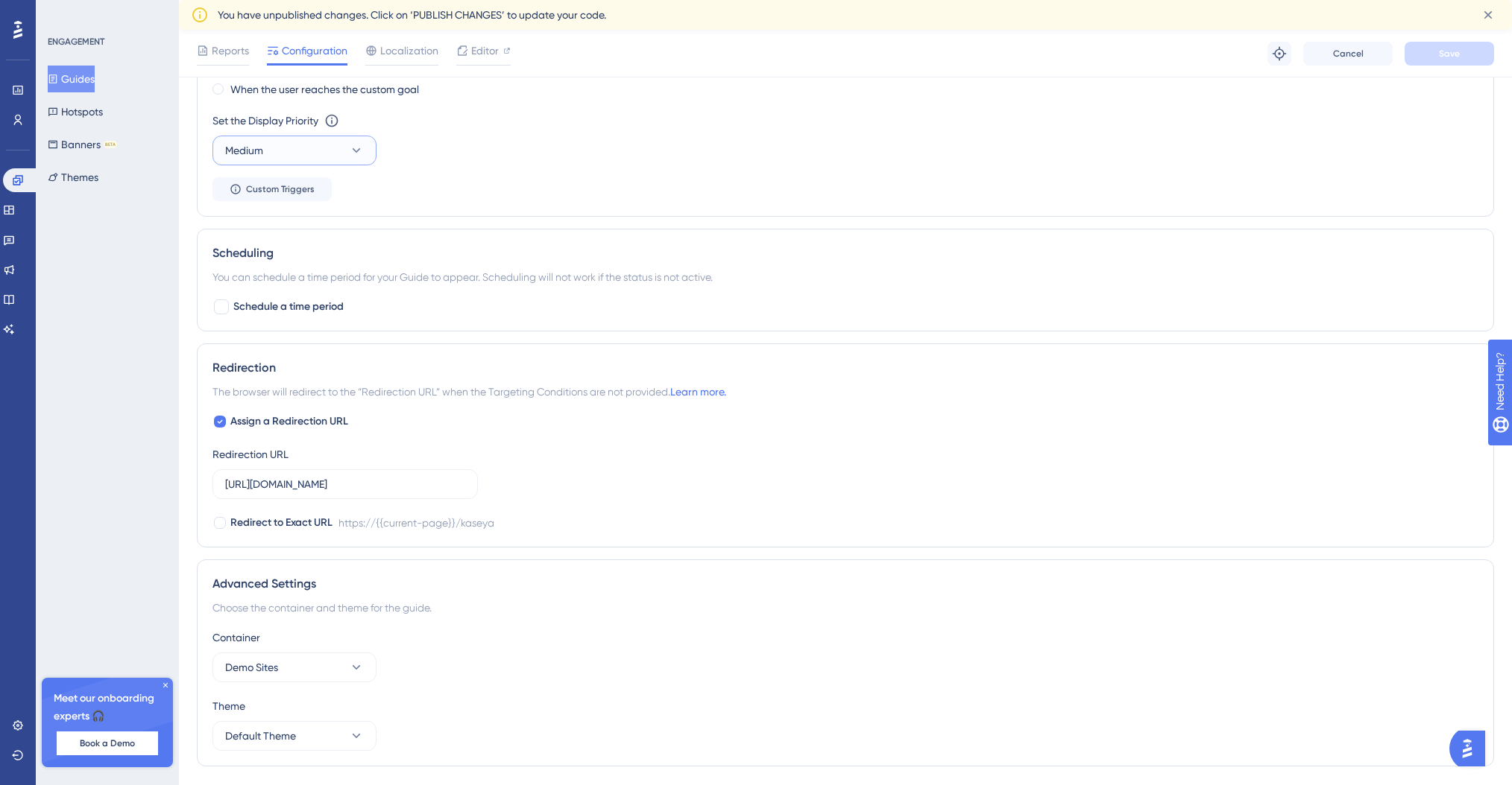
click at [337, 149] on button "Medium" at bounding box center [294, 150] width 164 height 30
click at [259, 262] on div "High High" at bounding box center [294, 255] width 121 height 30
click at [507, 198] on div "Set the Appear Frequency Always Stop Trigger Never When the user sees the guide…" at bounding box center [846, 46] width 1266 height 310
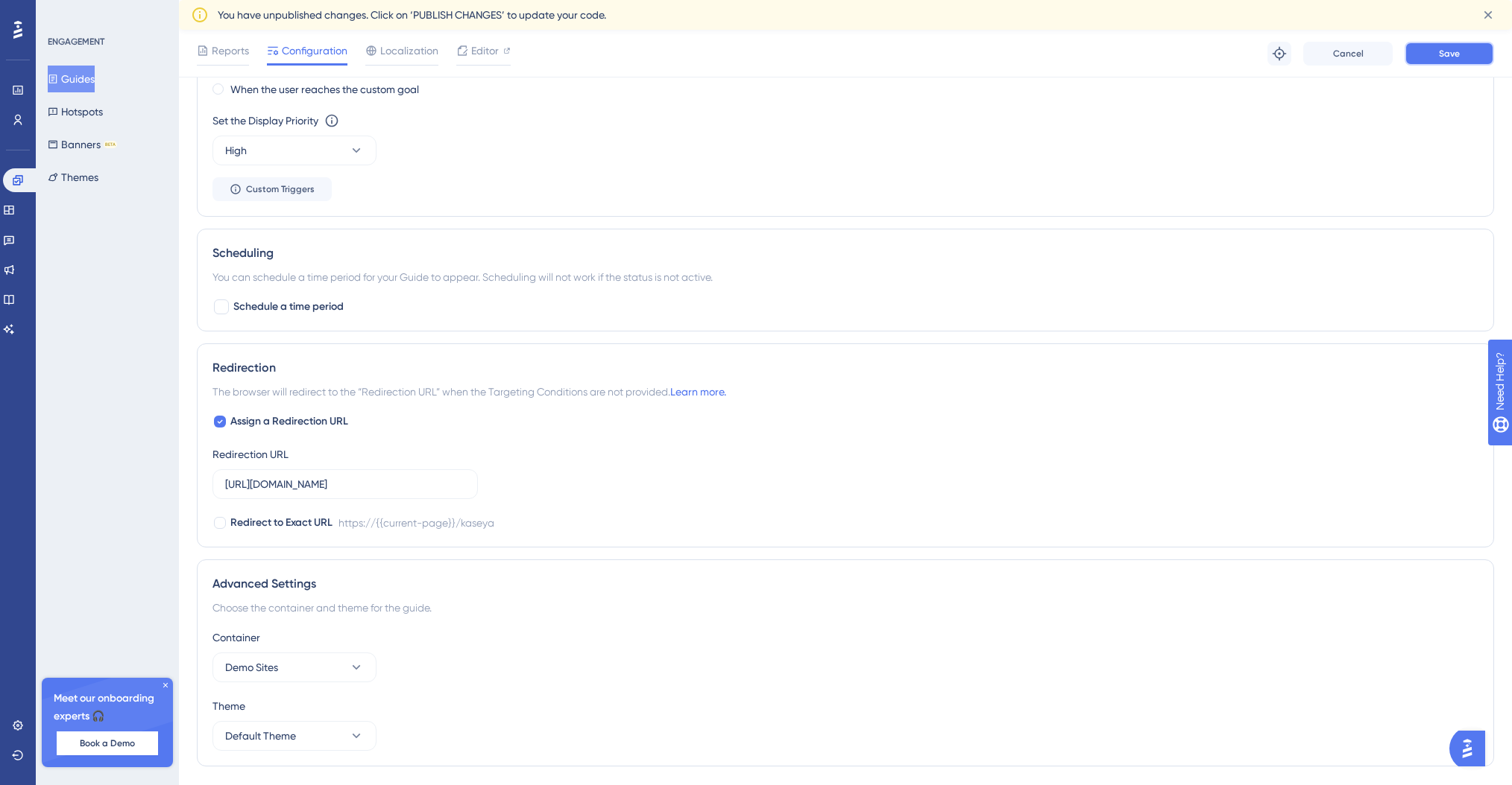
click at [1455, 58] on span "Save" at bounding box center [1449, 53] width 21 height 12
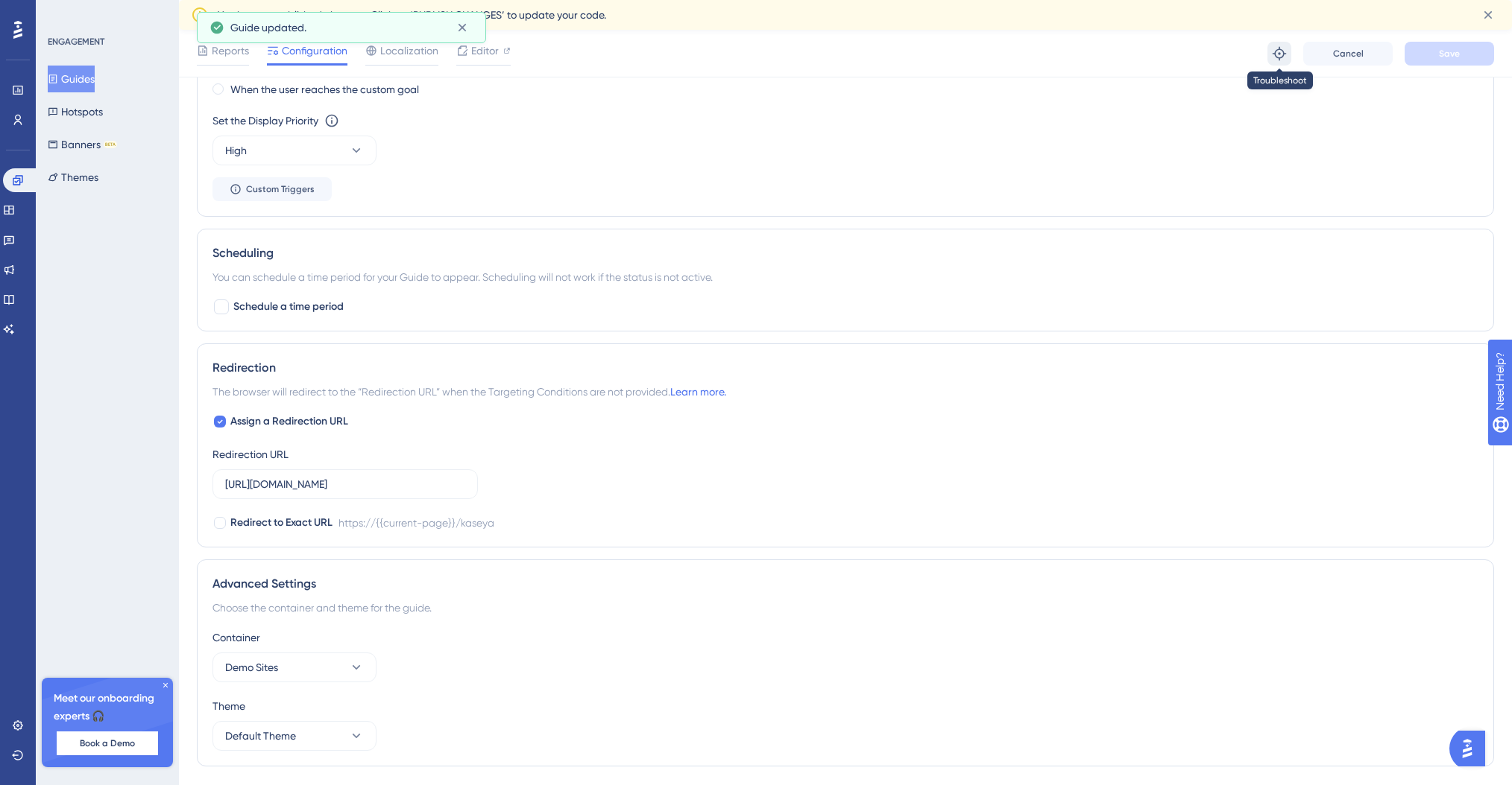
click at [1276, 53] on icon at bounding box center [1279, 53] width 15 height 15
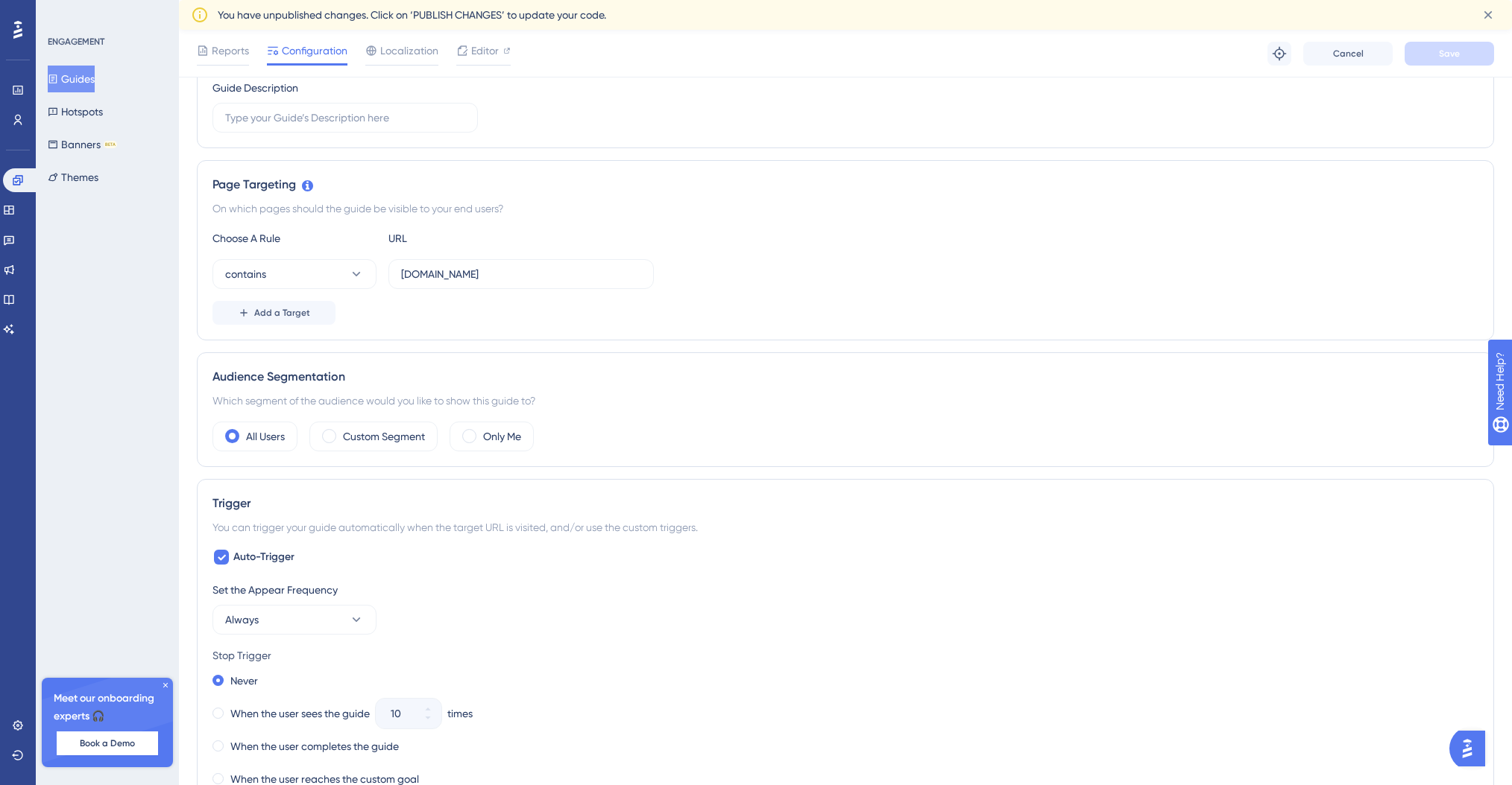
scroll to position [207, 0]
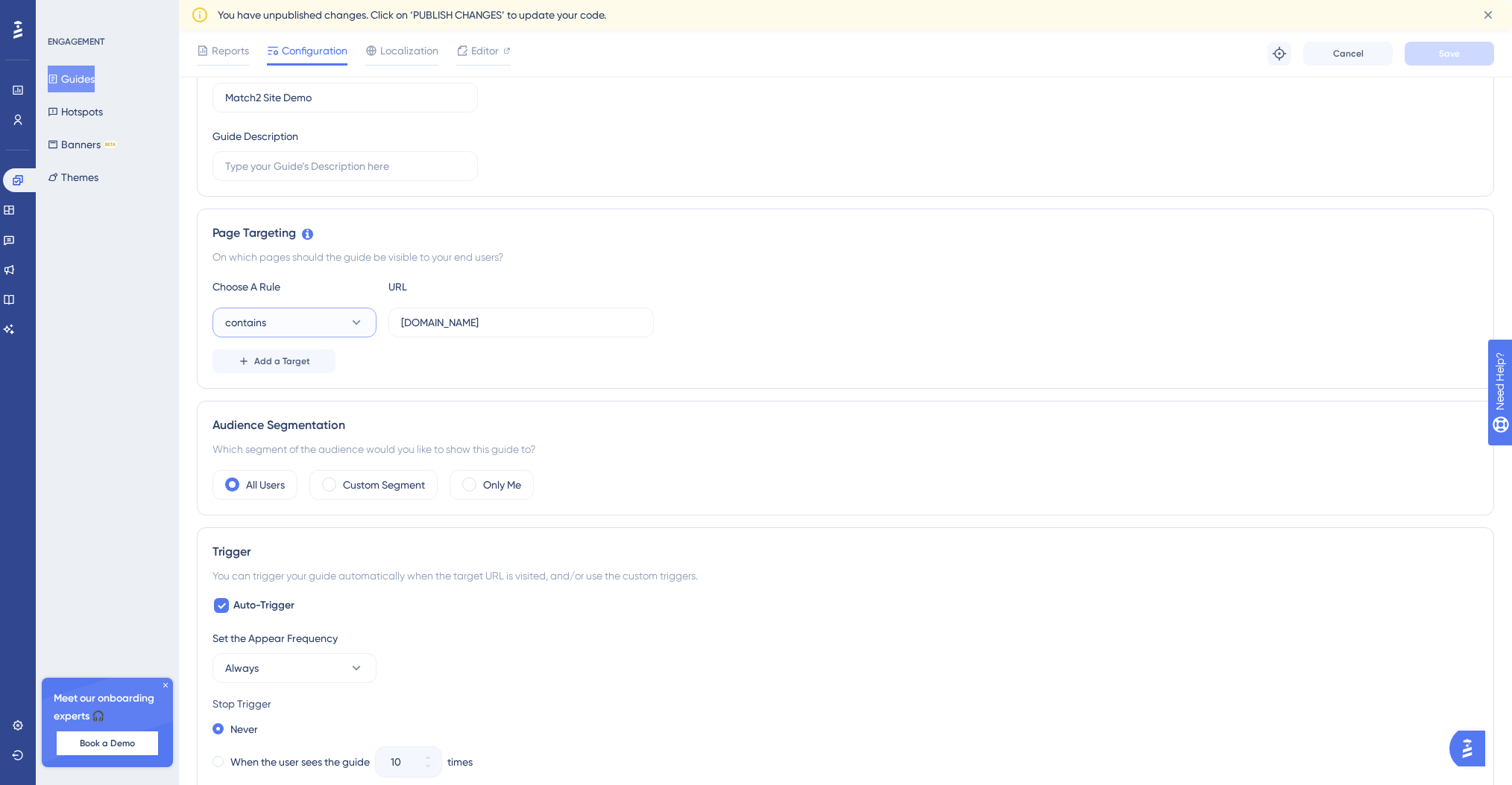
click at [318, 321] on button "contains" at bounding box center [294, 322] width 164 height 30
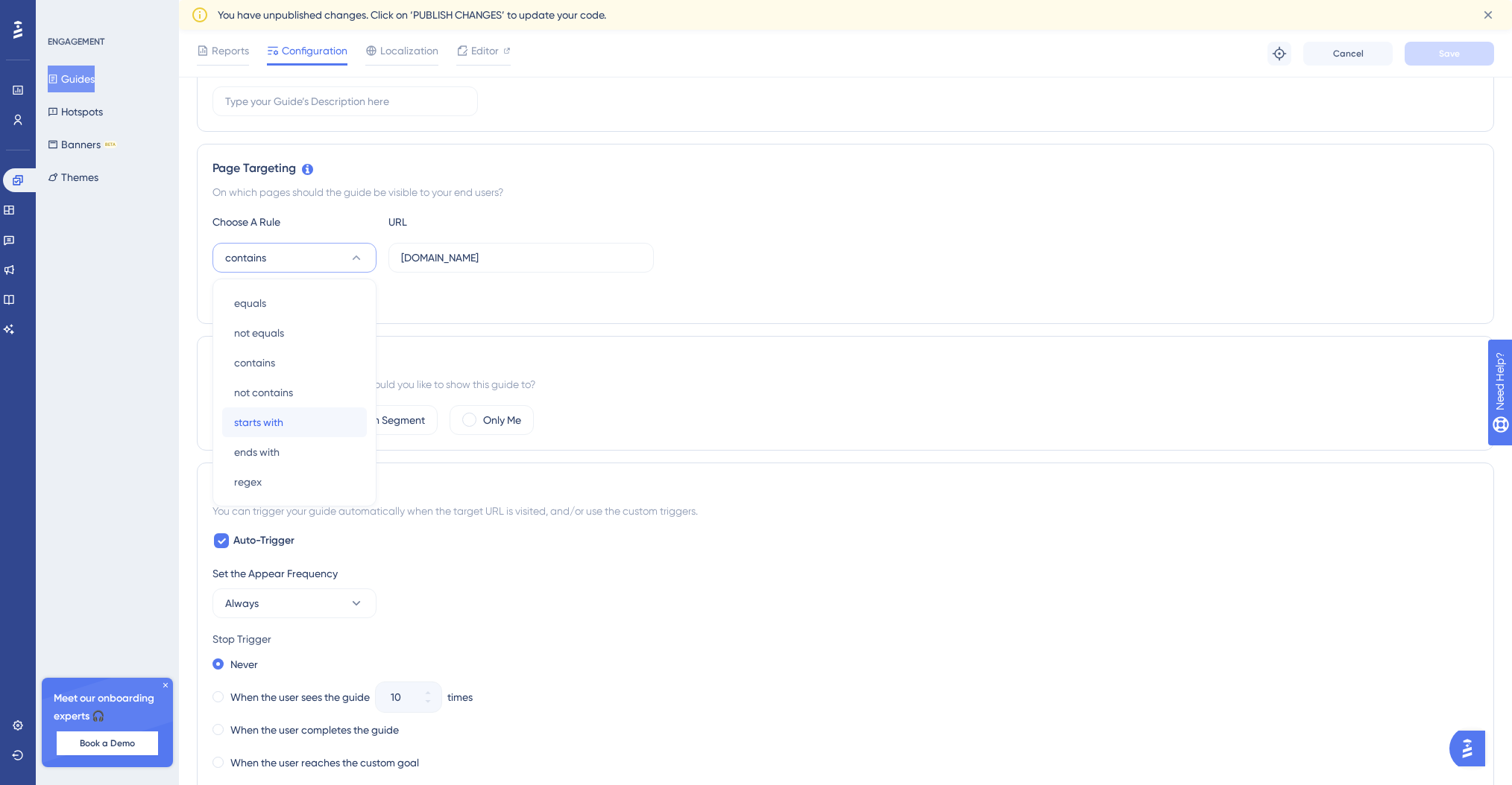
click at [299, 423] on div "starts with starts with" at bounding box center [294, 422] width 121 height 30
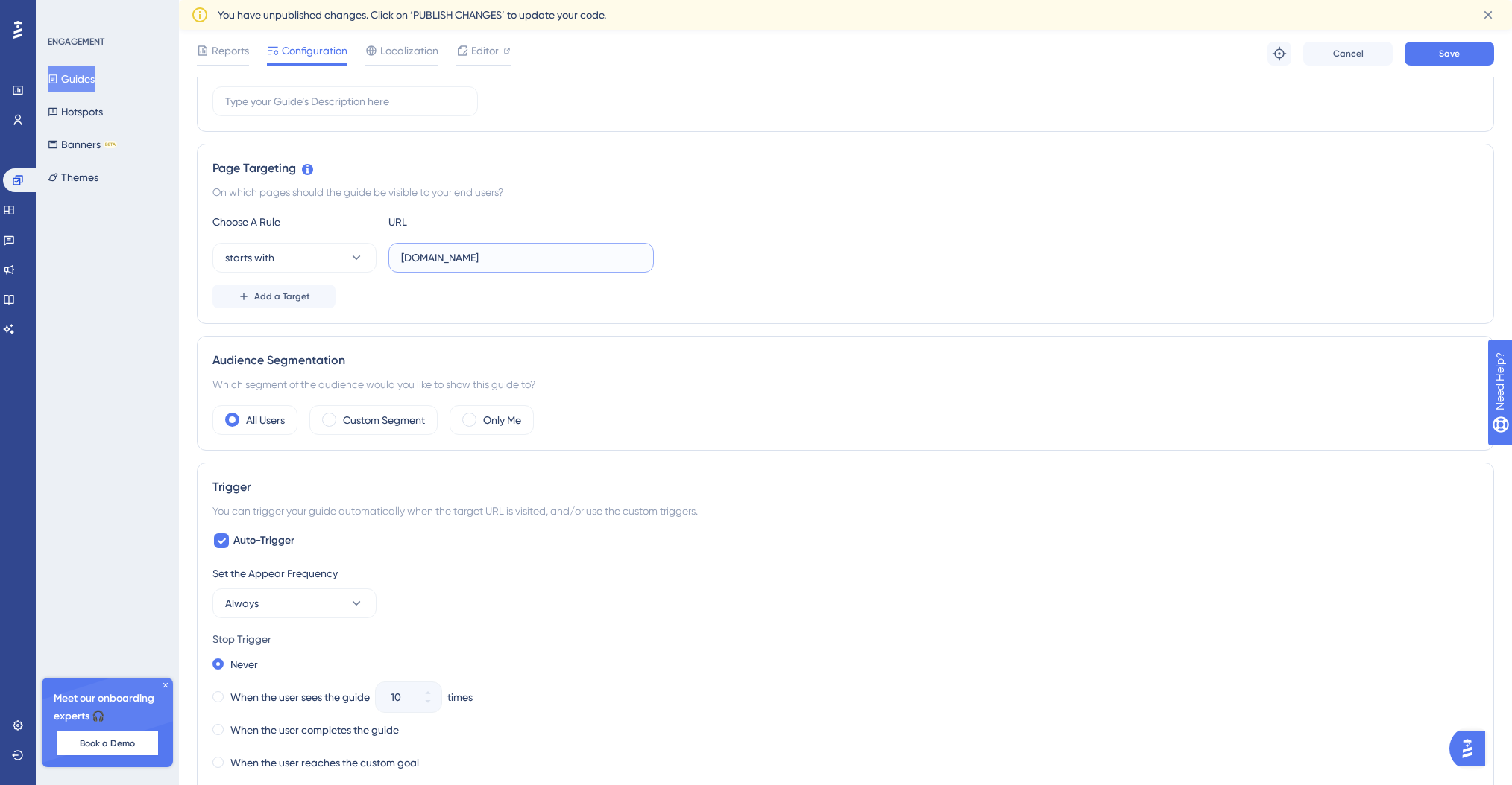
click at [528, 259] on input "sites.match2.info" at bounding box center [521, 257] width 240 height 16
type input "https://sites.match2.info"
click at [1432, 50] on button "Save" at bounding box center [1448, 53] width 89 height 23
click at [328, 602] on button "Always" at bounding box center [294, 603] width 164 height 30
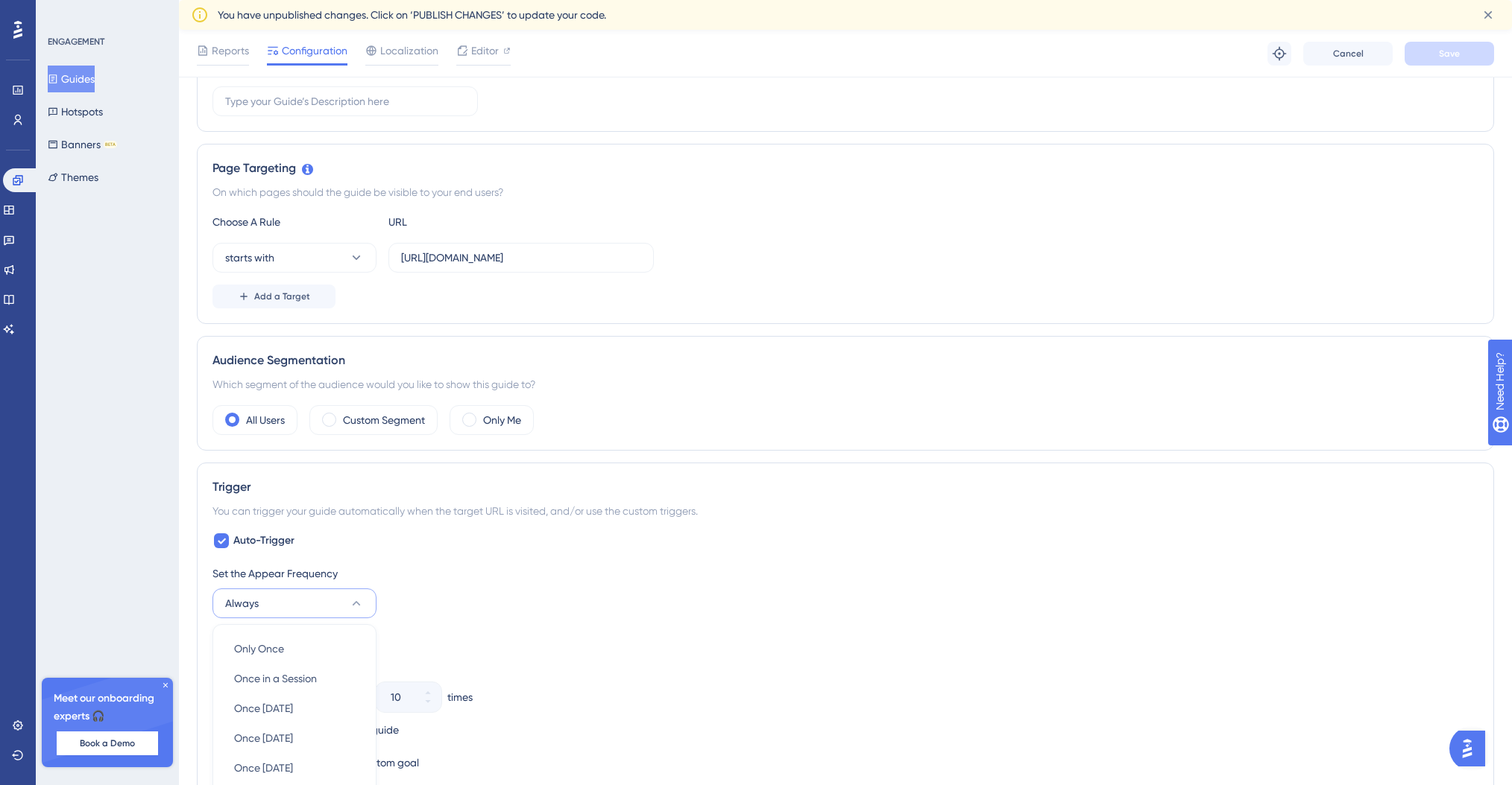
scroll to position [618, 0]
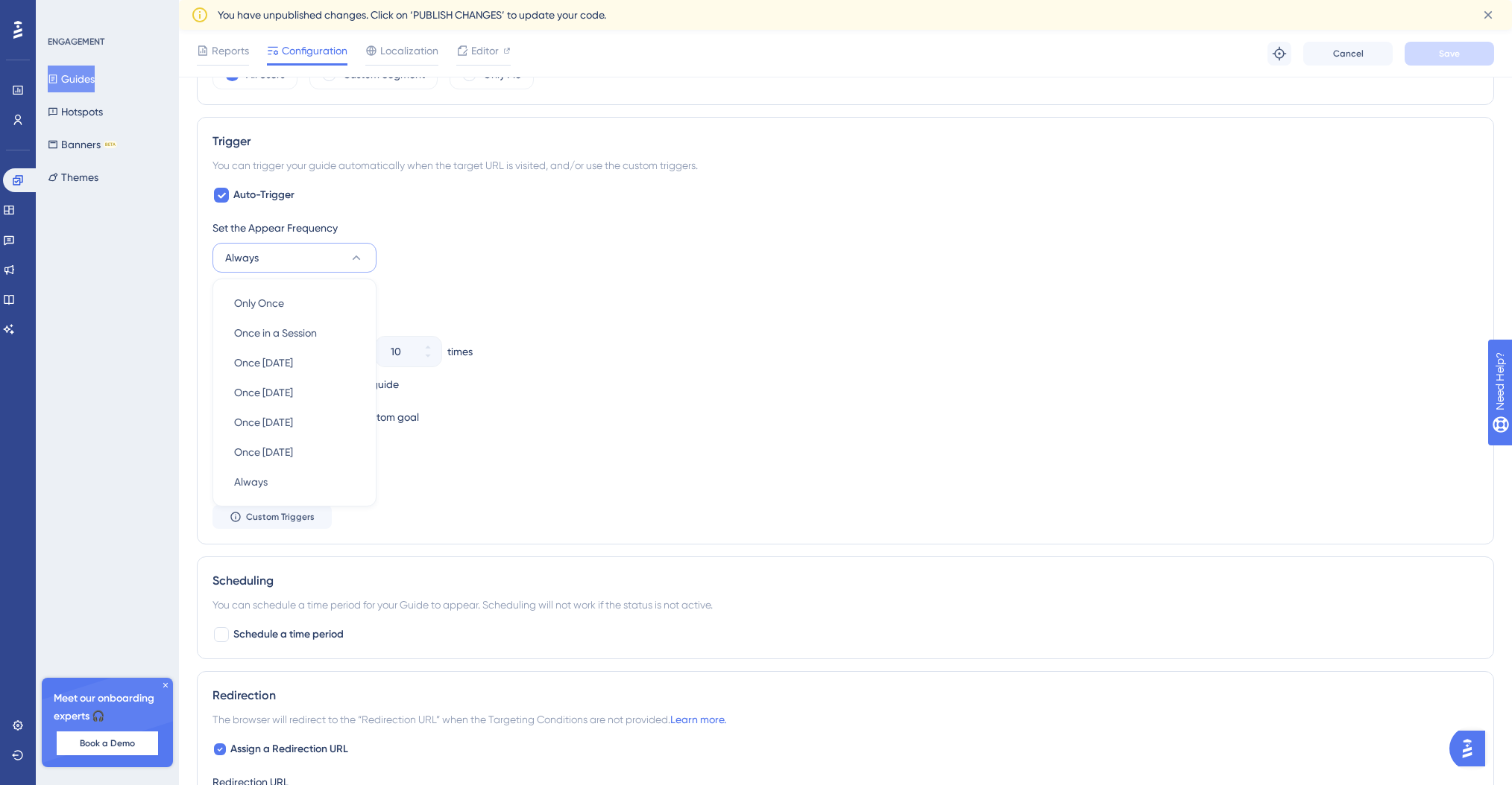
click at [522, 290] on div "Stop Trigger" at bounding box center [846, 293] width 1266 height 18
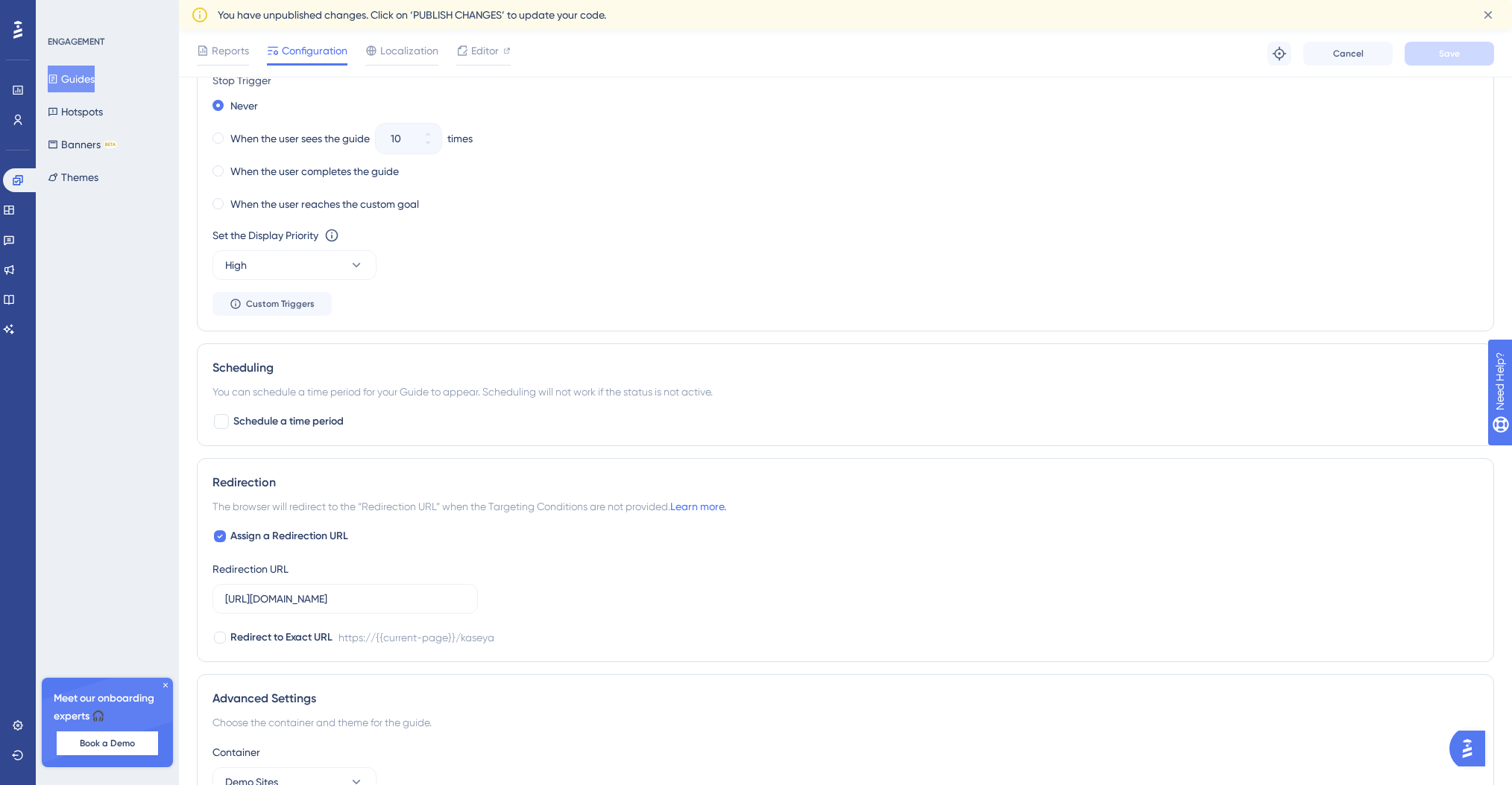
scroll to position [832, 0]
click at [218, 421] on div at bounding box center [222, 420] width 15 height 15
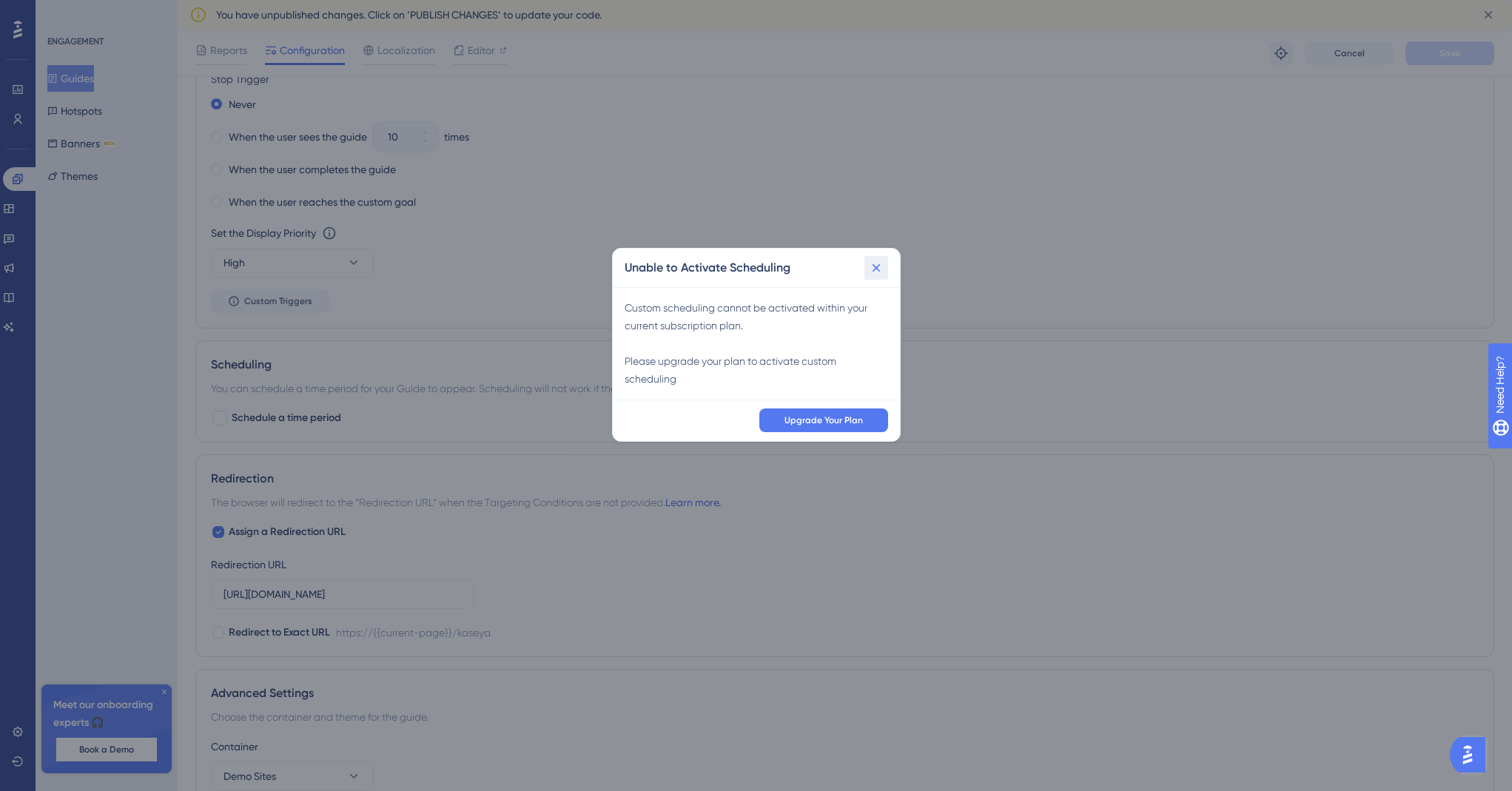
click at [883, 269] on icon at bounding box center [876, 267] width 15 height 15
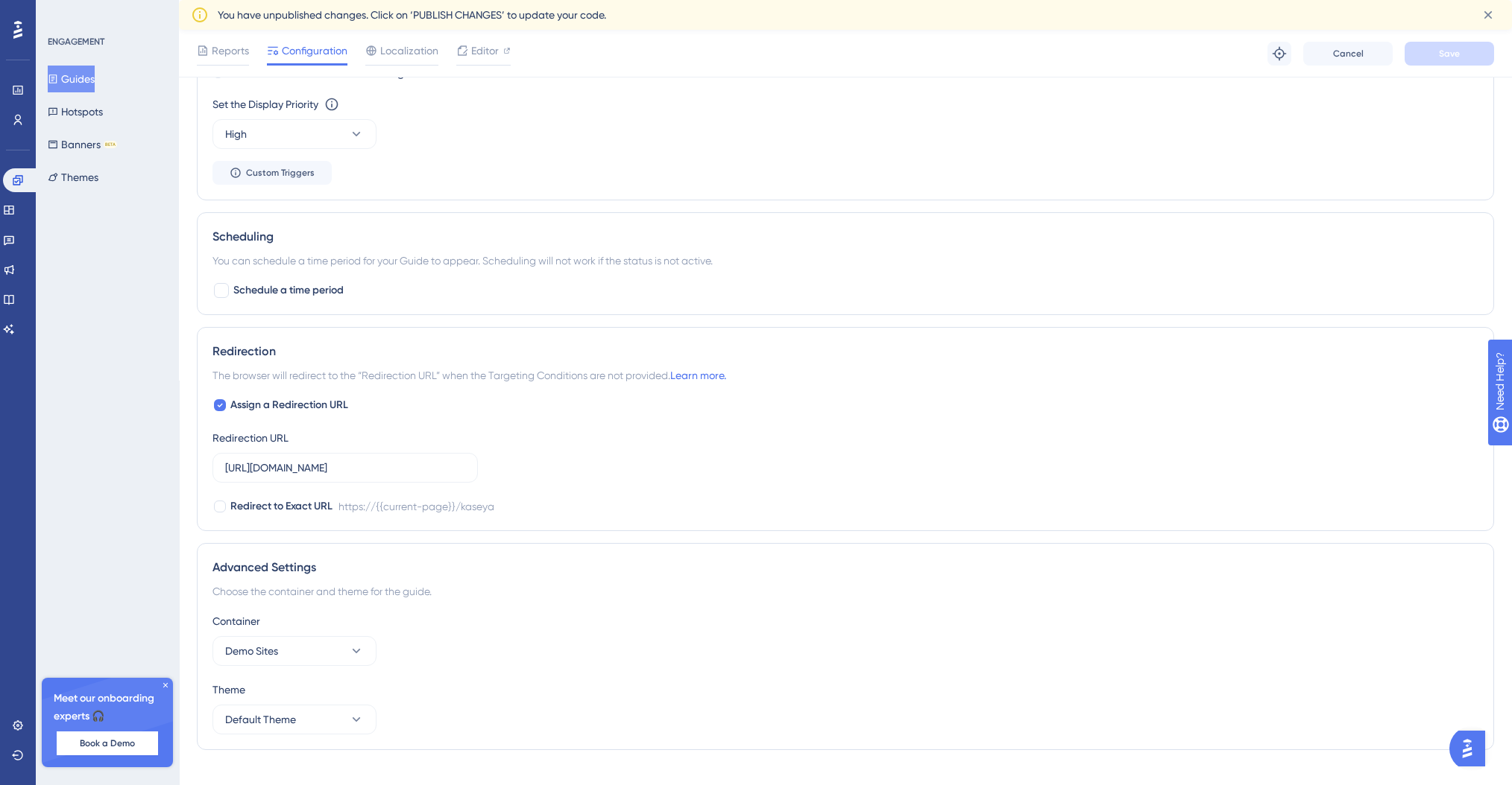
scroll to position [965, 0]
click at [222, 400] on icon at bounding box center [220, 402] width 6 height 12
checkbox input "false"
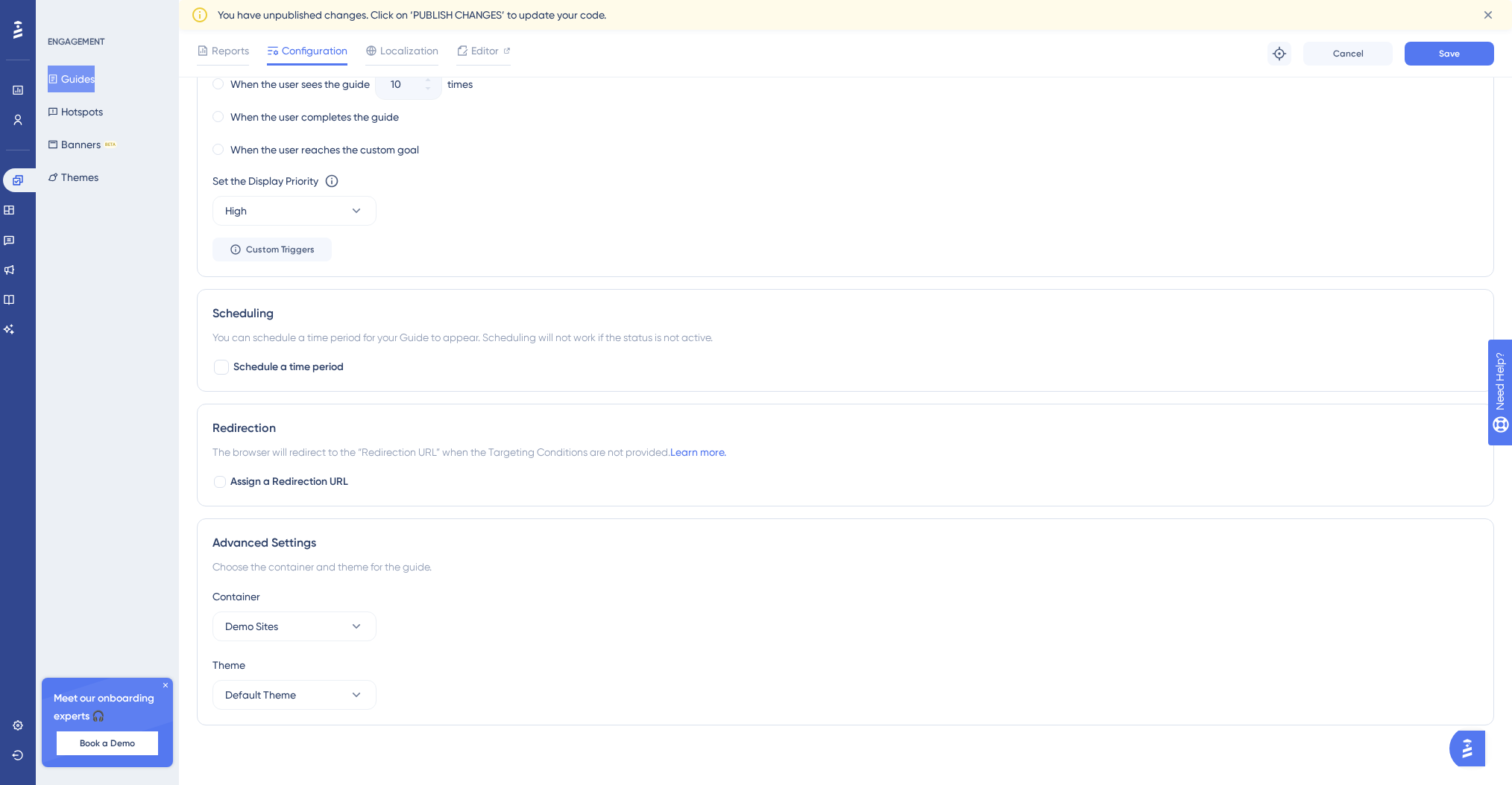
scroll to position [186, 0]
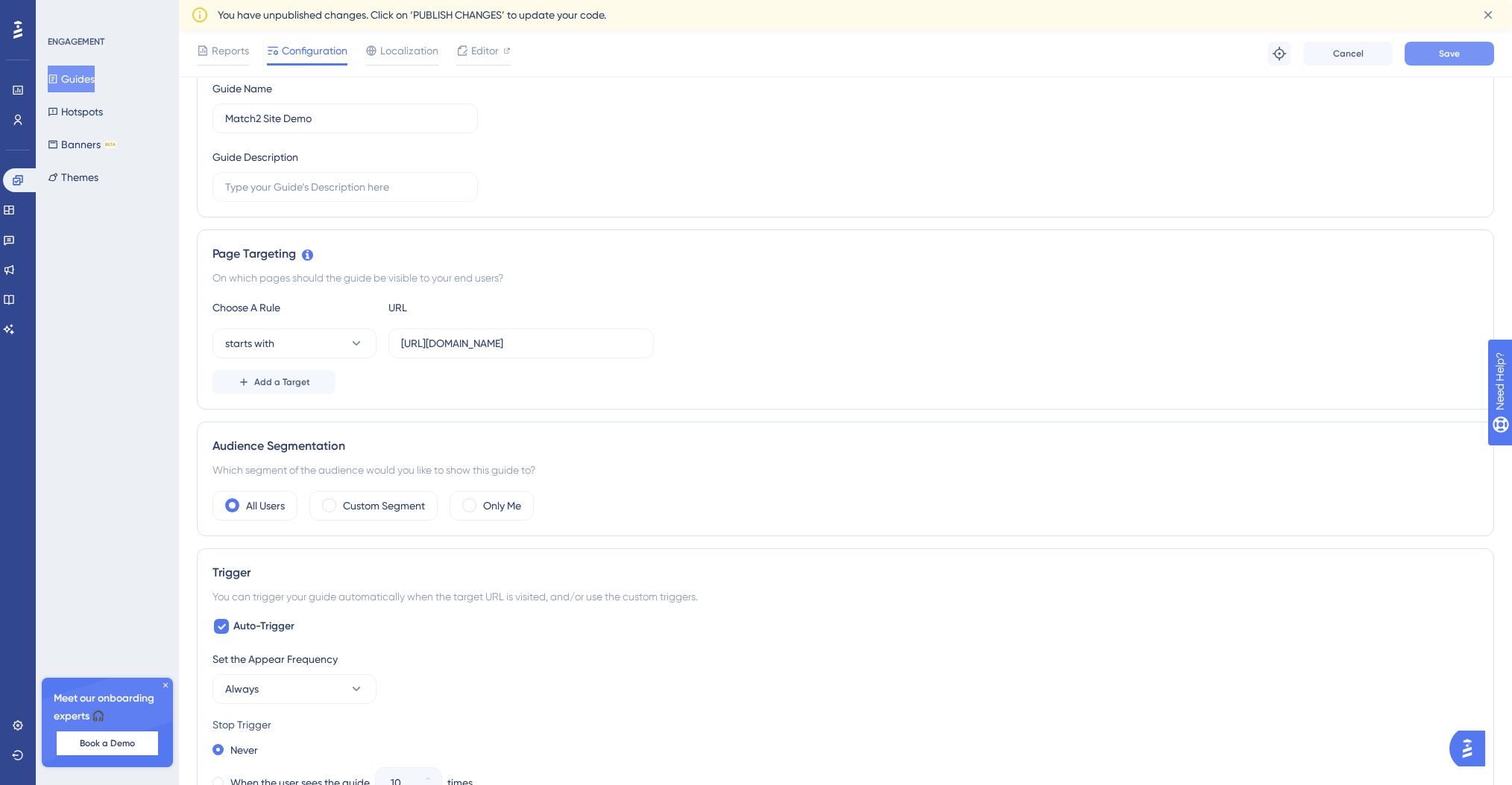
click at [1441, 63] on button "Save" at bounding box center [1448, 53] width 89 height 23
click at [831, 335] on div "starts with https://sites.match2.info" at bounding box center [846, 343] width 1266 height 30
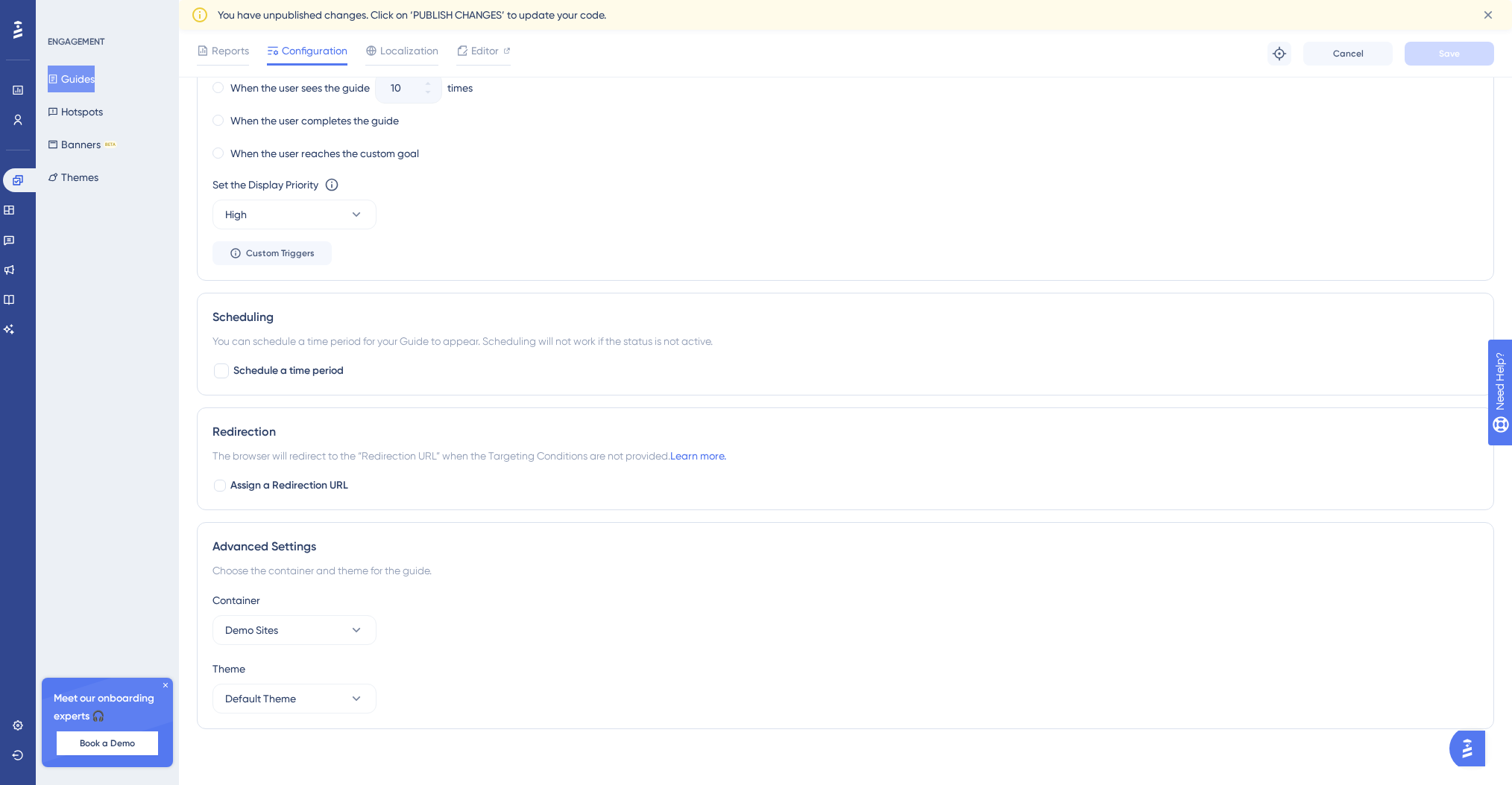
scroll to position [885, 0]
click at [354, 634] on icon at bounding box center [356, 627] width 15 height 15
click at [23, 91] on icon at bounding box center [17, 90] width 12 height 12
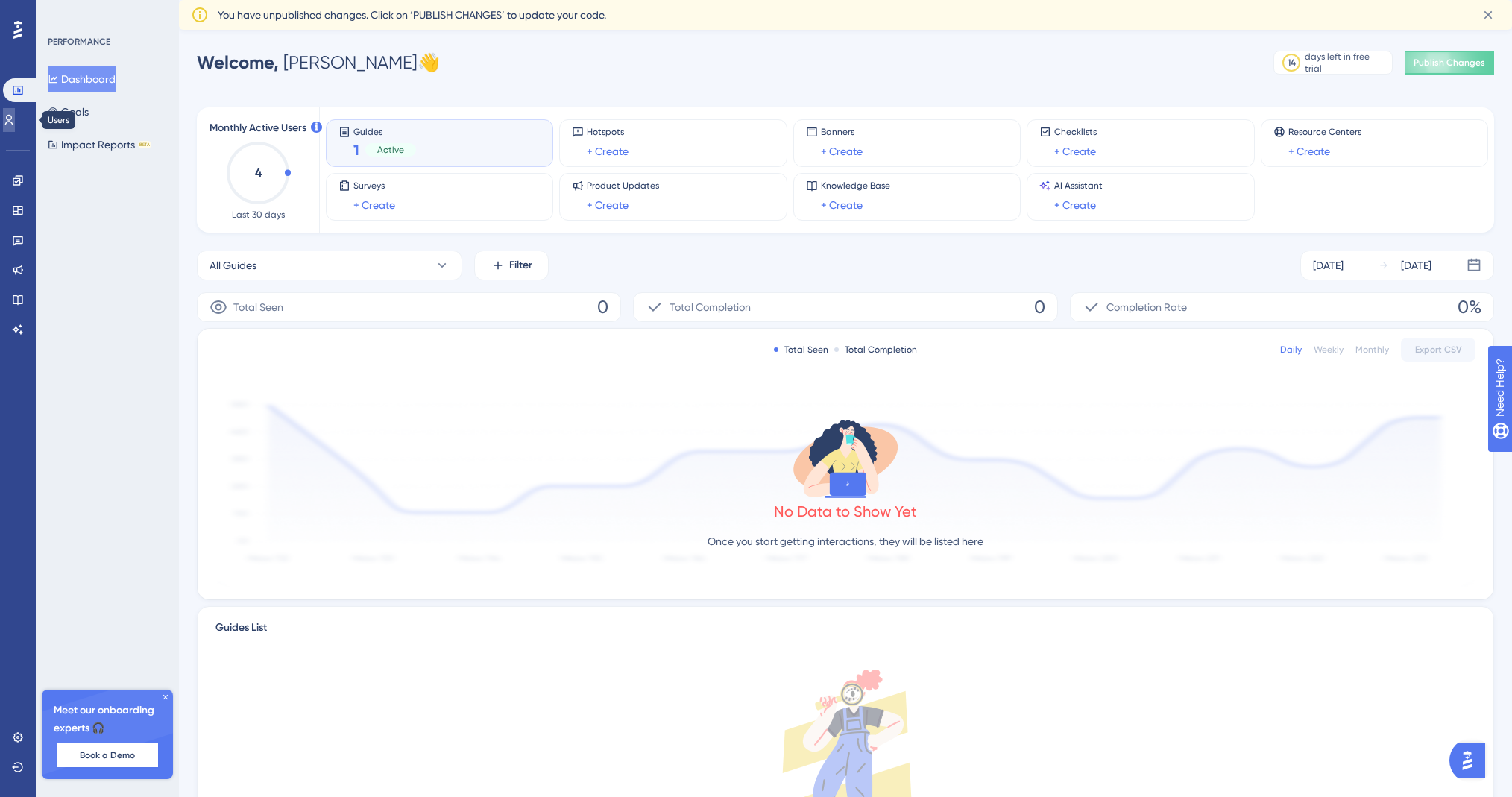
click at [14, 123] on icon at bounding box center [9, 120] width 8 height 11
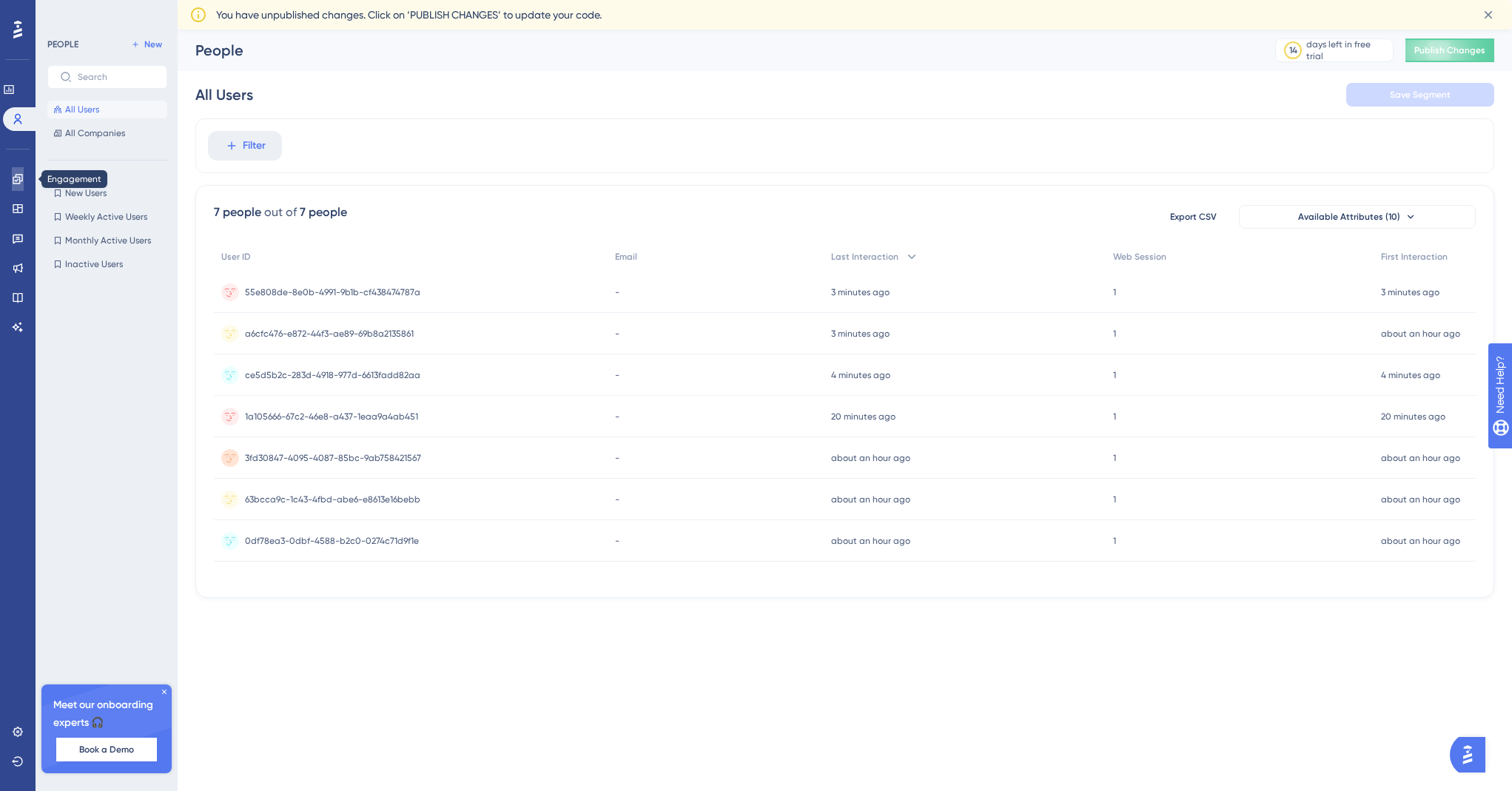
click at [16, 185] on link at bounding box center [17, 179] width 12 height 23
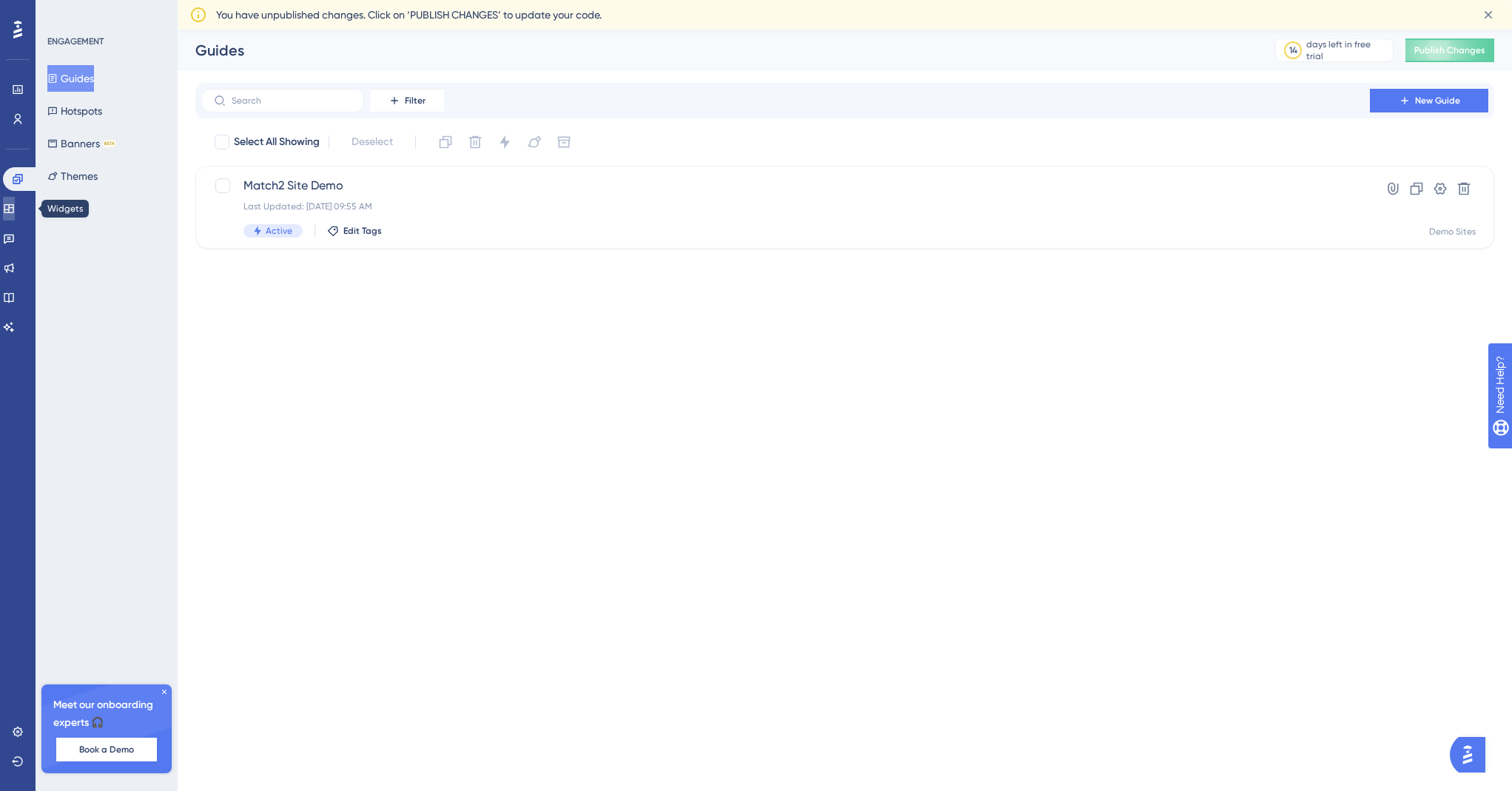
click at [15, 213] on icon at bounding box center [8, 208] width 12 height 12
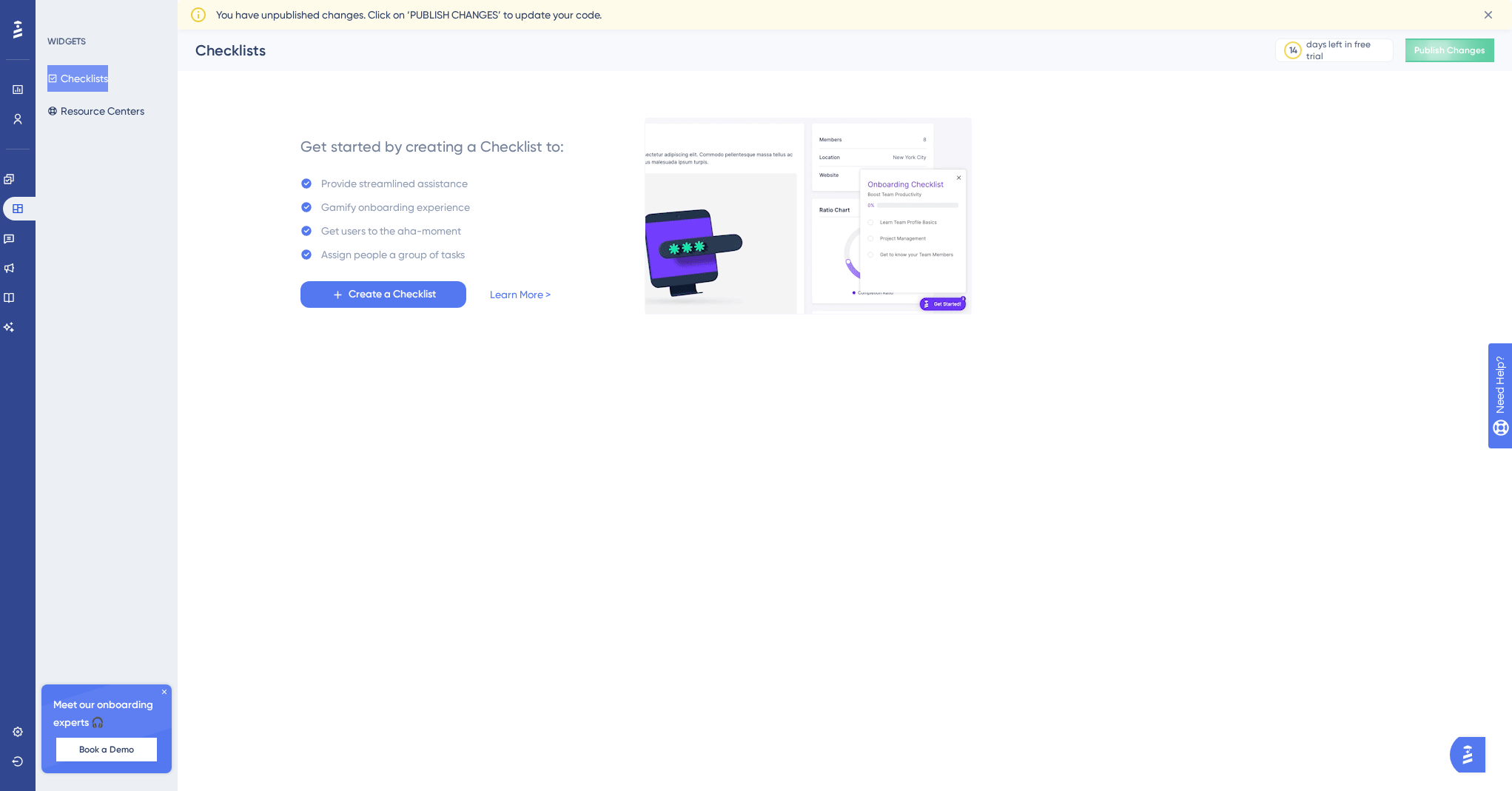
click at [164, 689] on icon at bounding box center [165, 692] width 9 height 9
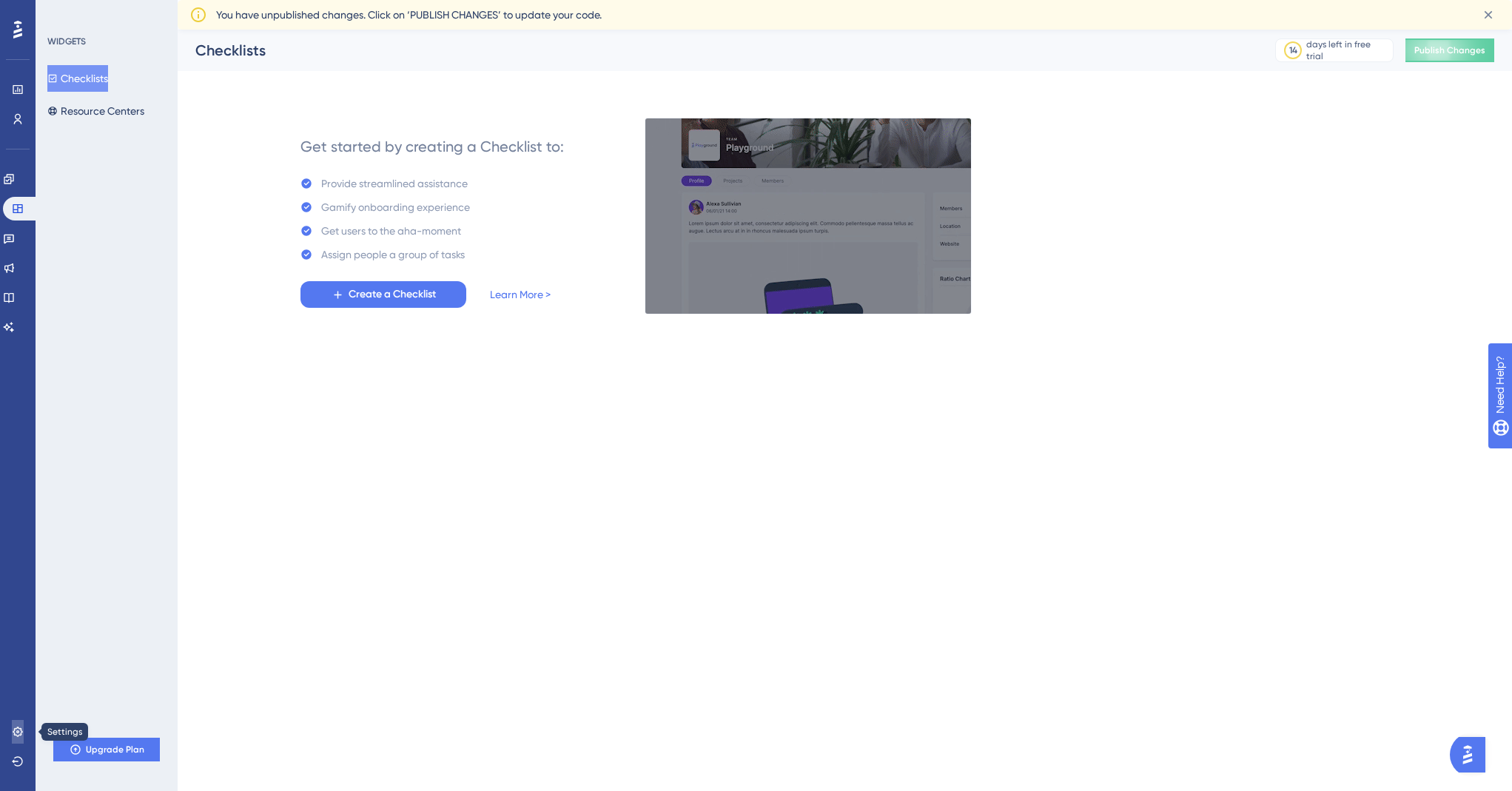
click at [20, 729] on icon at bounding box center [17, 731] width 12 height 12
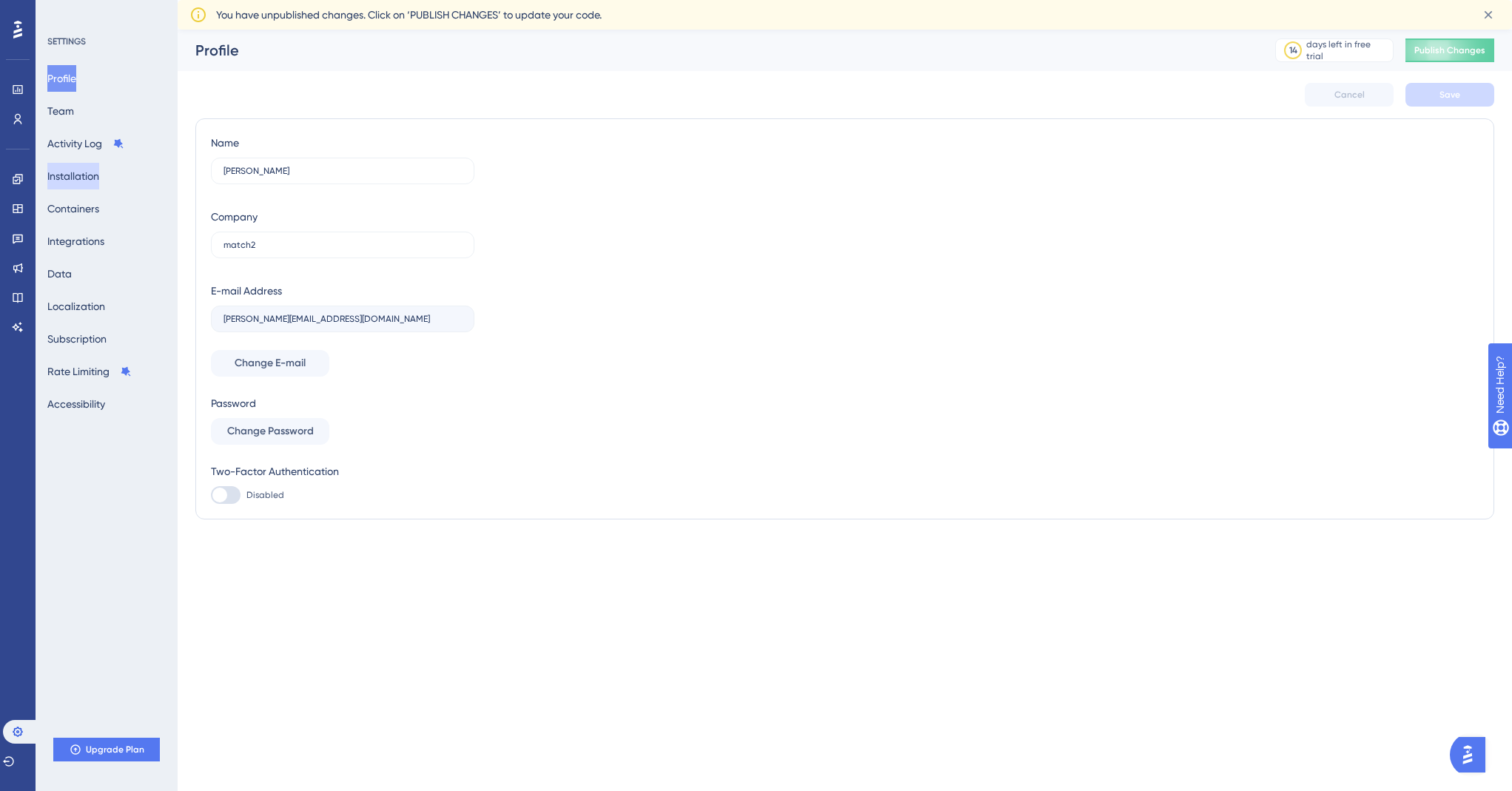
click at [77, 170] on button "Installation" at bounding box center [73, 176] width 52 height 27
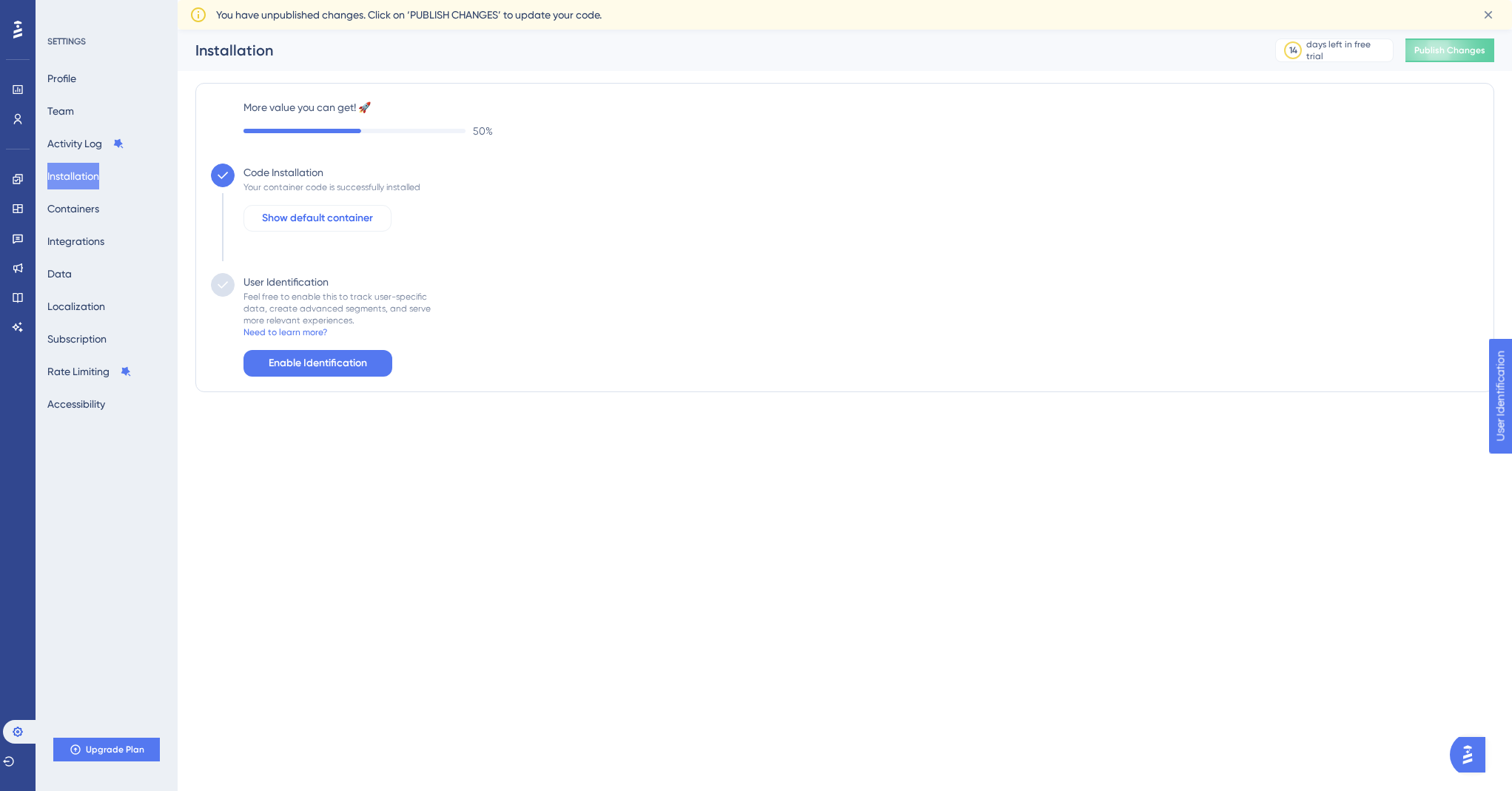
click at [349, 212] on span "Show default container" at bounding box center [317, 218] width 111 height 18
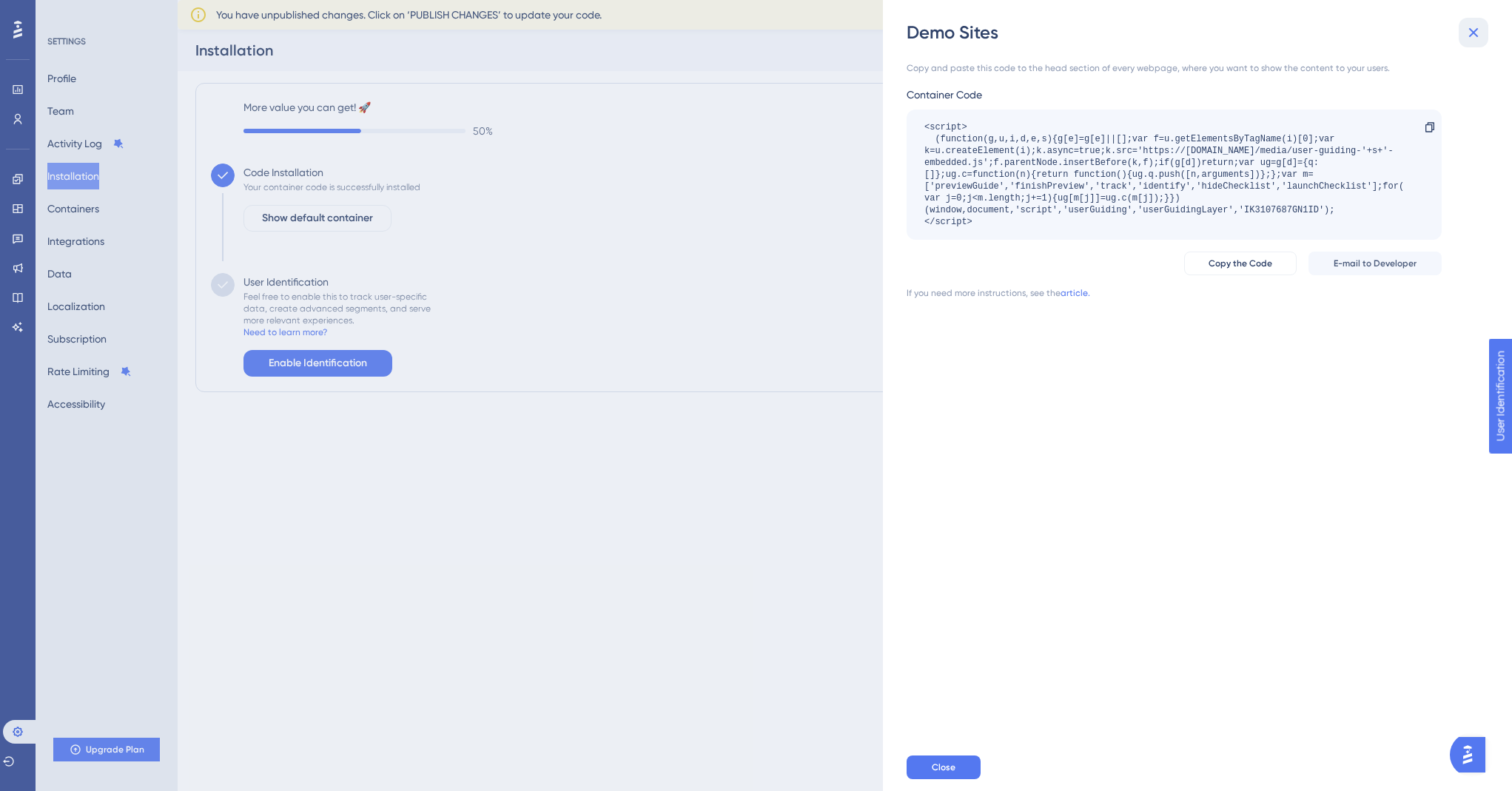
click at [1479, 21] on button at bounding box center [1474, 32] width 30 height 29
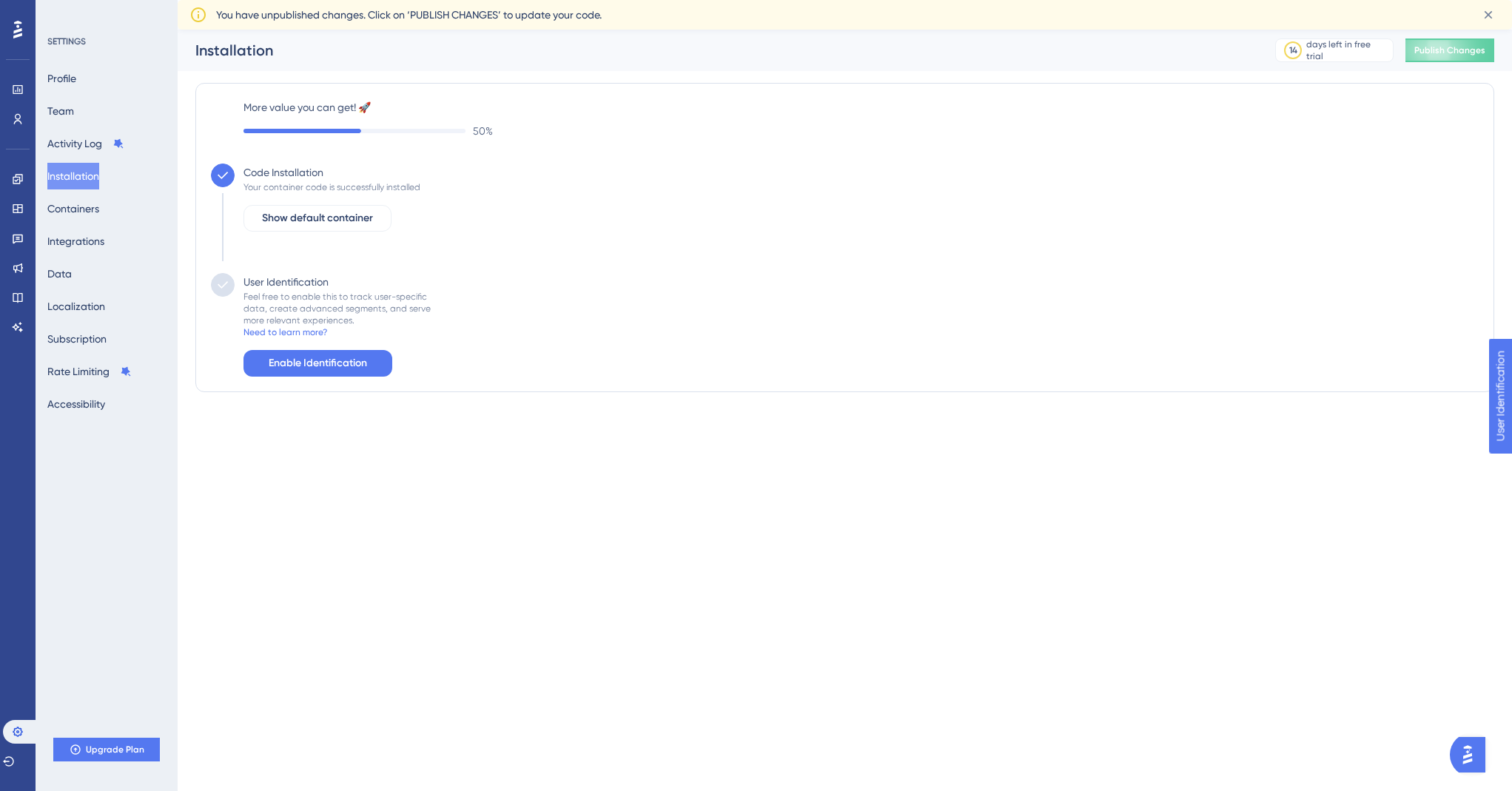
click at [223, 288] on icon at bounding box center [223, 284] width 15 height 15
click at [336, 374] on button "Enable Identification" at bounding box center [317, 364] width 148 height 27
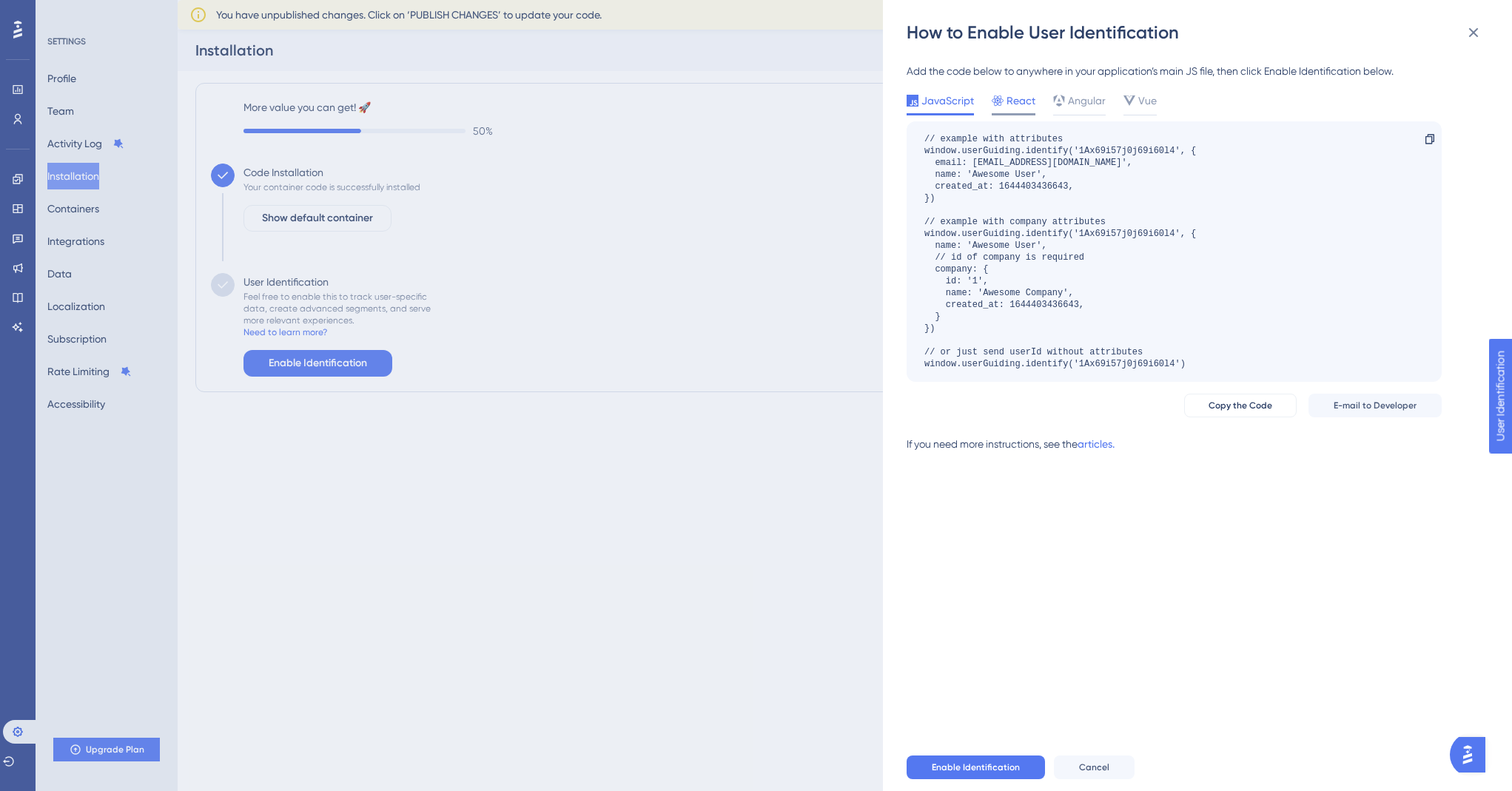
click at [1018, 93] on span "React" at bounding box center [1021, 101] width 29 height 18
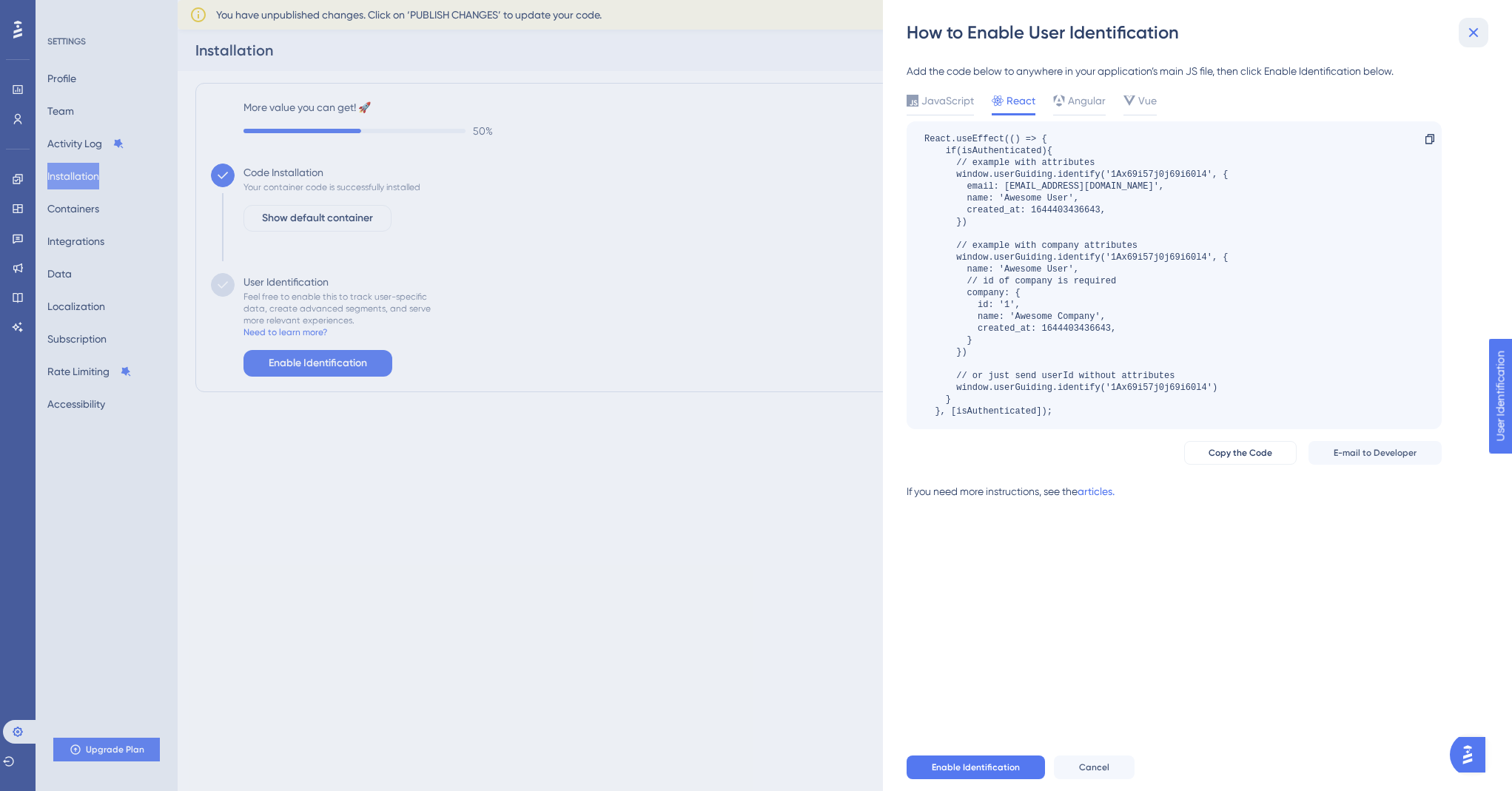
click at [1472, 38] on icon at bounding box center [1474, 32] width 18 height 18
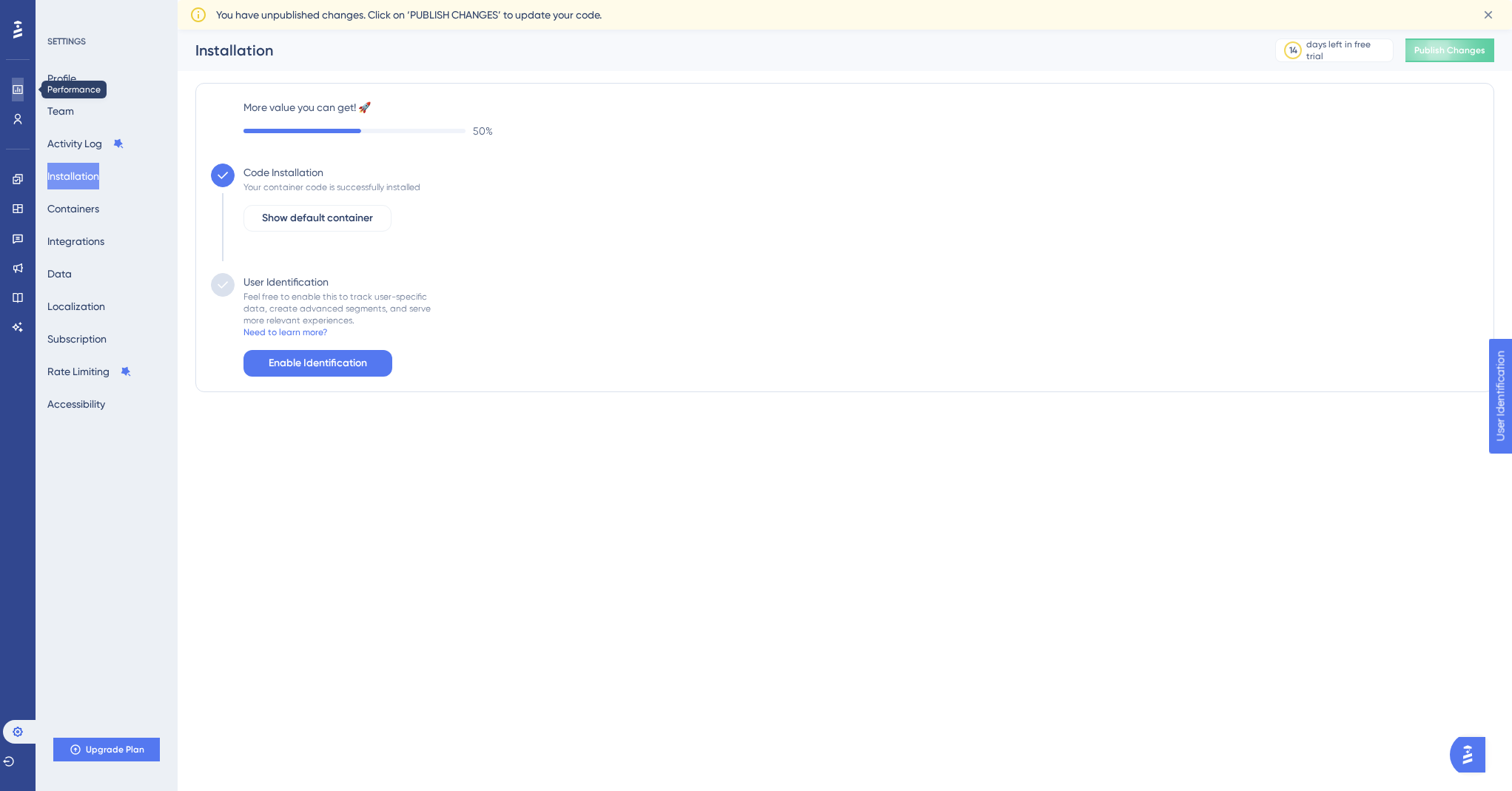
click at [12, 91] on icon at bounding box center [17, 89] width 12 height 12
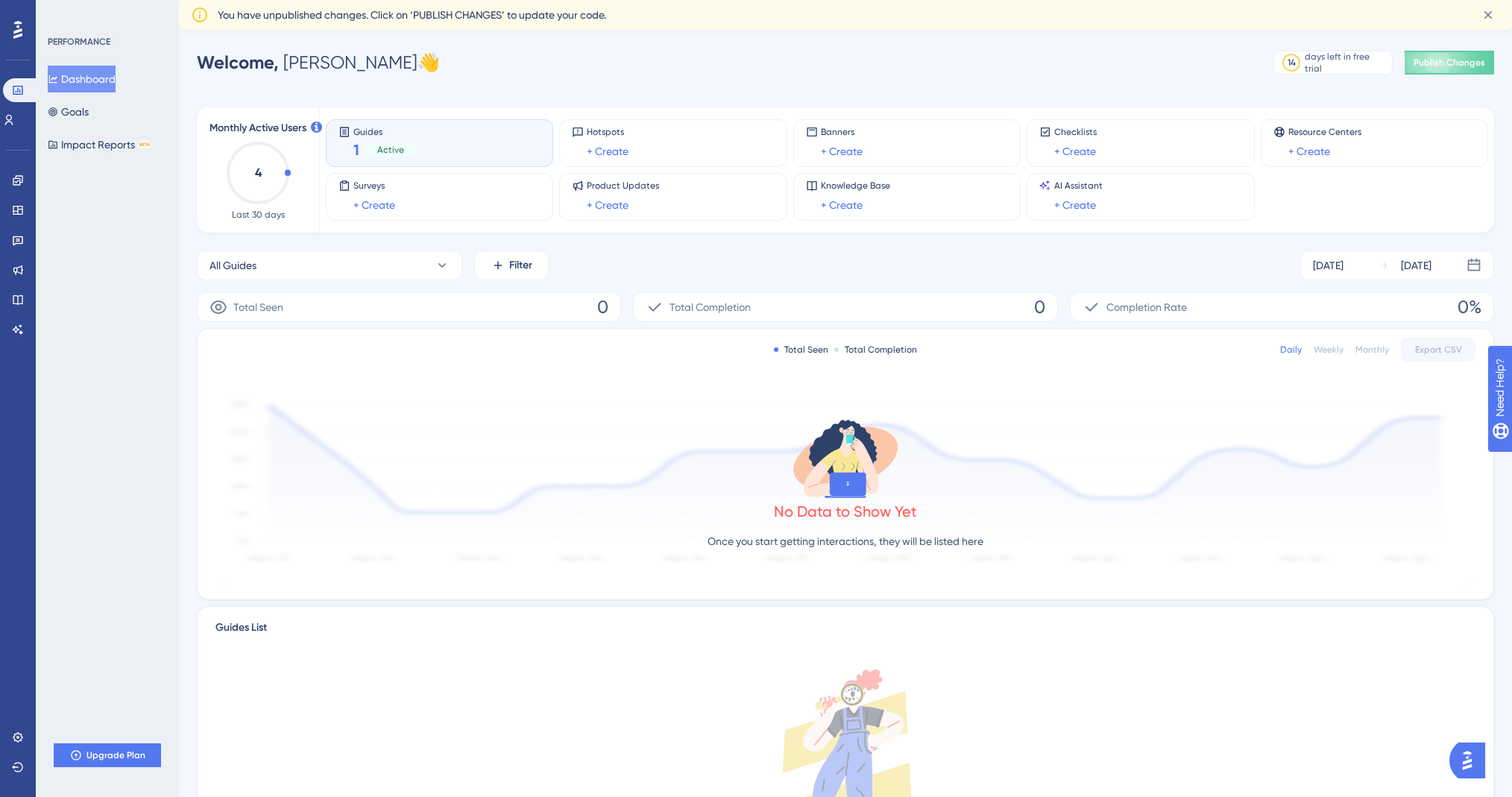
click at [14, 31] on icon at bounding box center [18, 30] width 9 height 20
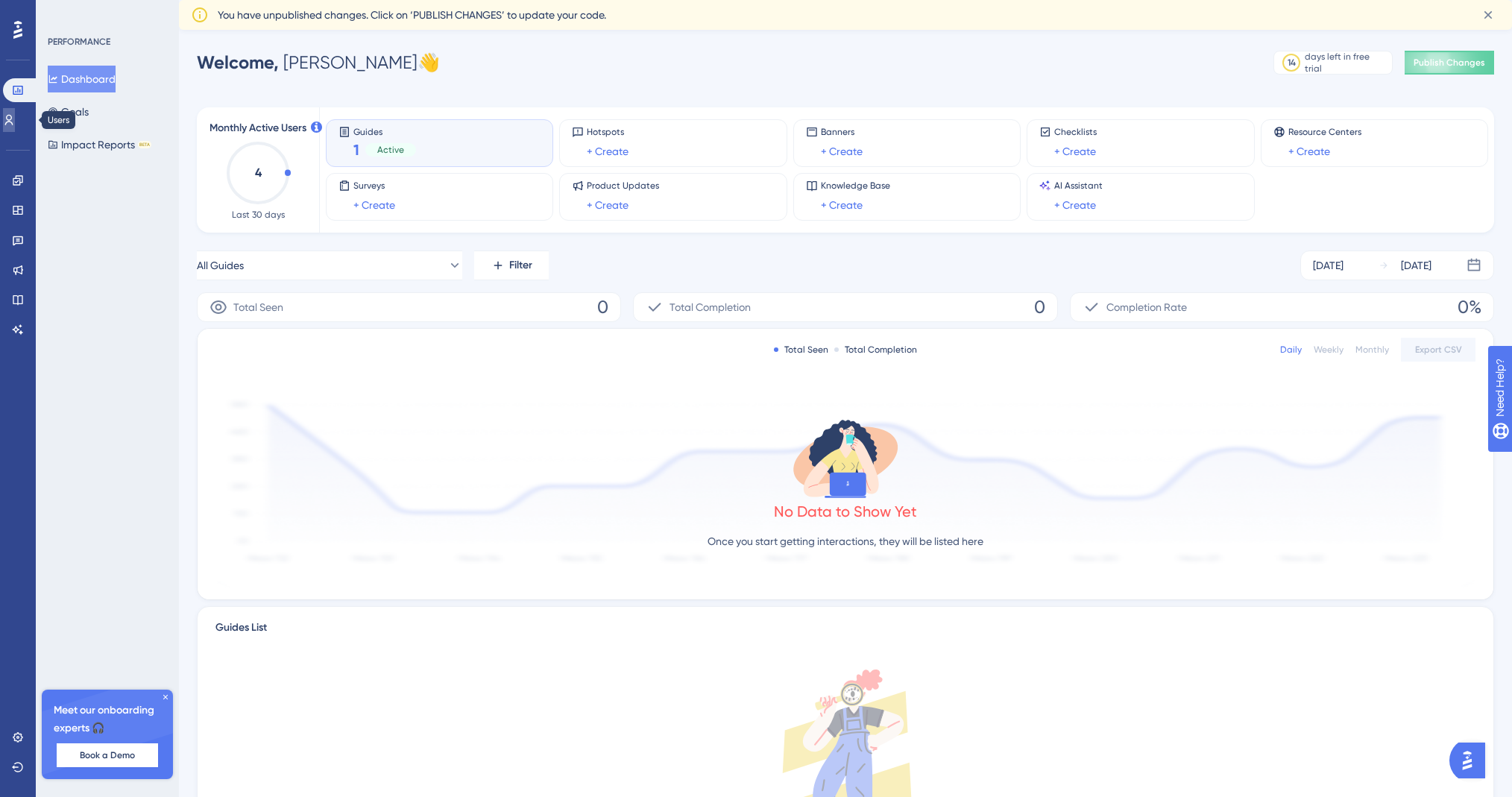
click at [13, 115] on icon at bounding box center [8, 120] width 12 height 12
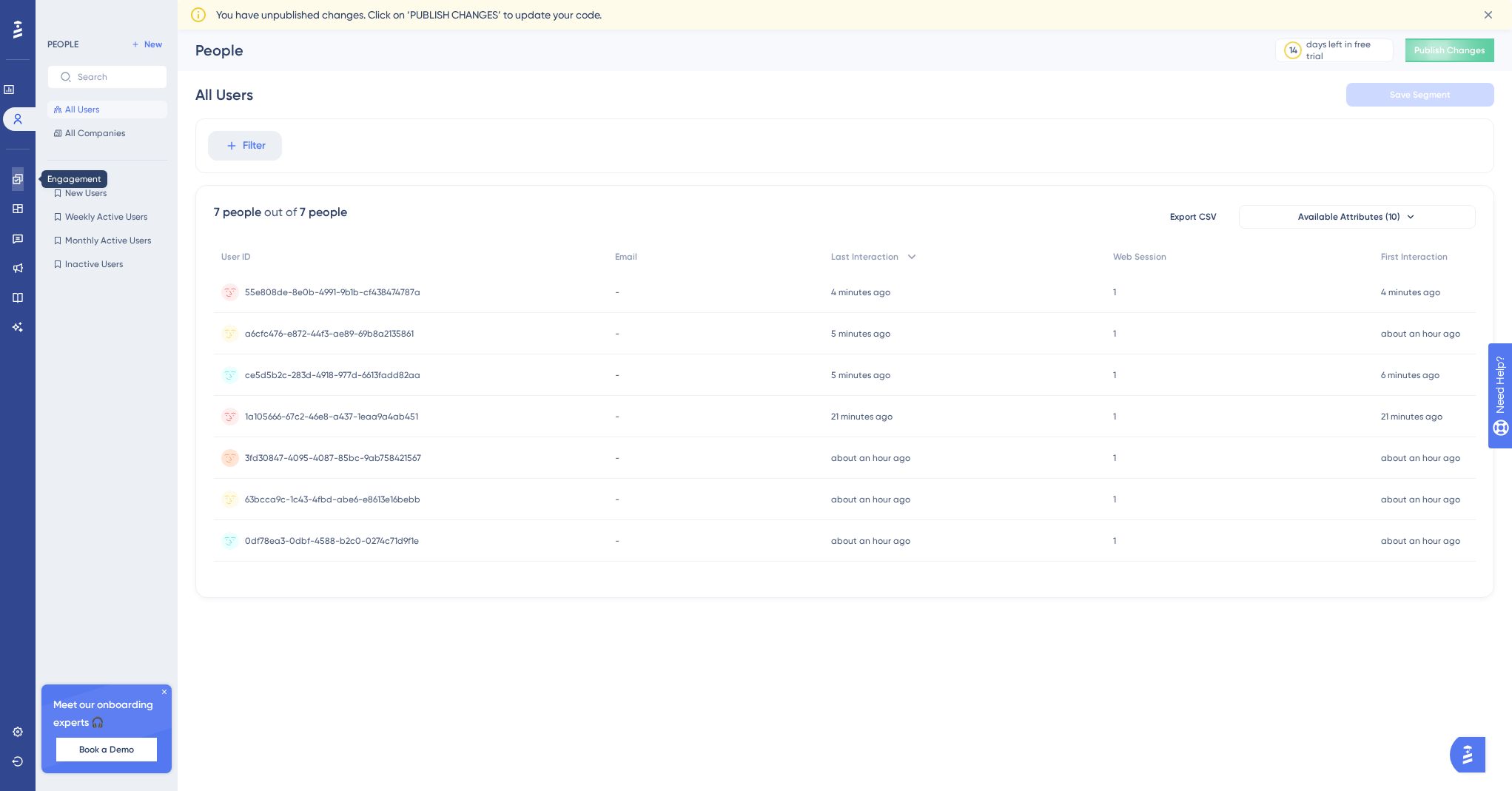
click at [23, 187] on link at bounding box center [17, 179] width 12 height 23
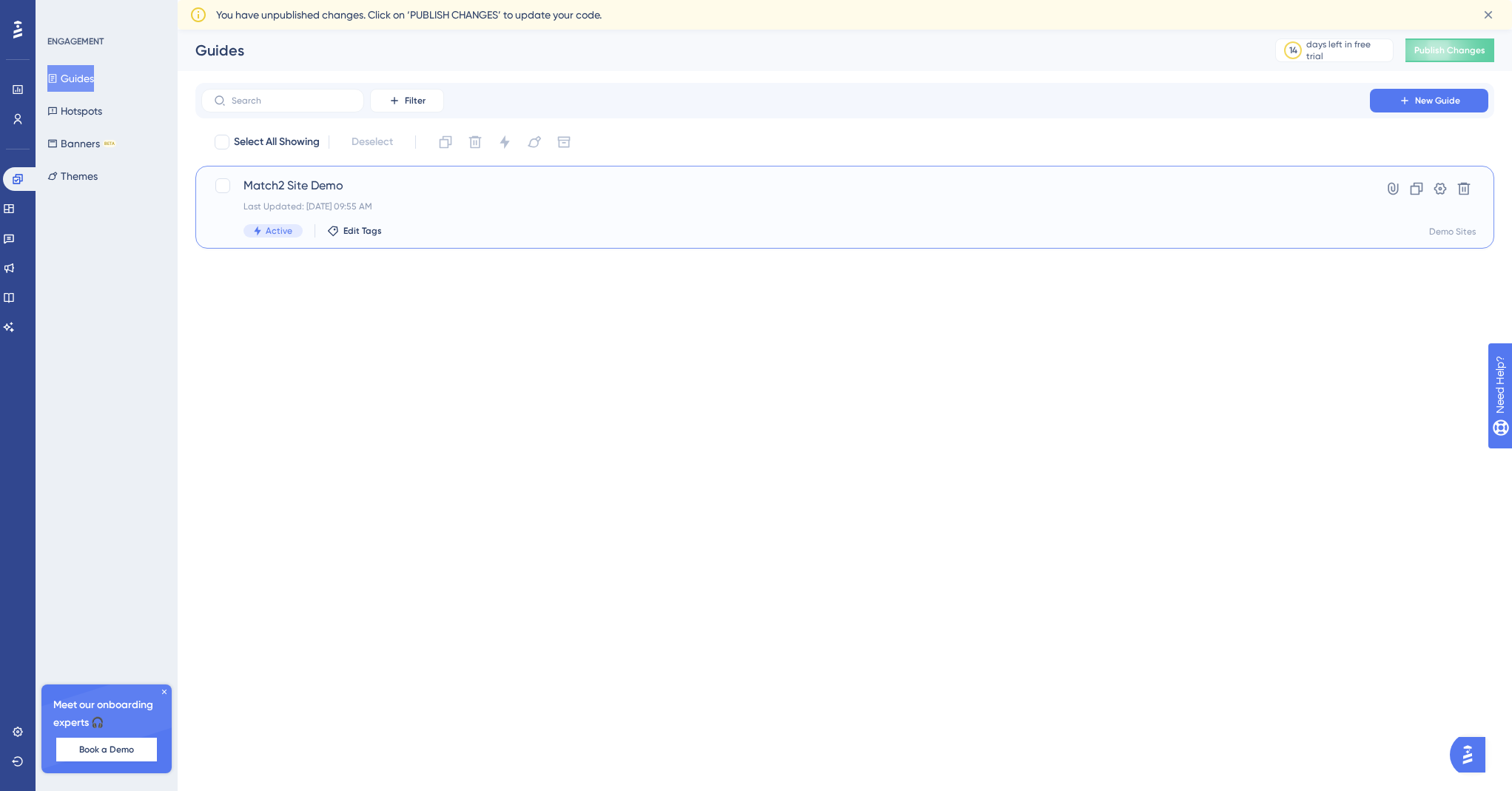
click at [342, 196] on div "Match2 Site Demo Last Updated: [DATE] 09:55 AM Active Edit Tags" at bounding box center [785, 207] width 1085 height 61
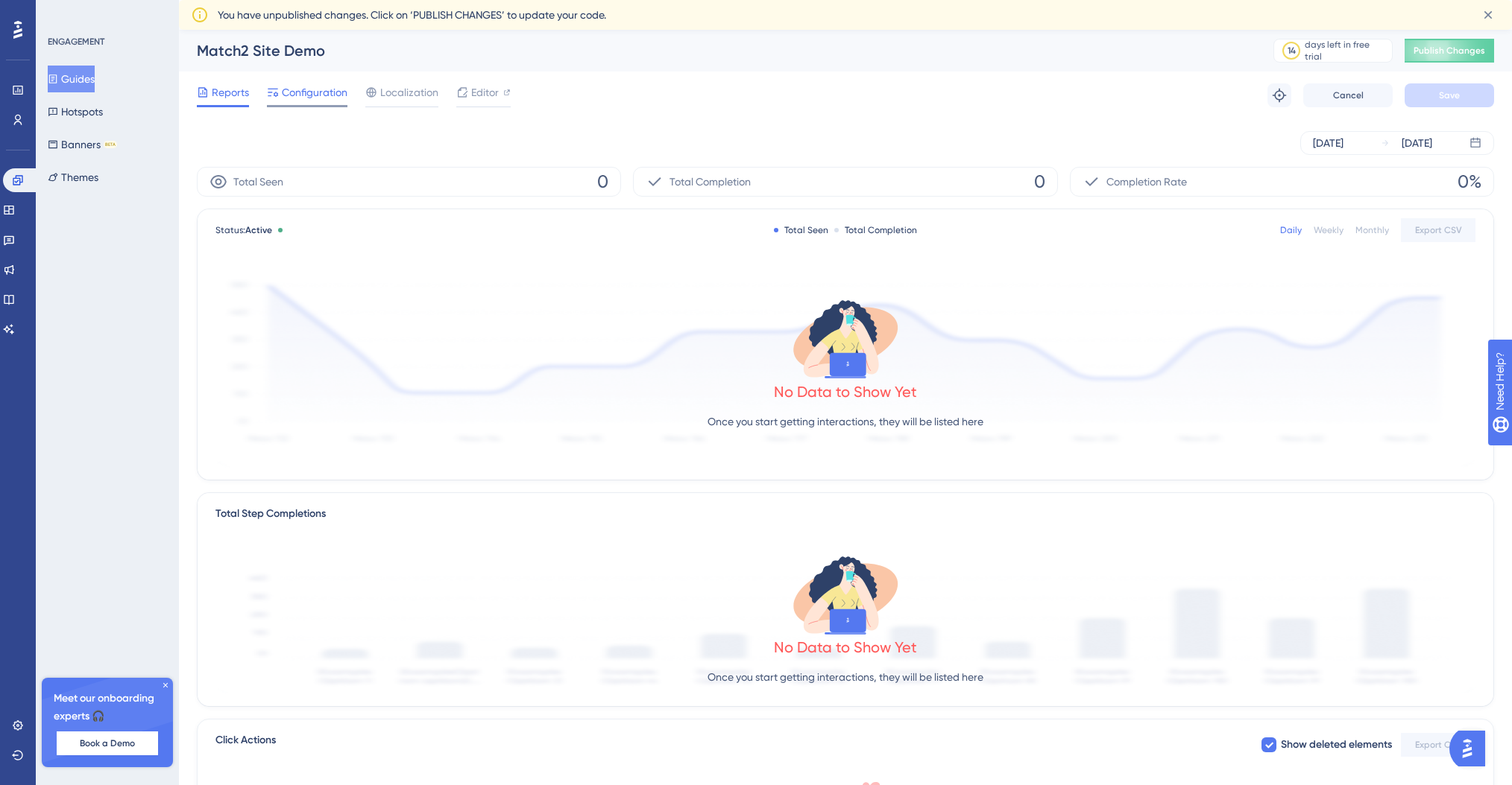
click at [321, 88] on span "Configuration" at bounding box center [314, 93] width 66 height 18
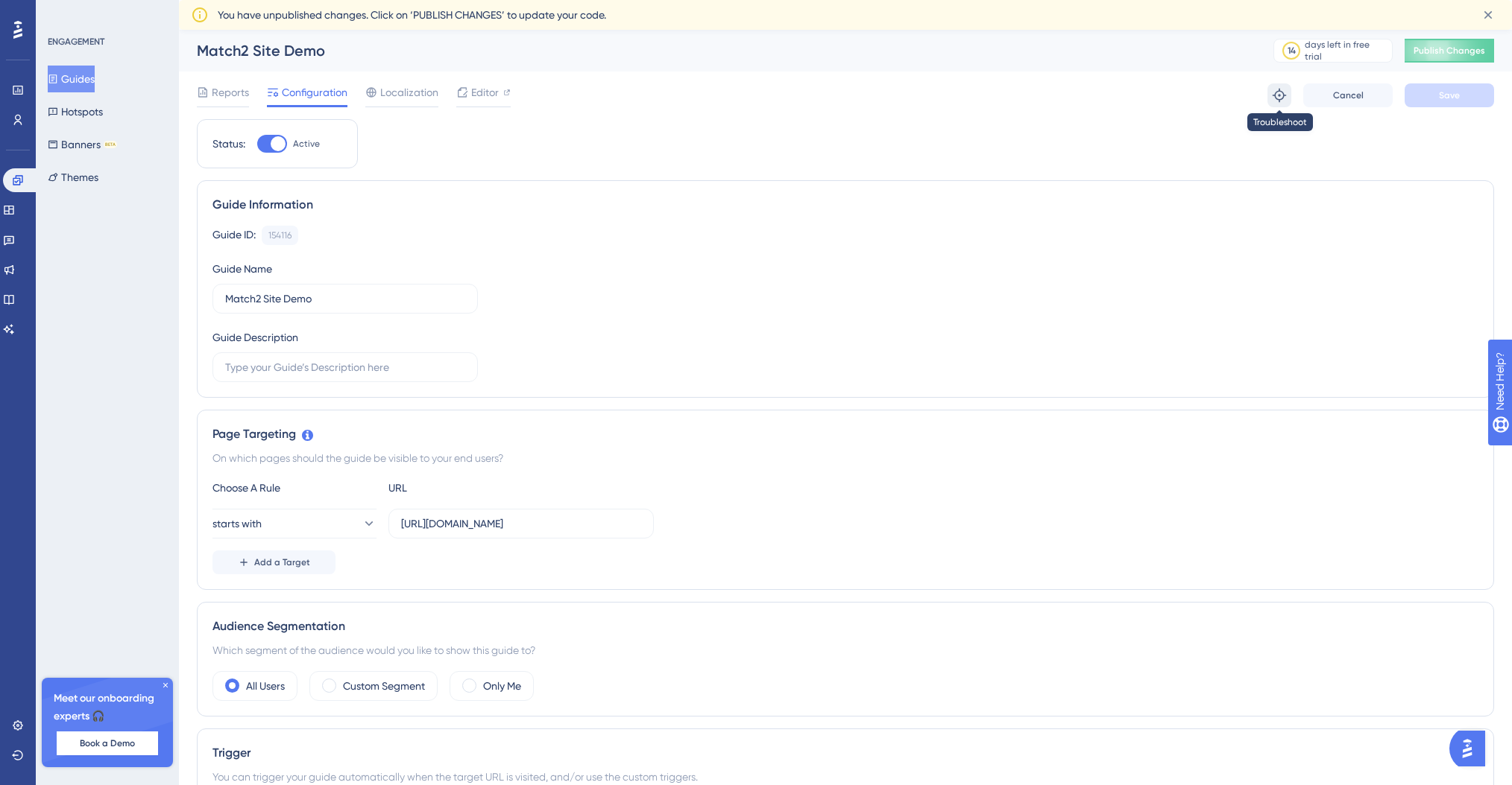
click at [1279, 95] on icon at bounding box center [1279, 95] width 14 height 14
click at [1438, 55] on span "Publish Changes" at bounding box center [1448, 50] width 71 height 12
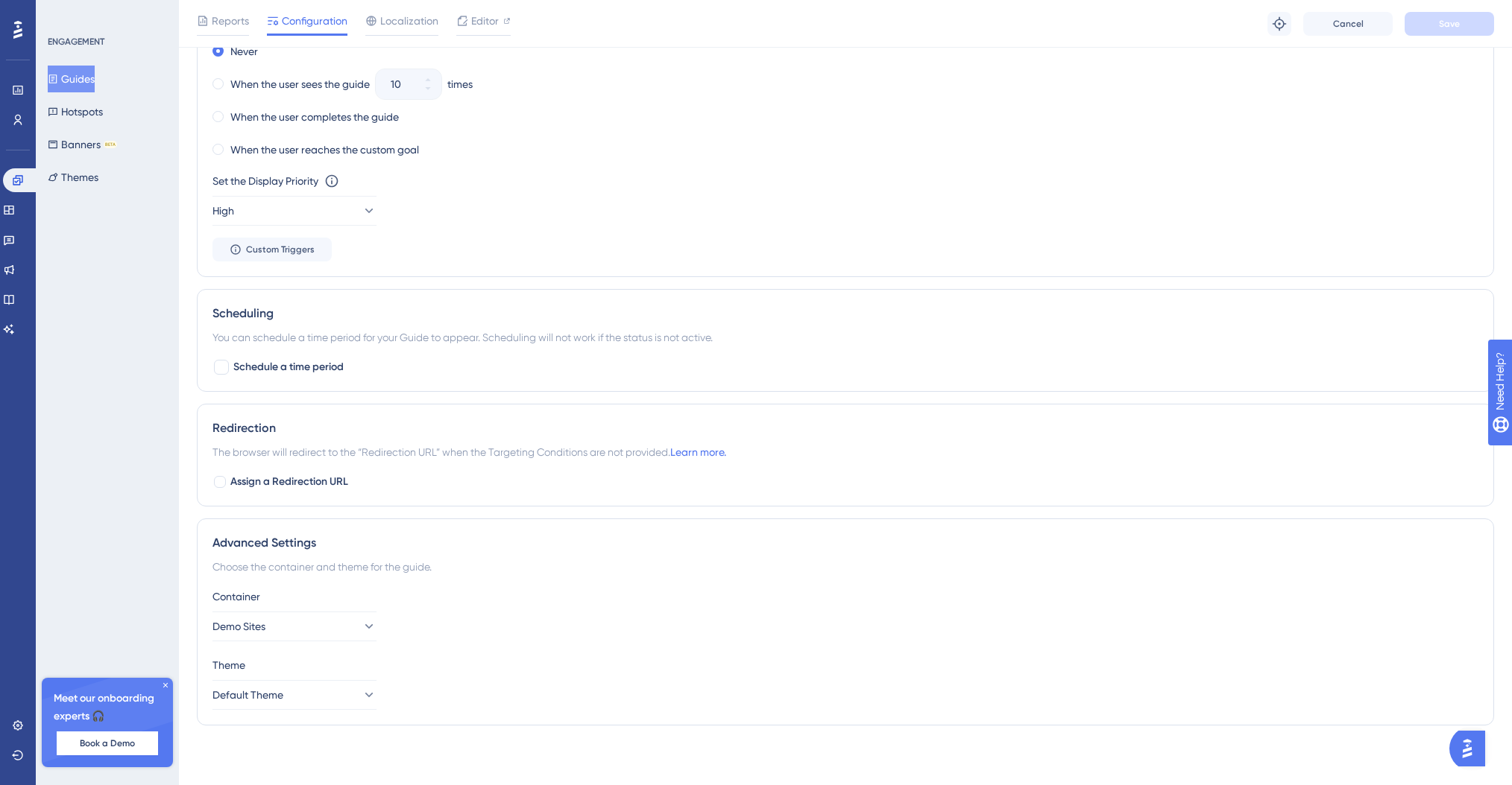
scroll to position [855, 0]
click at [365, 626] on icon at bounding box center [368, 627] width 8 height 5
click at [276, 666] on span "Demo Sites" at bounding box center [260, 672] width 53 height 18
click at [451, 607] on div "Container Demo Sites" at bounding box center [846, 615] width 1266 height 54
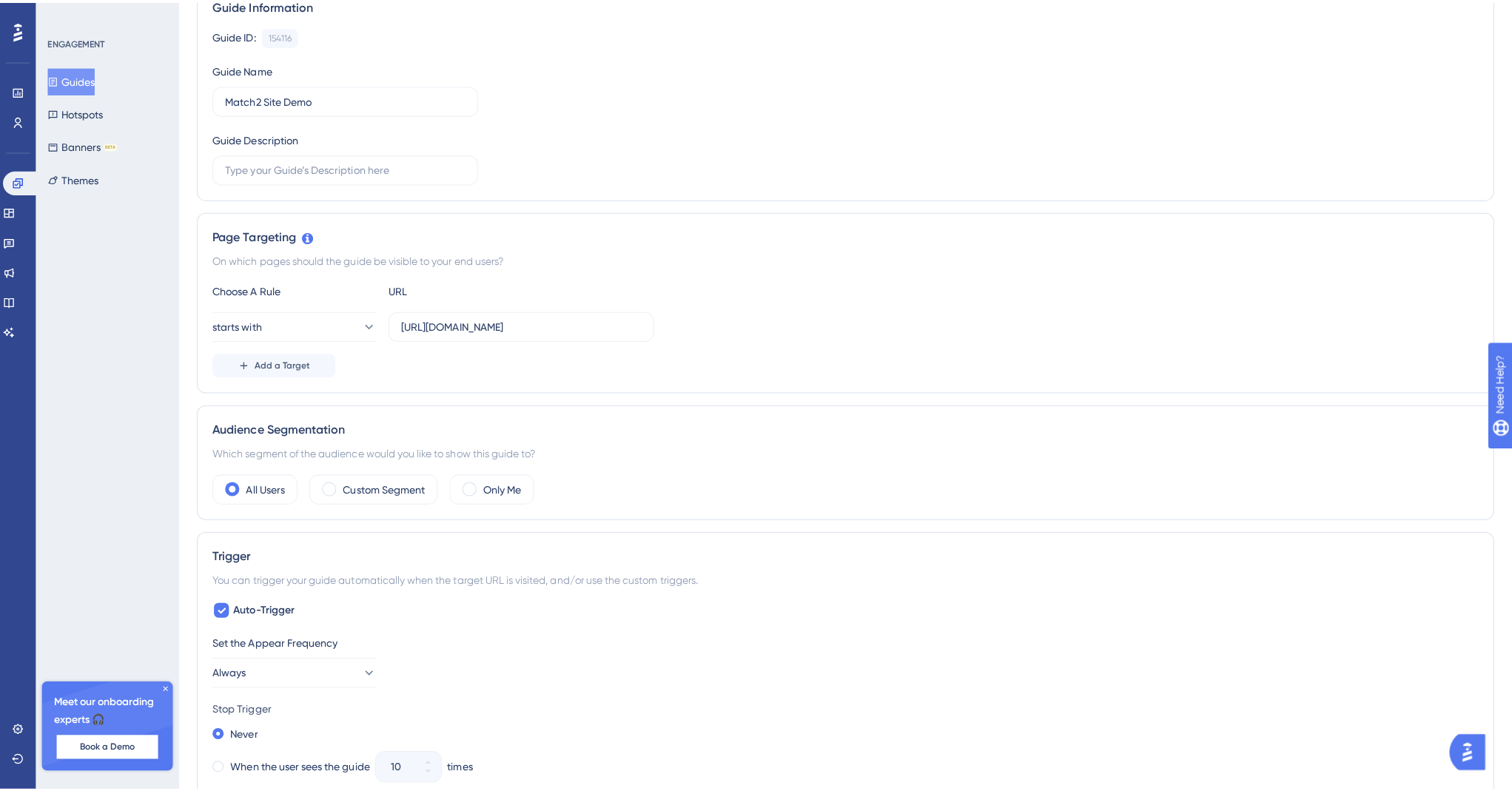
scroll to position [0, 0]
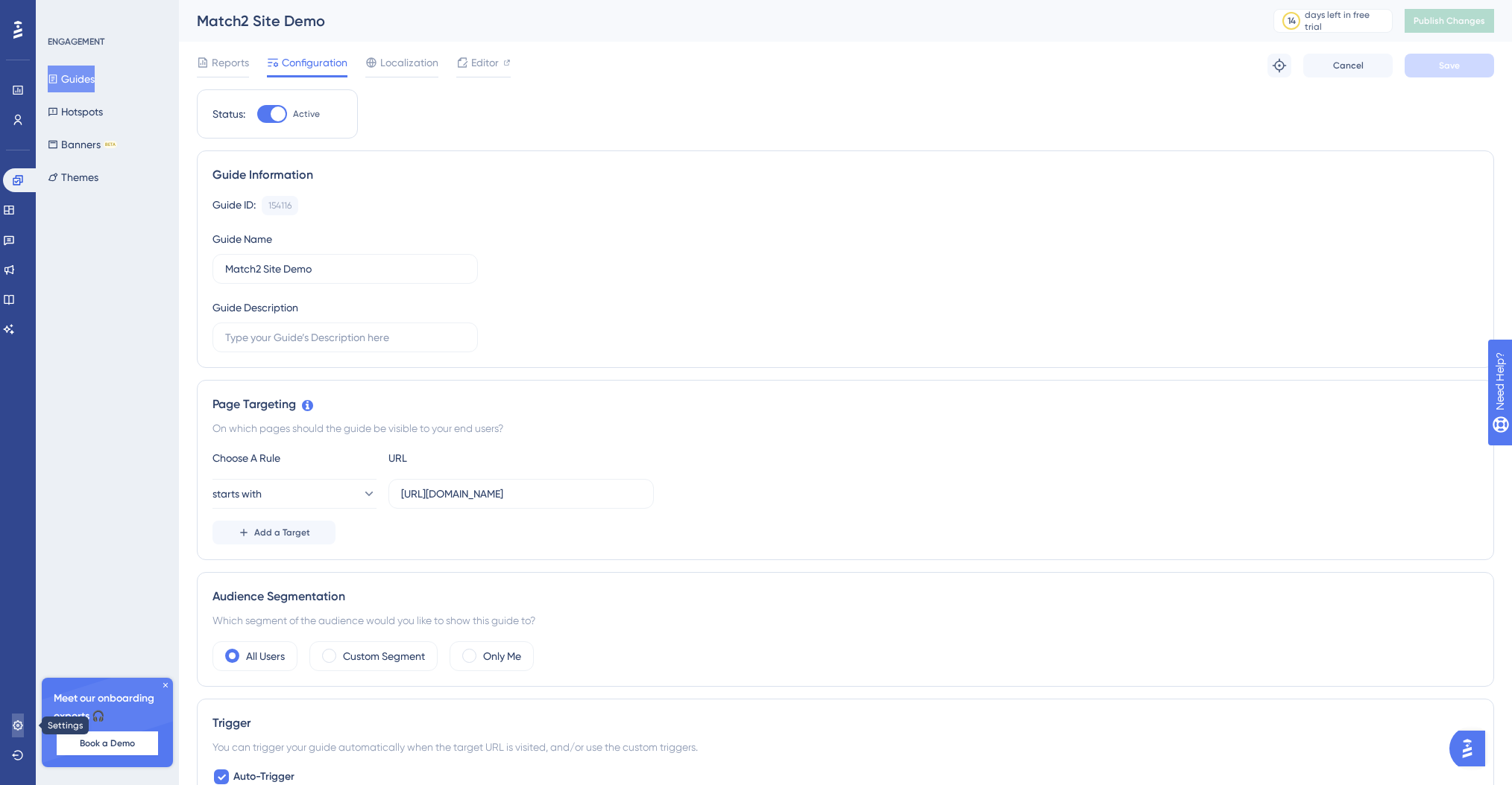
click at [12, 724] on icon at bounding box center [17, 726] width 12 height 12
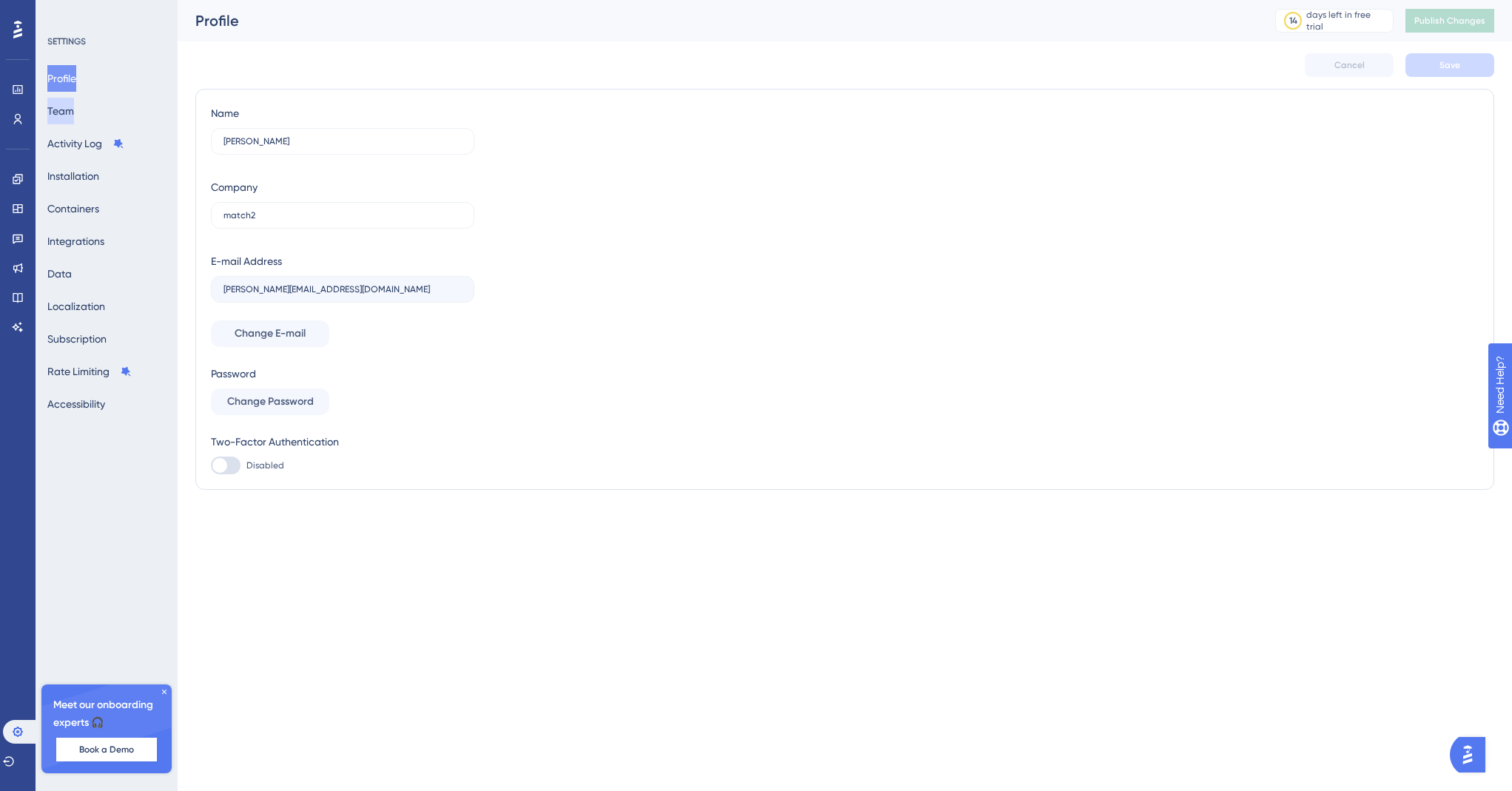
click at [72, 114] on button "Team" at bounding box center [61, 111] width 27 height 27
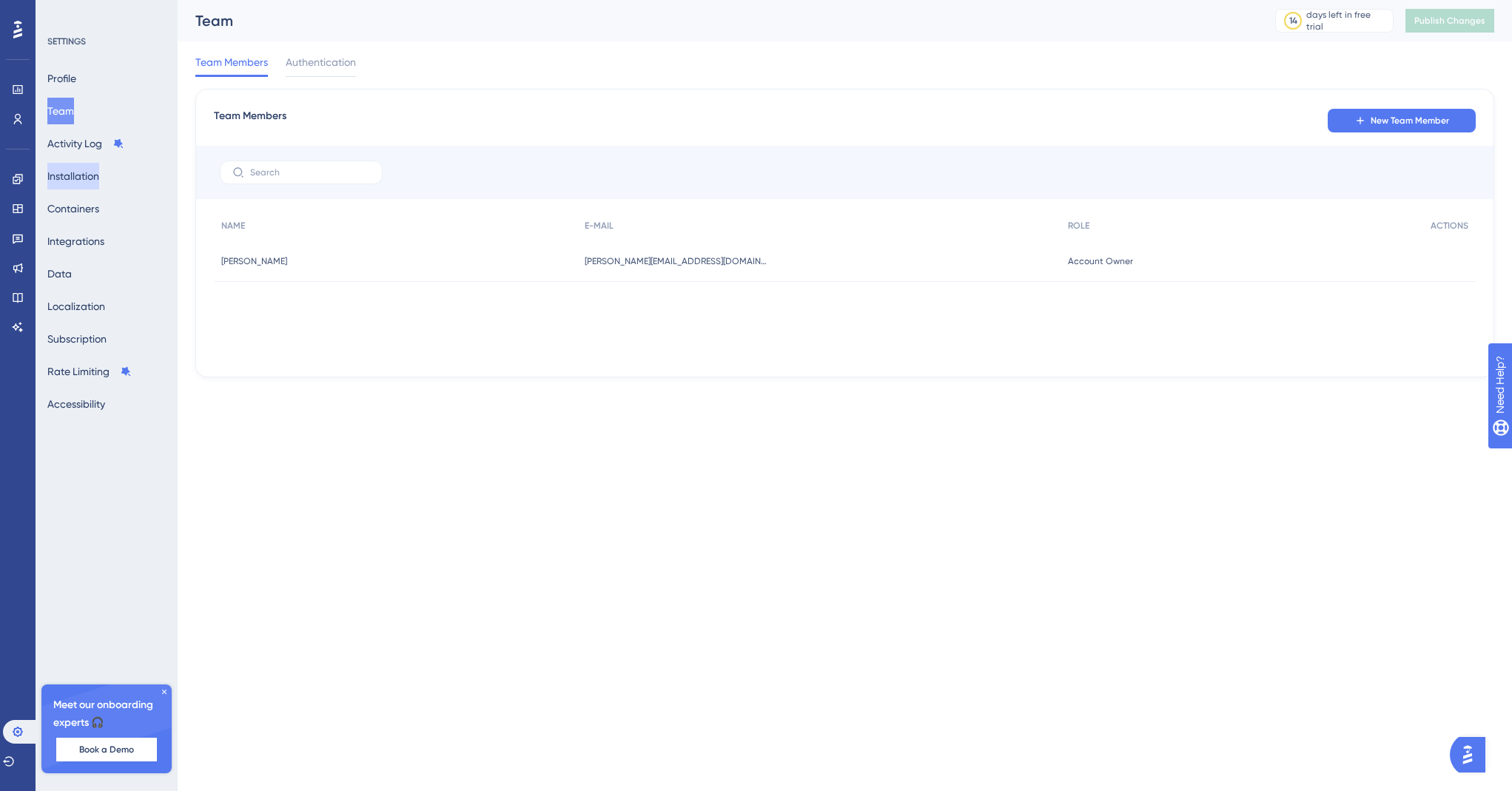
click at [80, 179] on button "Installation" at bounding box center [73, 176] width 52 height 27
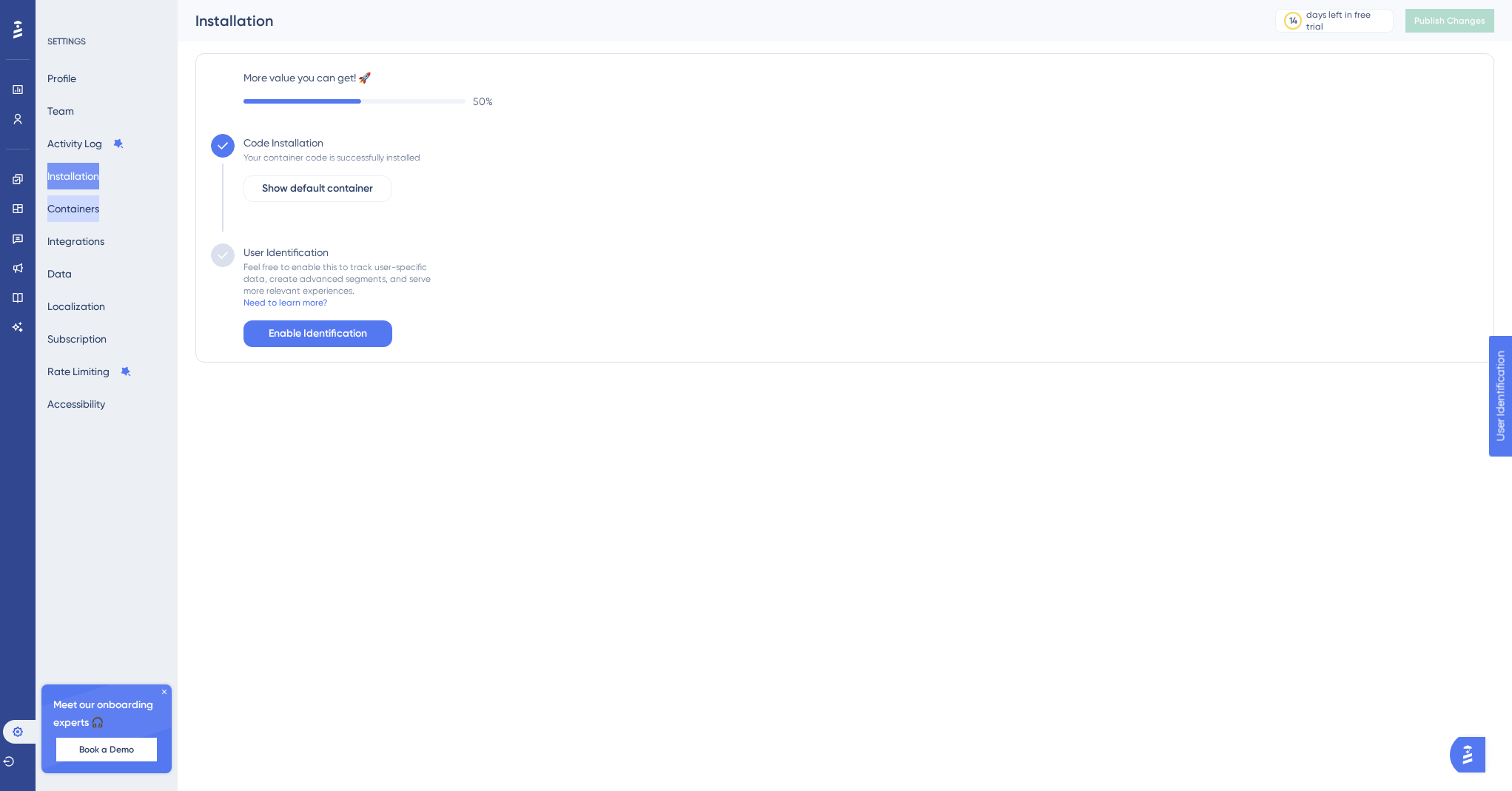
click at [81, 210] on button "Containers" at bounding box center [73, 209] width 52 height 27
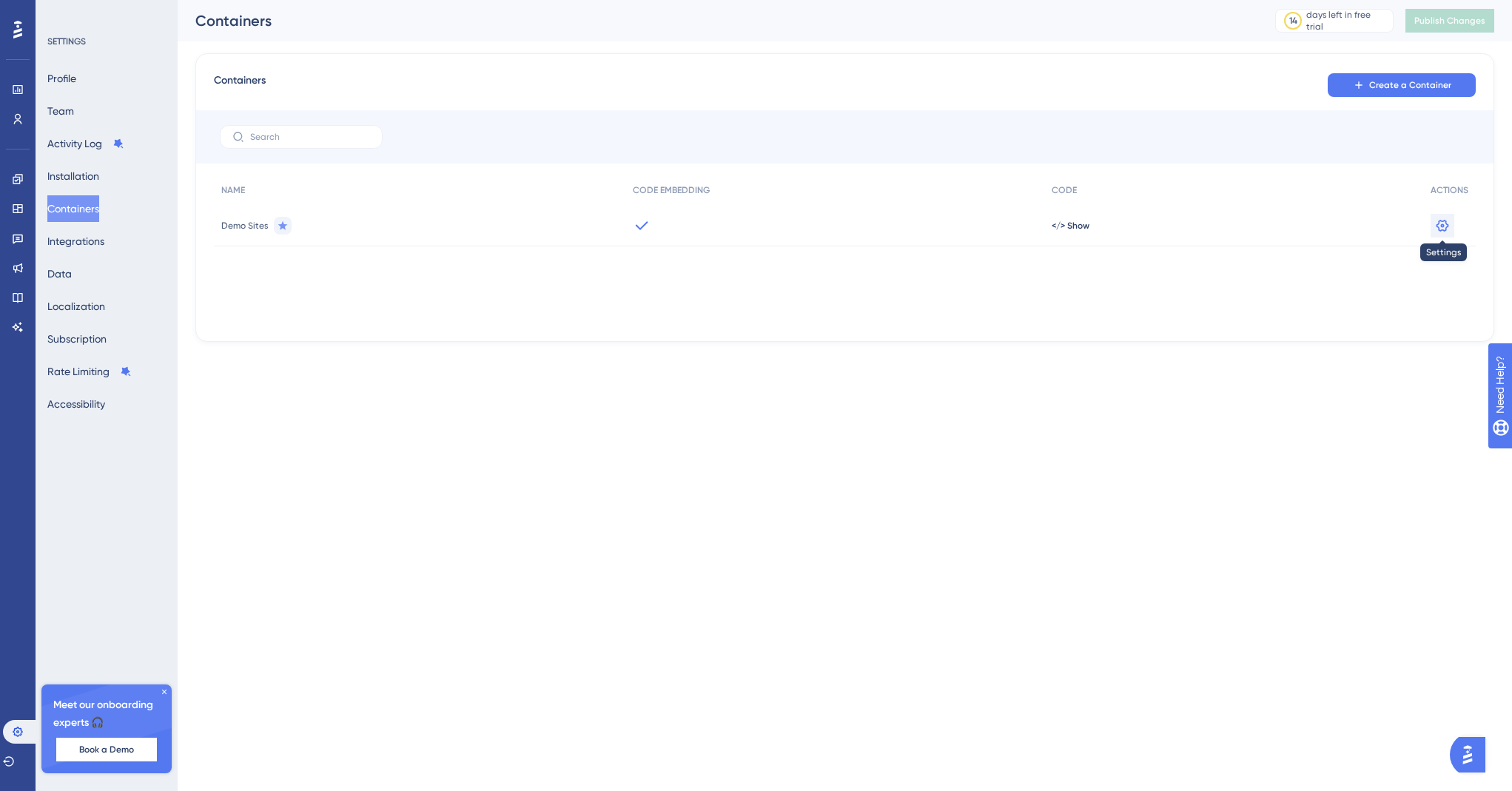
click at [1454, 226] on button at bounding box center [1442, 225] width 23 height 23
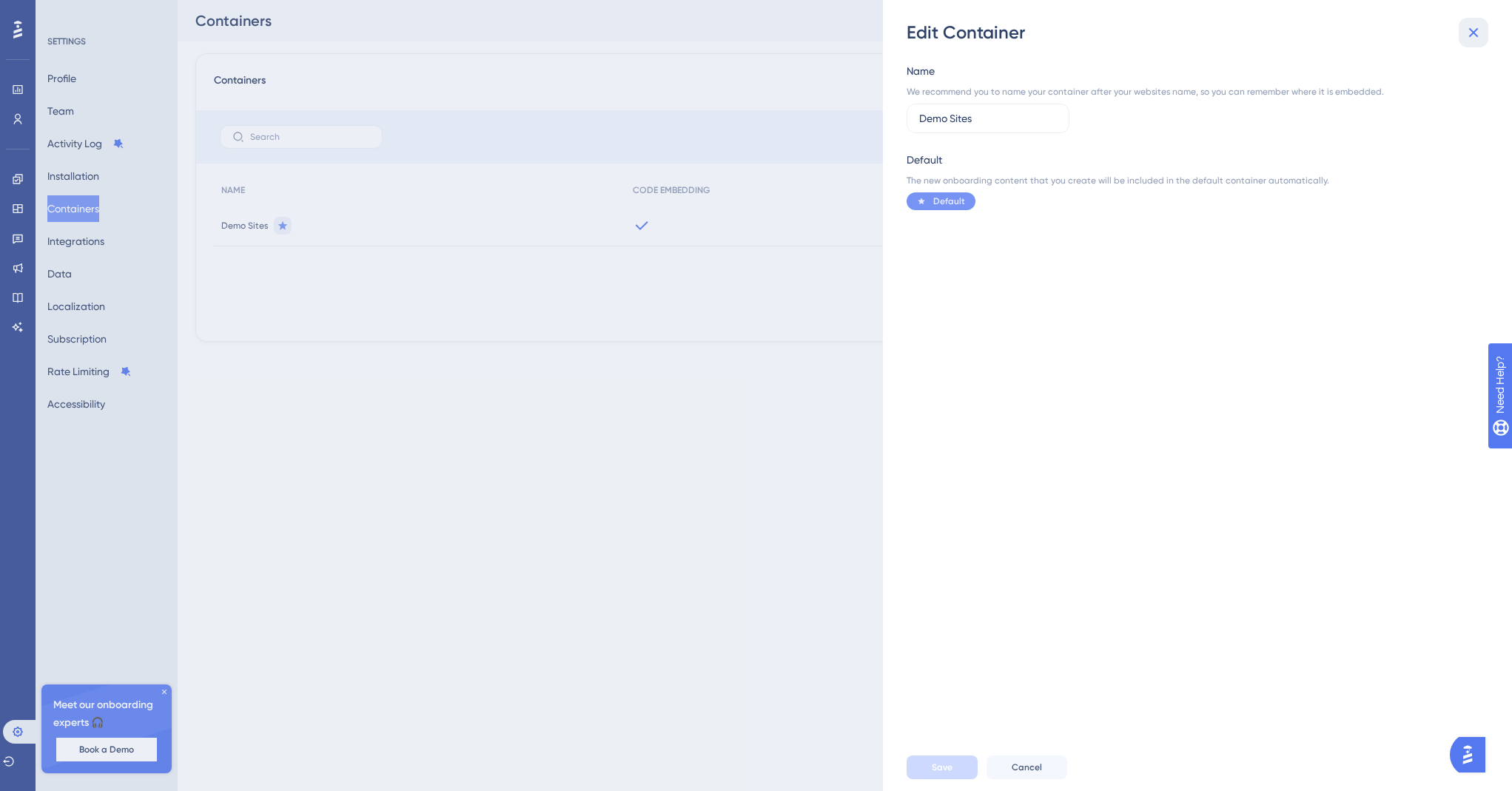
click at [1475, 22] on button at bounding box center [1474, 32] width 30 height 29
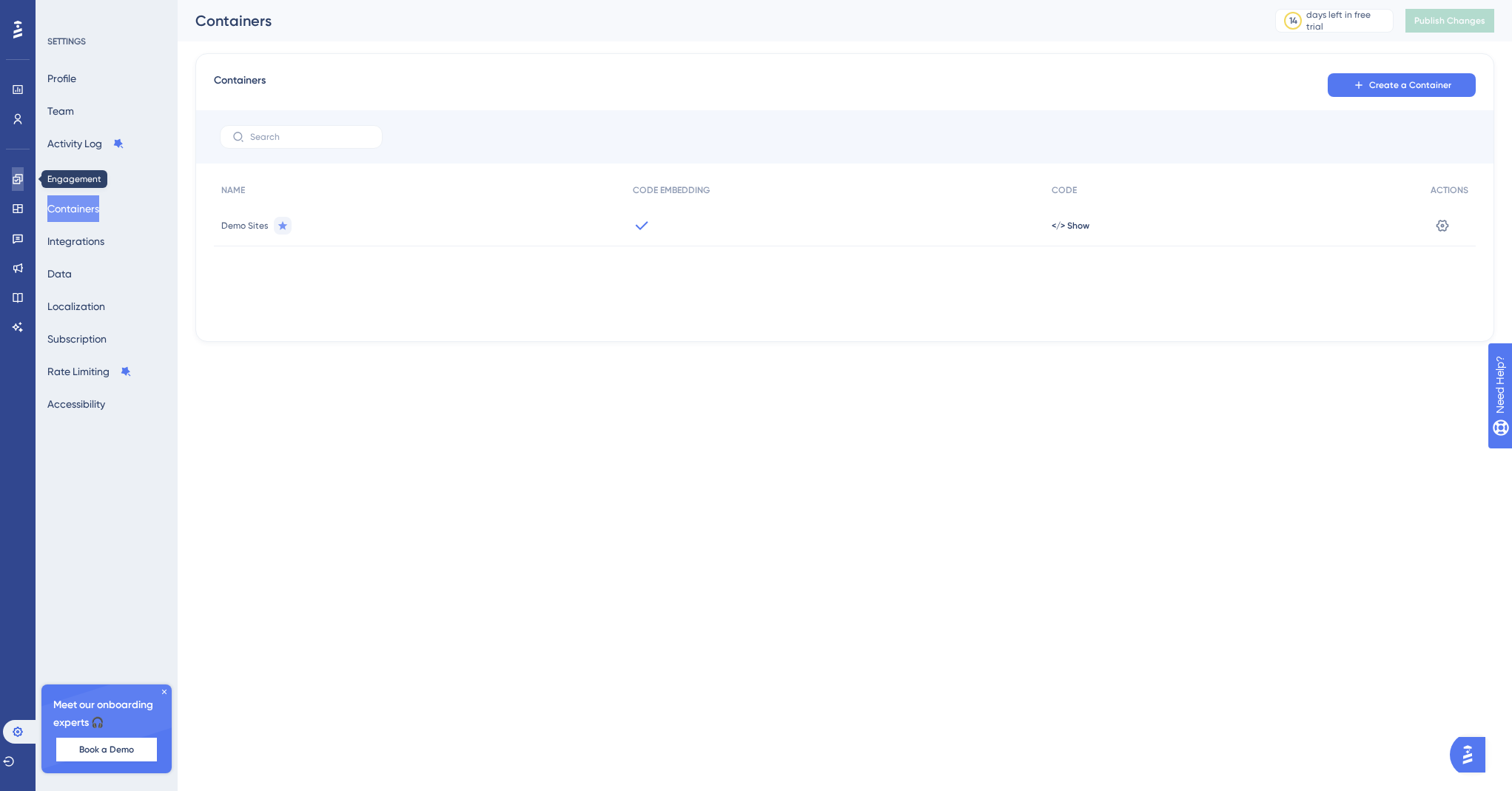
click at [12, 176] on link at bounding box center [17, 179] width 12 height 23
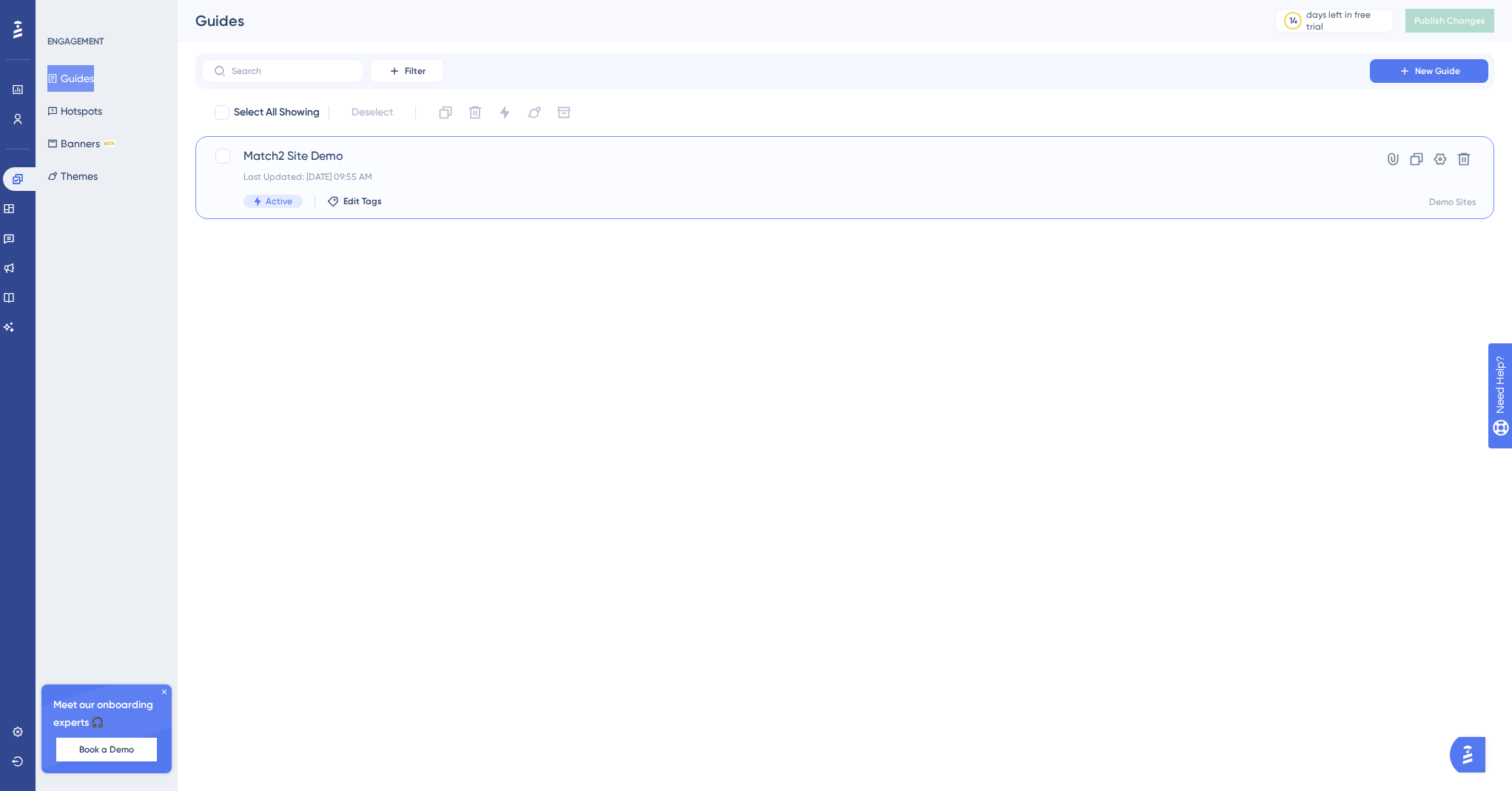
click at [266, 198] on span "Active" at bounding box center [279, 201] width 27 height 12
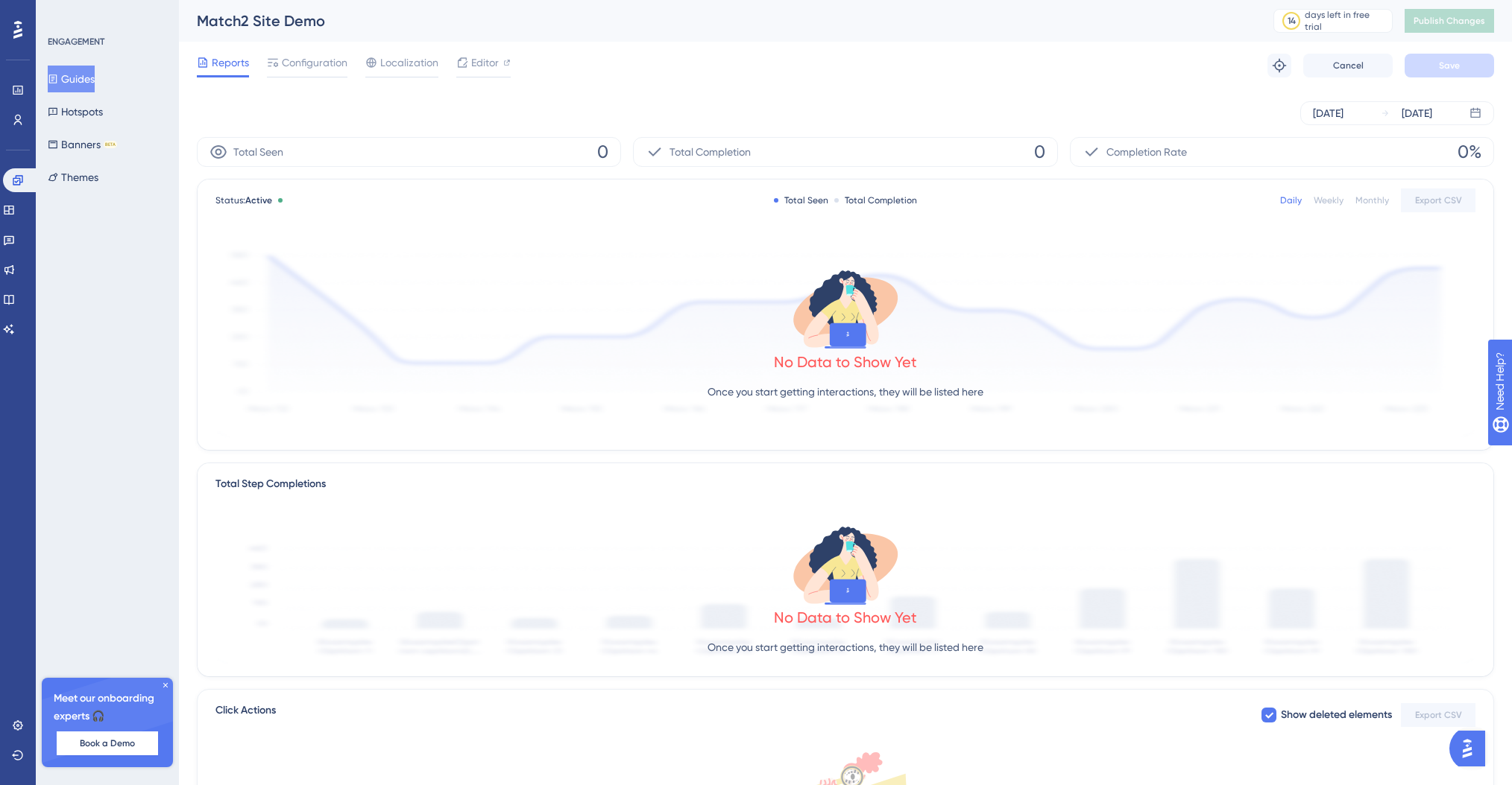
click at [72, 72] on button "Guides" at bounding box center [71, 79] width 47 height 27
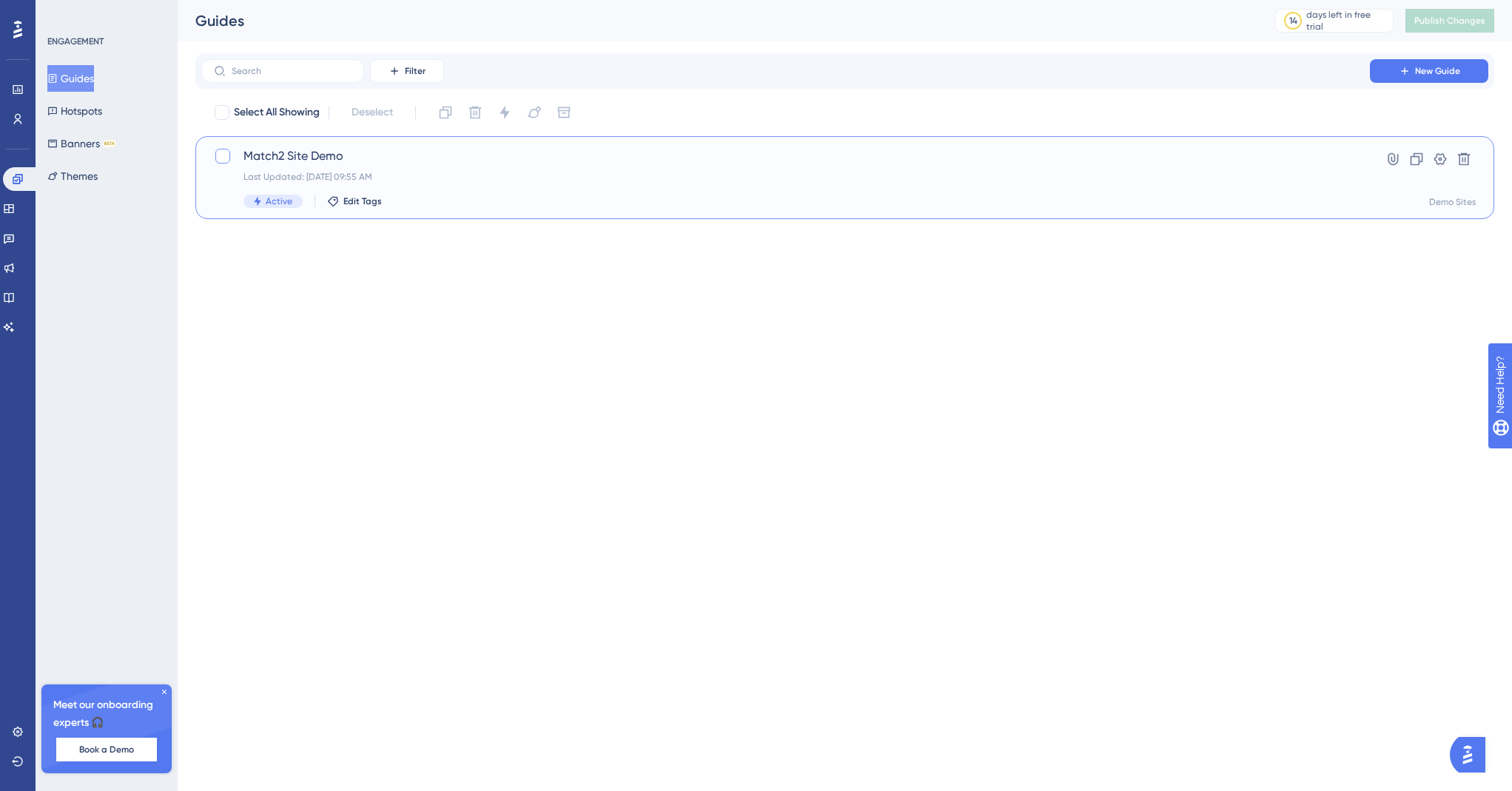
click at [215, 158] on div at bounding box center [223, 156] width 15 height 15
checkbox input "true"
click at [503, 112] on icon at bounding box center [504, 113] width 15 height 15
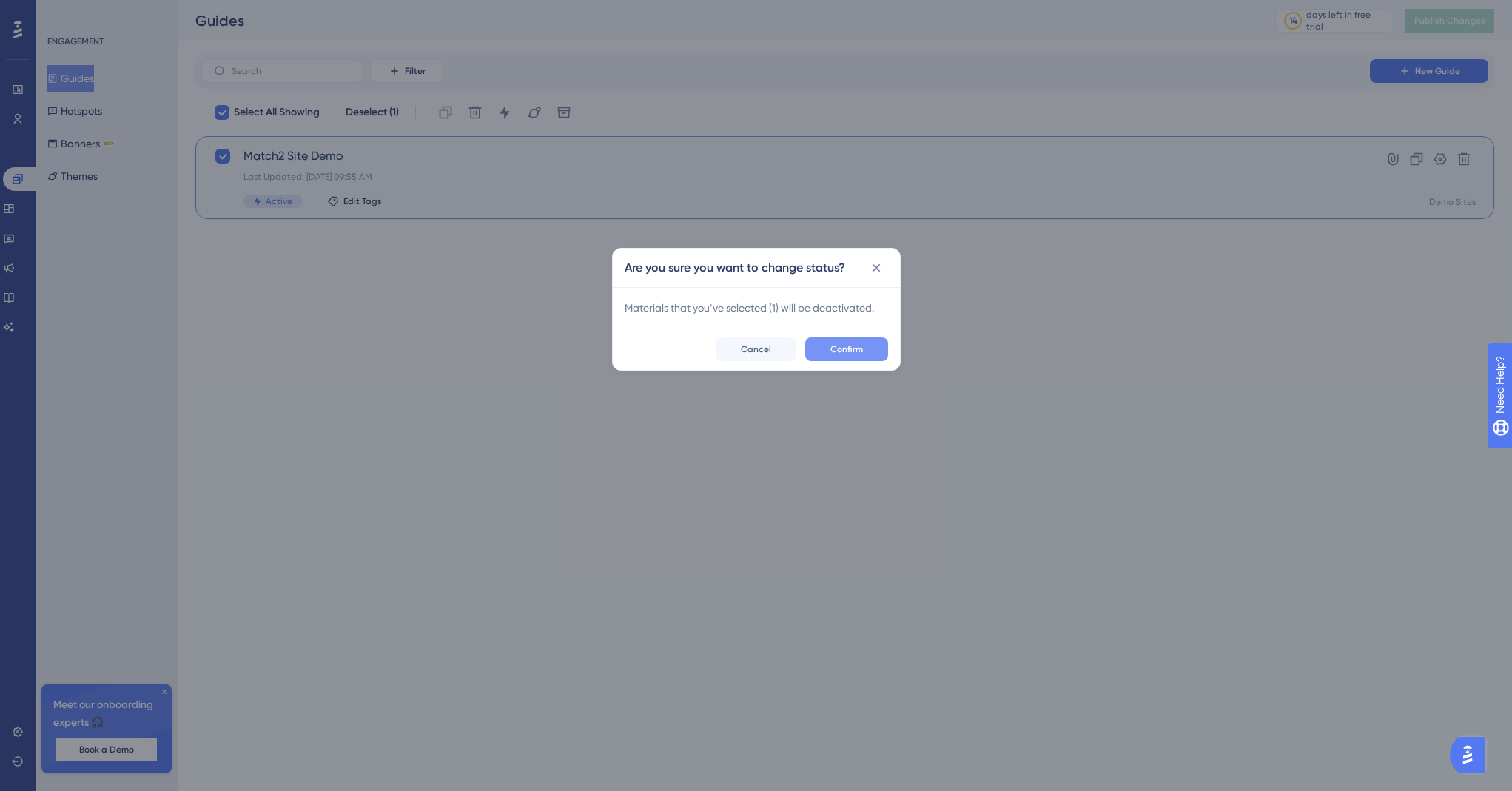
click at [864, 349] on button "Confirm" at bounding box center [847, 349] width 83 height 23
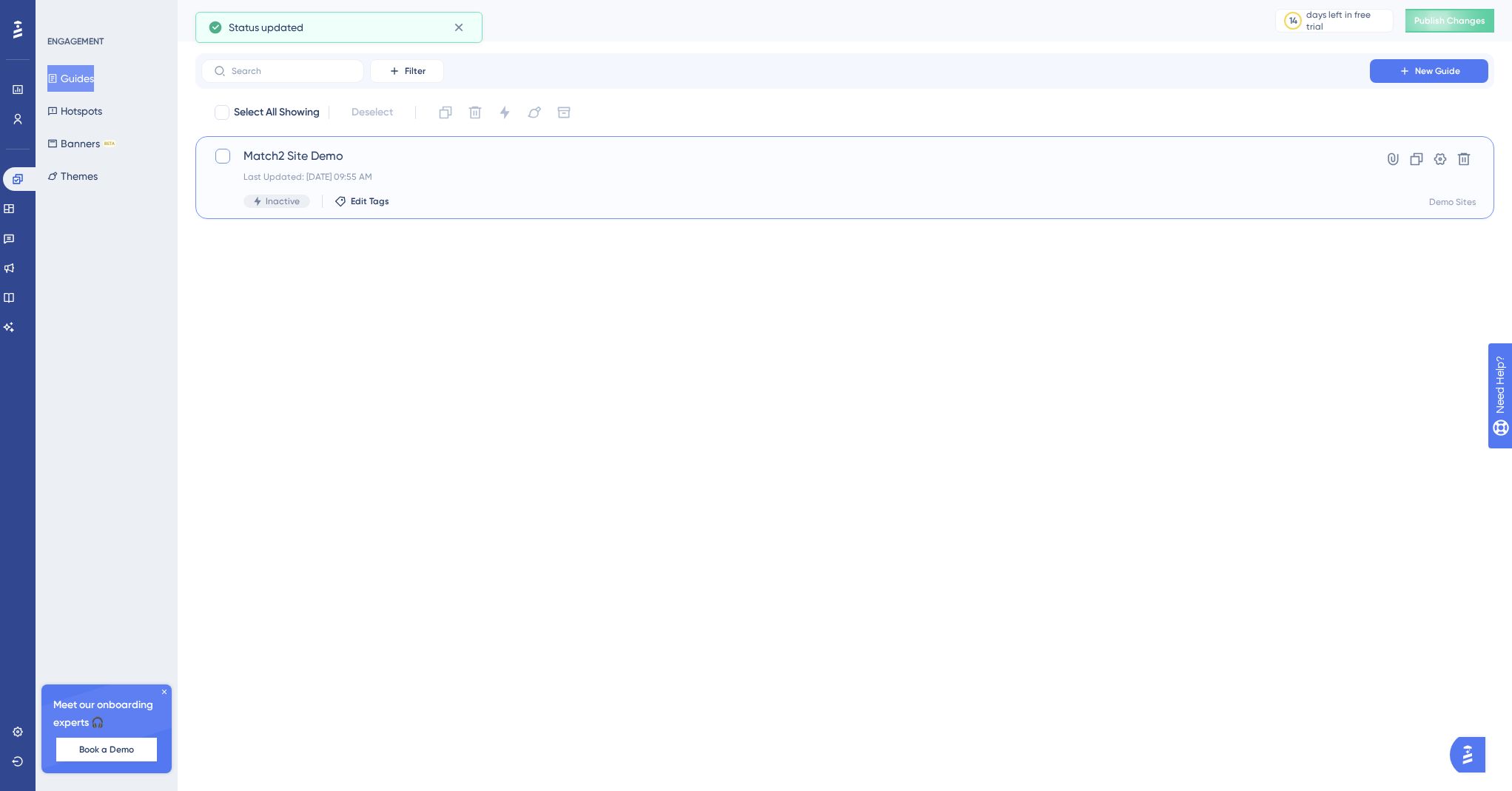
click at [227, 161] on div at bounding box center [223, 156] width 15 height 15
checkbox input "true"
click at [508, 106] on icon at bounding box center [504, 113] width 15 height 15
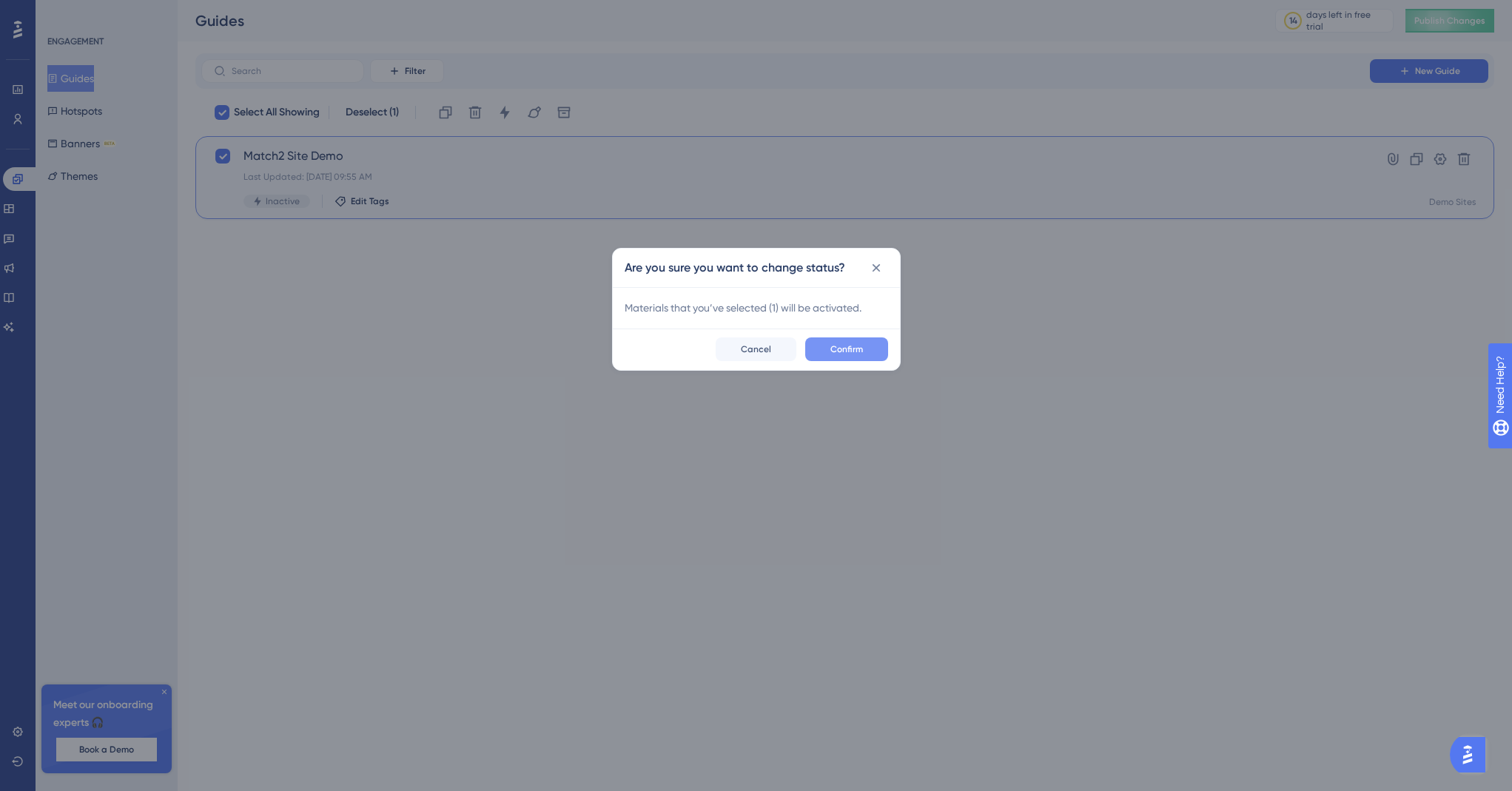
click at [853, 352] on span "Confirm" at bounding box center [847, 349] width 32 height 12
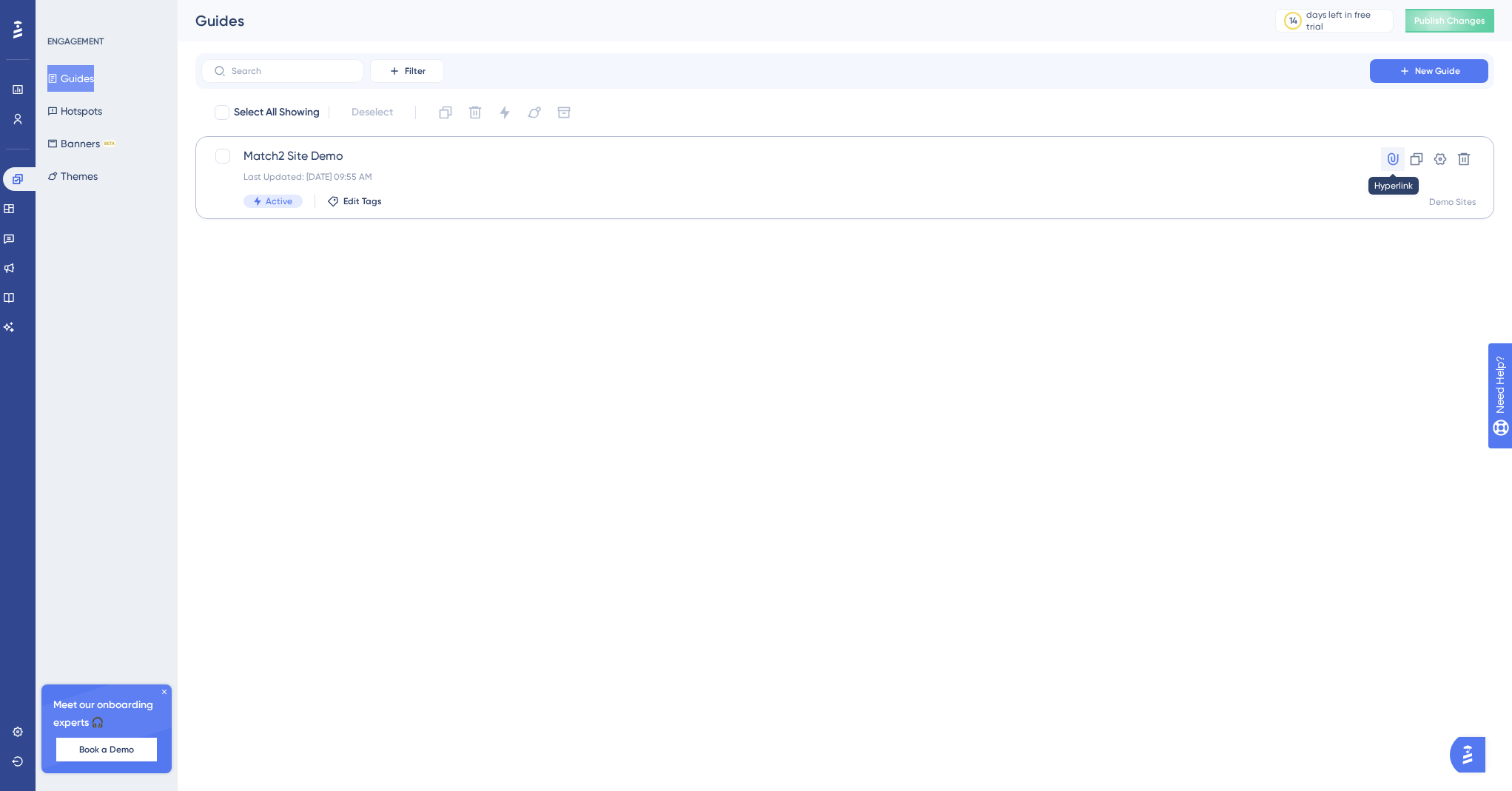
click at [1398, 162] on icon at bounding box center [1393, 159] width 11 height 13
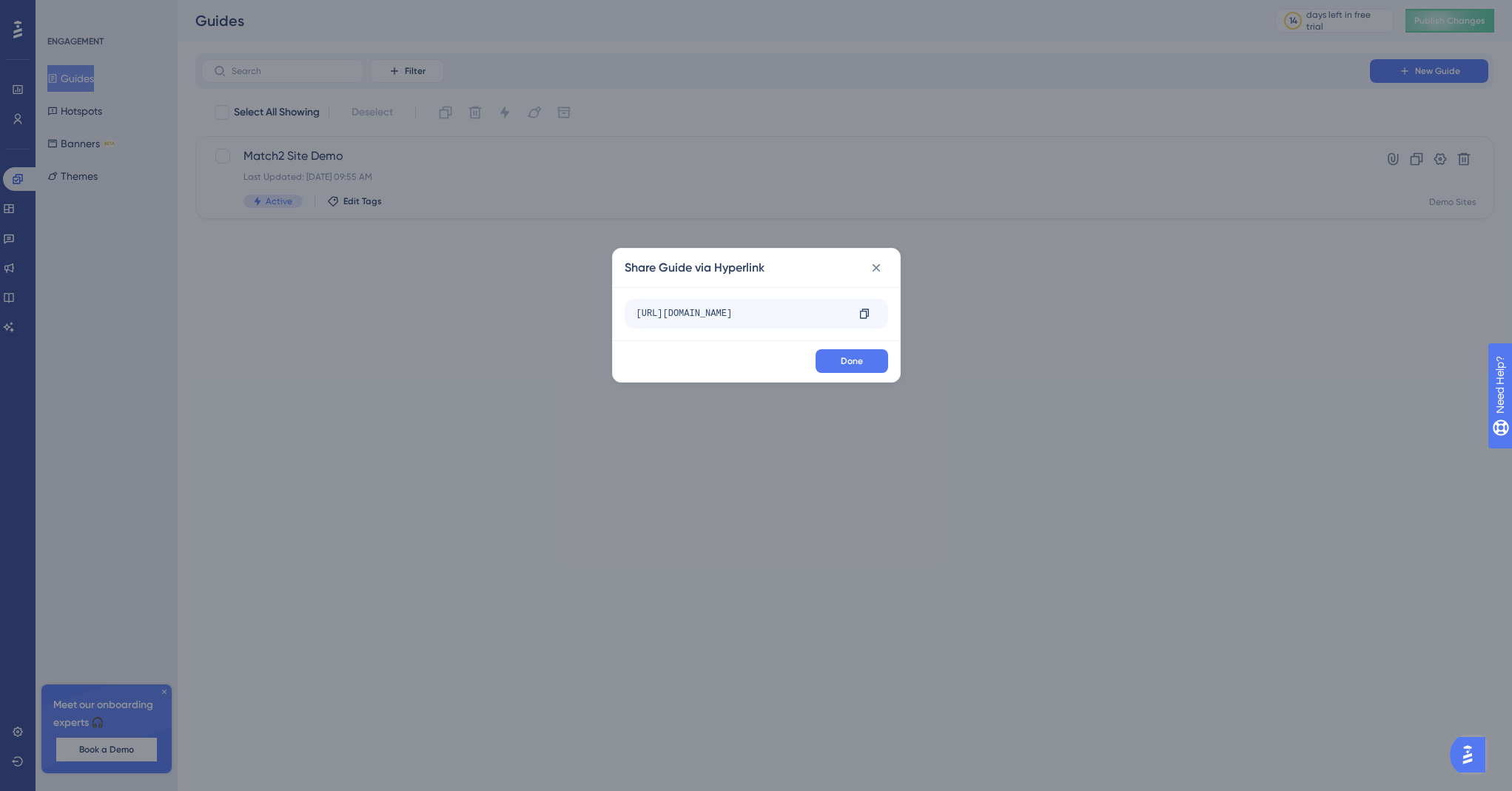
click at [812, 317] on div "https://sites.match2.info/kaseya?__ug__=154116" at bounding box center [741, 314] width 210 height 23
click at [869, 314] on icon at bounding box center [864, 313] width 12 height 12
click at [857, 359] on span "Done" at bounding box center [851, 360] width 22 height 12
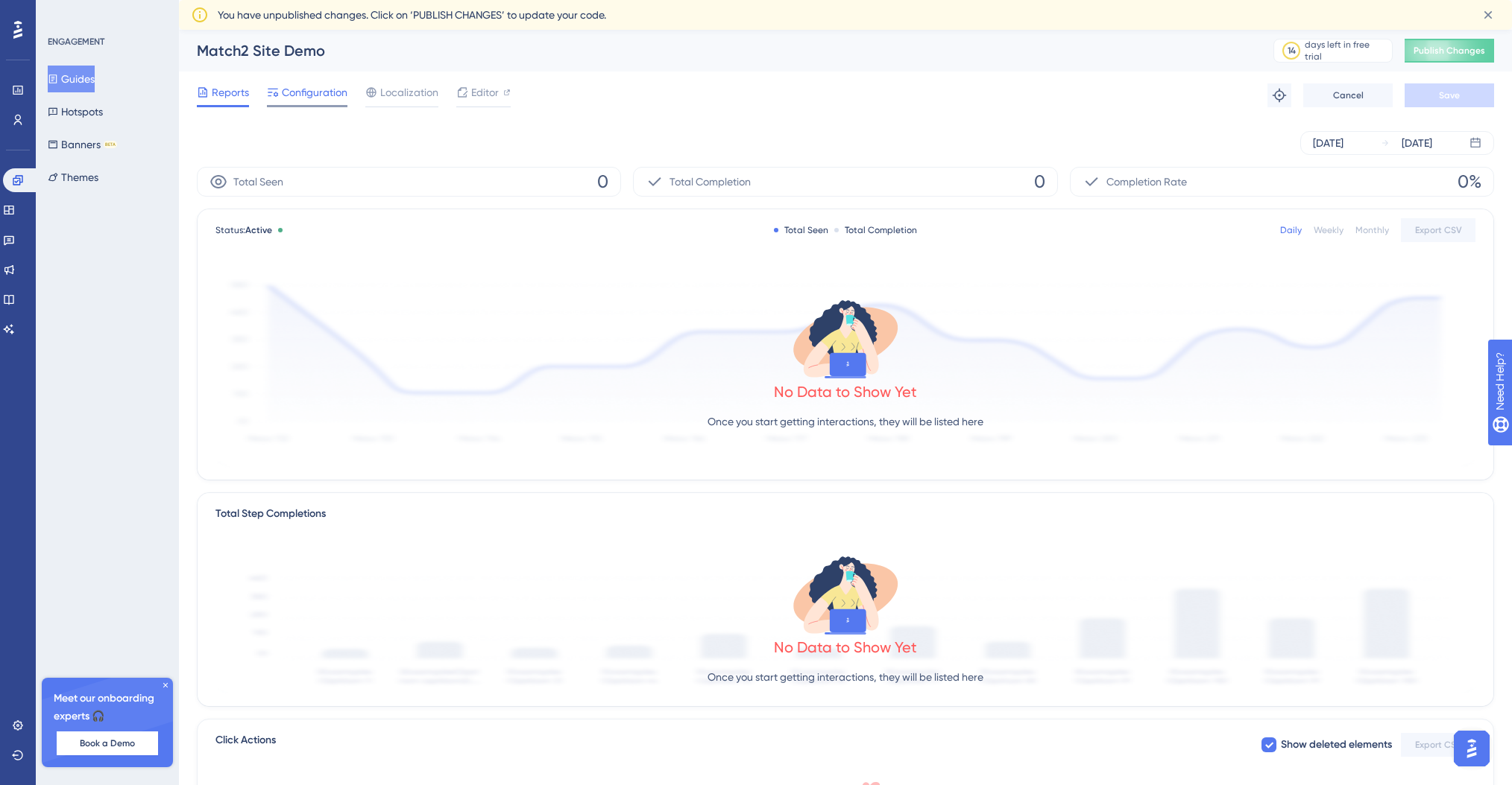
click at [319, 103] on div "Configuration" at bounding box center [306, 95] width 80 height 23
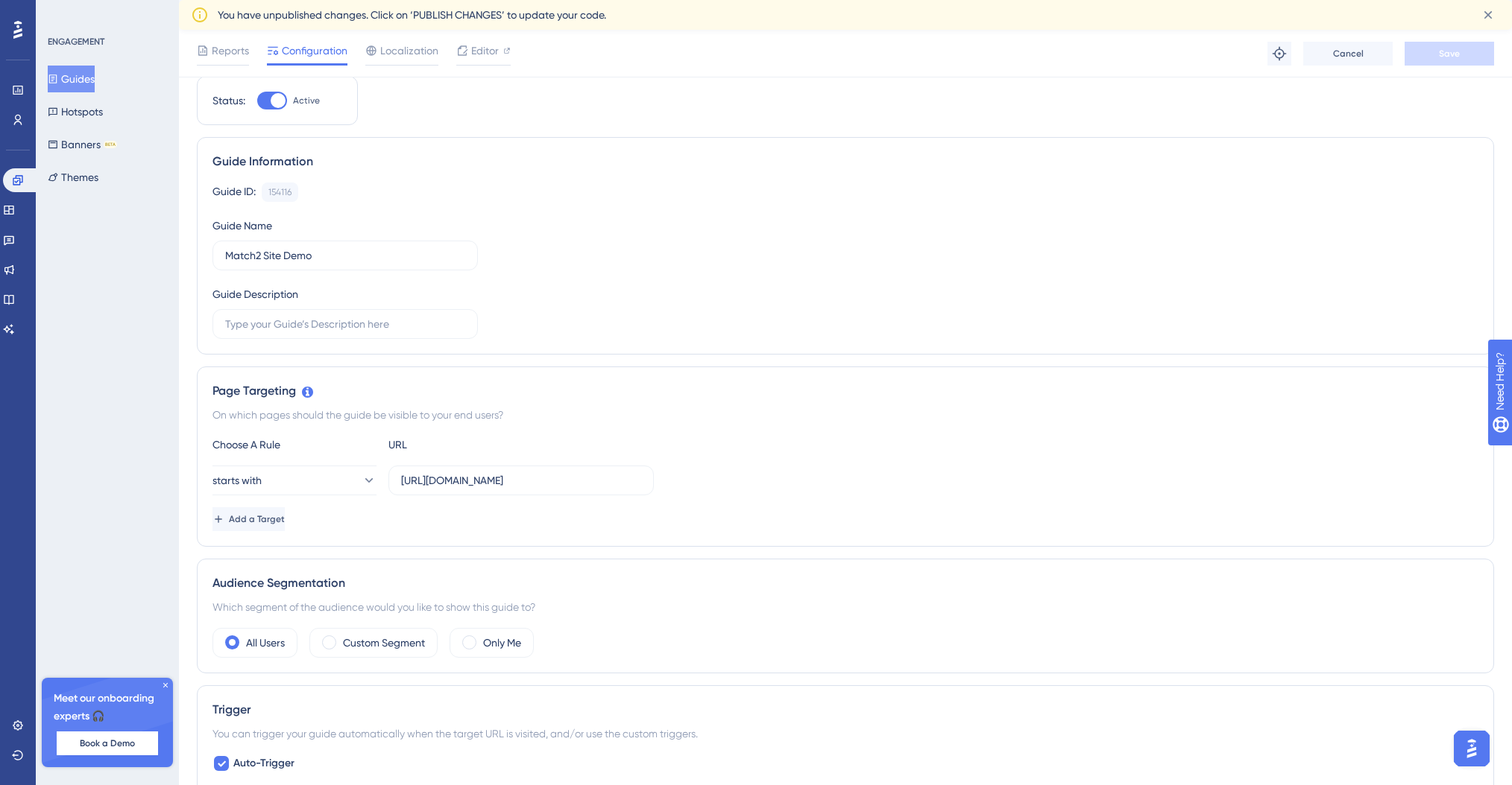
scroll to position [71, 0]
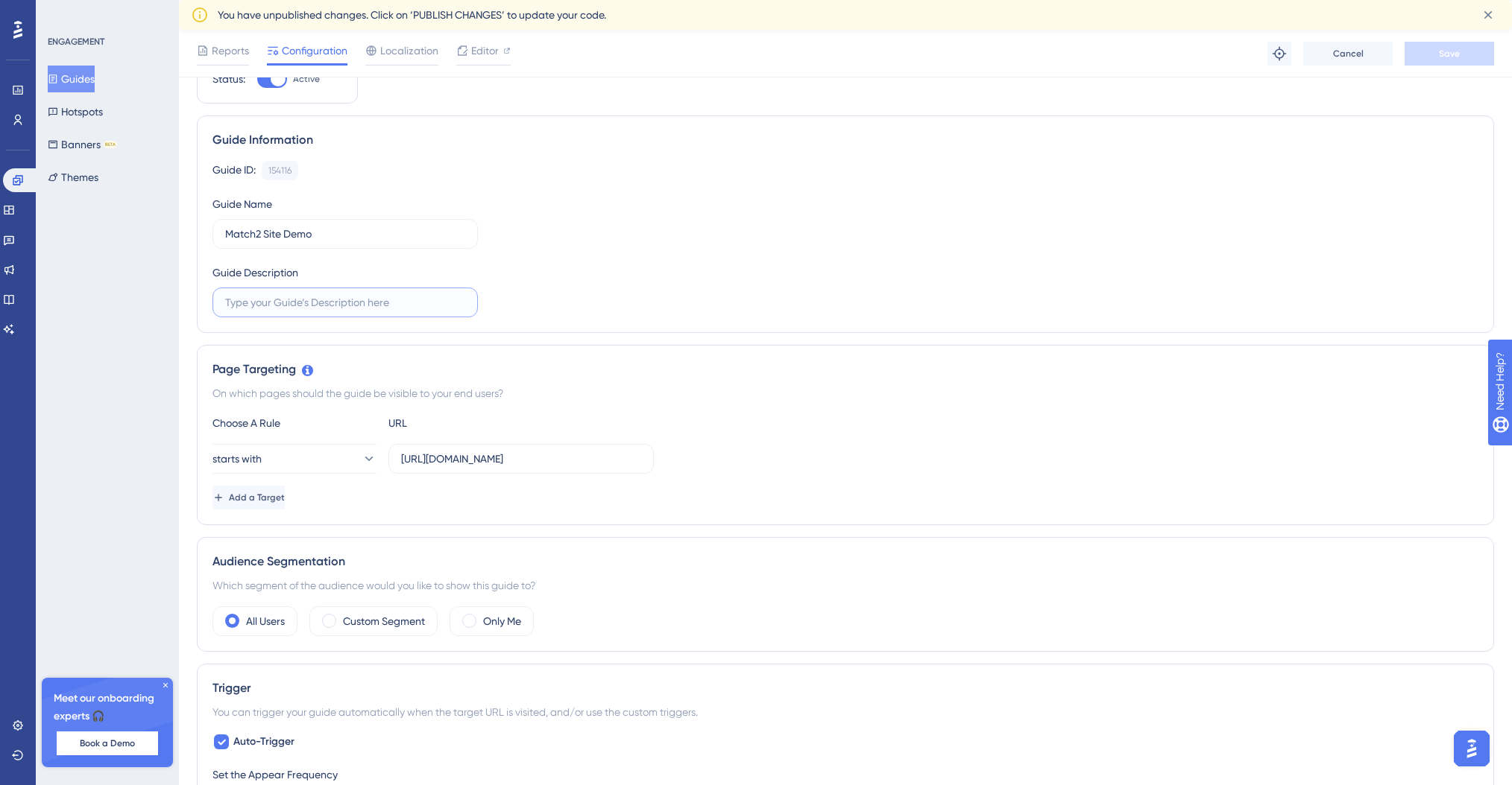
click at [263, 309] on input "text" at bounding box center [345, 302] width 240 height 16
type input "Demo of Match2 sites"
click at [604, 283] on div "Guide ID: 154116 Copy Guide Name Match2 Site Demo Guide Description Demo of Mat…" at bounding box center [846, 239] width 1266 height 157
click at [1482, 57] on button "Save" at bounding box center [1448, 53] width 89 height 23
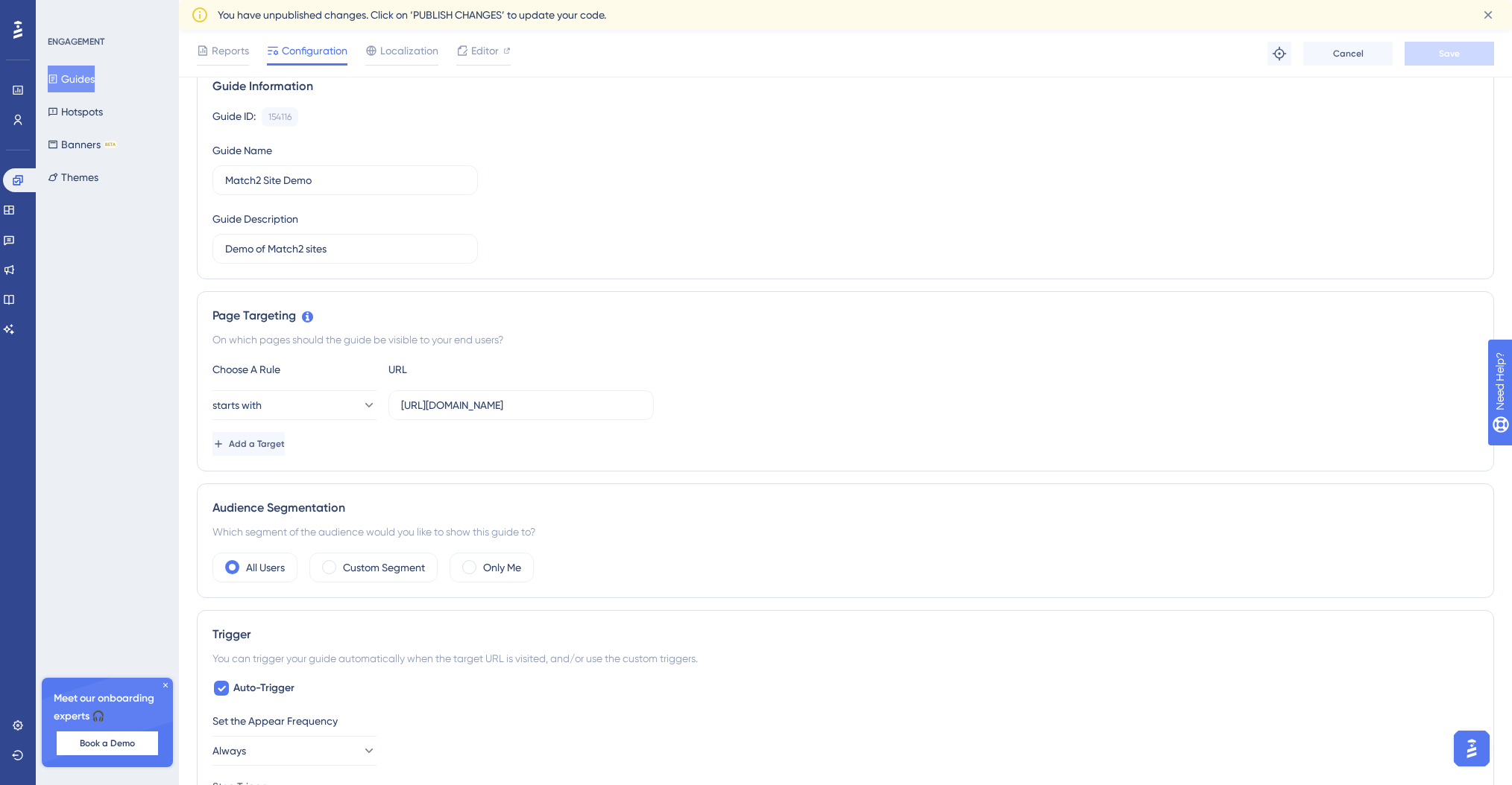
scroll to position [0, 0]
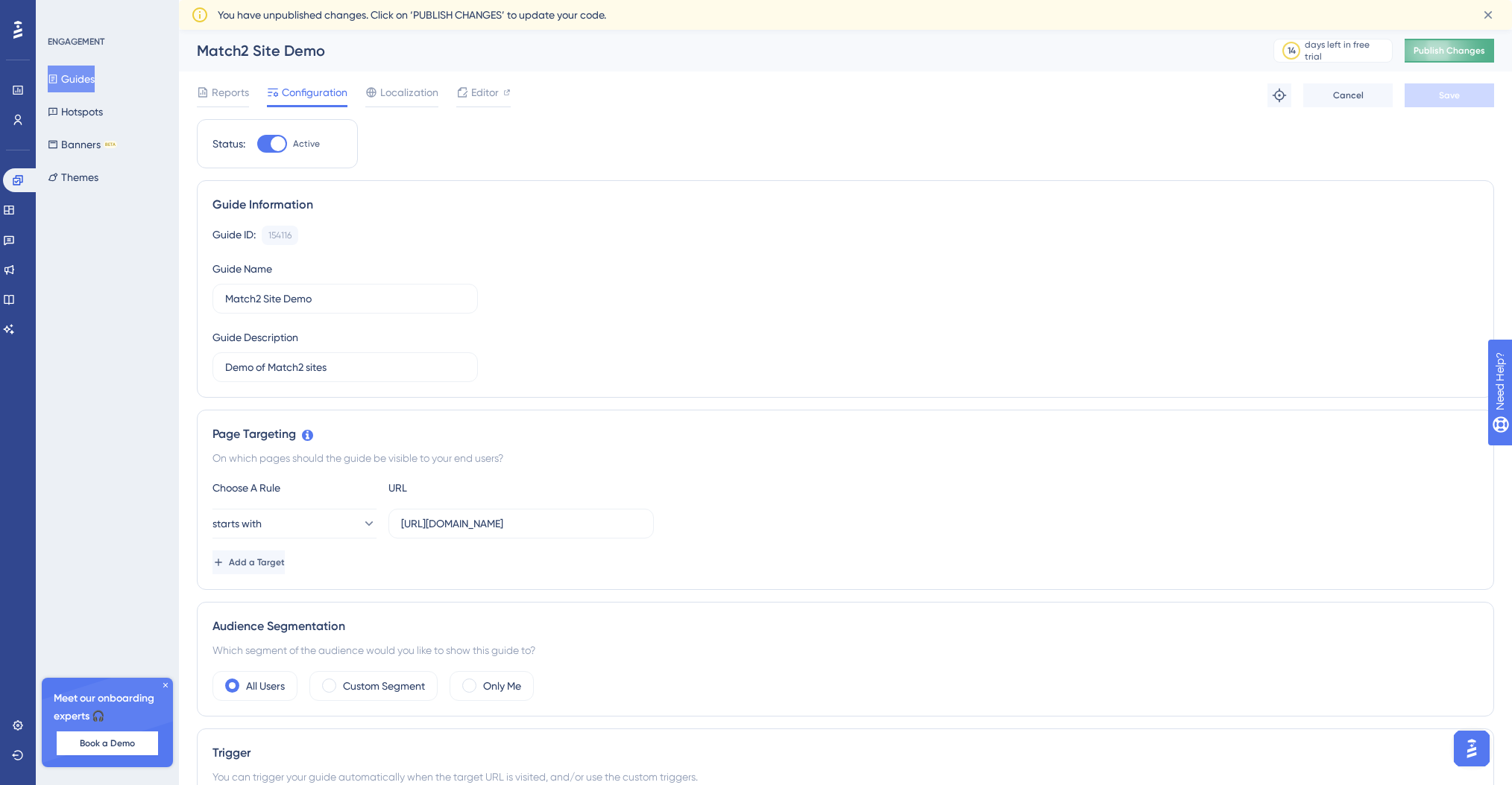
click at [1436, 53] on span "Publish Changes" at bounding box center [1448, 50] width 71 height 12
